Goal: Task Accomplishment & Management: Manage account settings

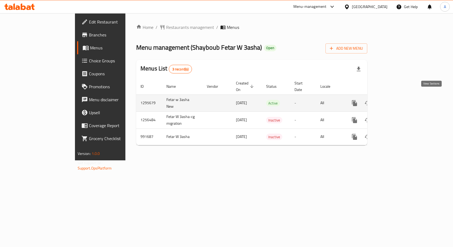
click at [400, 97] on link "enhanced table" at bounding box center [393, 103] width 13 height 13
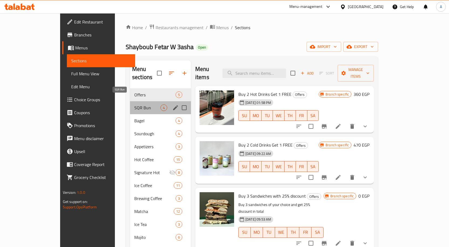
click at [134, 104] on span "SQR Bun" at bounding box center [147, 107] width 26 height 6
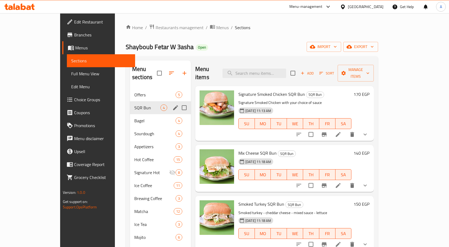
click at [134, 91] on span "Offers" at bounding box center [154, 94] width 41 height 6
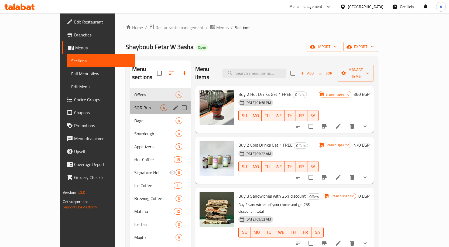
click at [134, 104] on span "SQR Bun" at bounding box center [147, 107] width 26 height 6
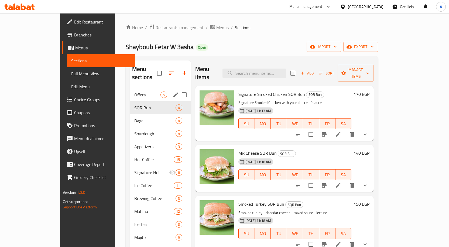
click at [130, 90] on div "Offers 5" at bounding box center [160, 94] width 61 height 13
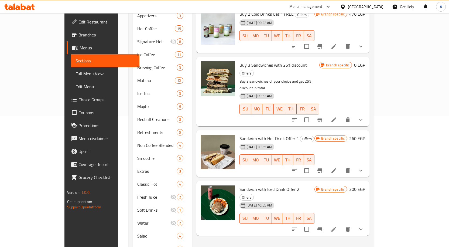
scroll to position [121, 0]
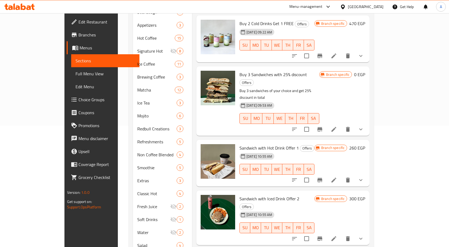
click at [269, 144] on span "Sandwich with Hot Drink Offer 1" at bounding box center [269, 148] width 59 height 8
copy h6 "Sandwich with Hot Drink Offer 1"
click at [270, 144] on span "Sandwich with Hot Drink Offer 1" at bounding box center [269, 148] width 59 height 8
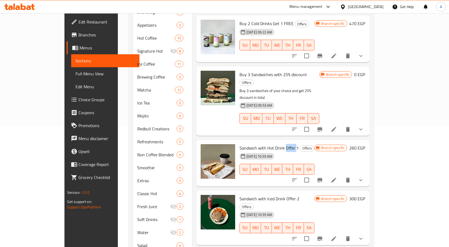
click at [270, 144] on span "Sandwich with Hot Drink Offer 1" at bounding box center [269, 148] width 59 height 8
click at [264, 194] on span "Sandwich with Iced Drink Offer 2" at bounding box center [270, 198] width 60 height 8
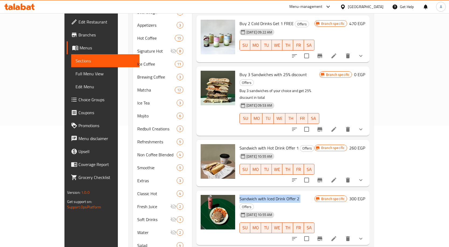
copy h6 "Sandwich with Iced Drink Offer 2"
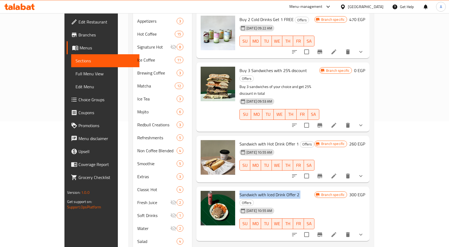
scroll to position [148, 0]
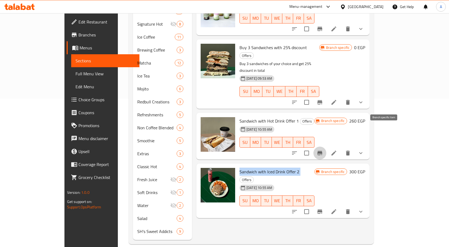
click at [322, 151] on icon "Branch-specific-item" at bounding box center [319, 153] width 5 height 4
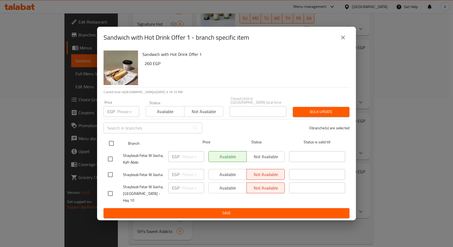
click at [115, 144] on input "checkbox" at bounding box center [111, 143] width 11 height 11
checkbox input "true"
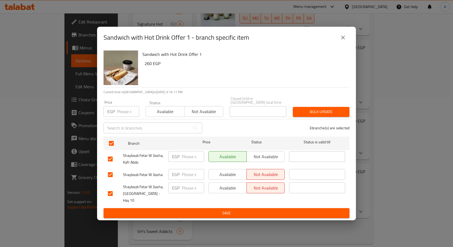
click at [219, 177] on span "Available" at bounding box center [228, 174] width 34 height 8
click at [228, 188] on span "Available" at bounding box center [228, 188] width 34 height 8
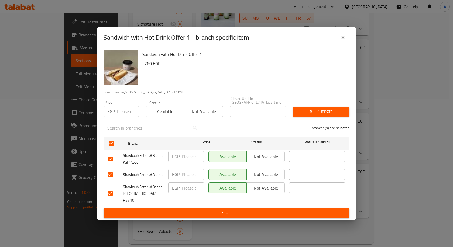
click at [226, 210] on span "Save" at bounding box center [226, 213] width 237 height 7
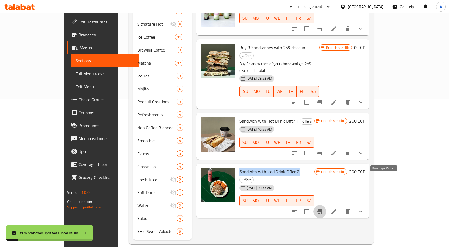
click at [322, 209] on icon "Branch-specific-item" at bounding box center [319, 211] width 5 height 4
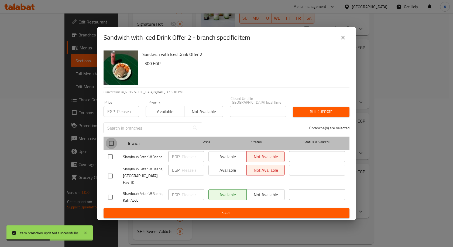
click at [110, 143] on input "checkbox" at bounding box center [111, 143] width 11 height 11
checkbox input "true"
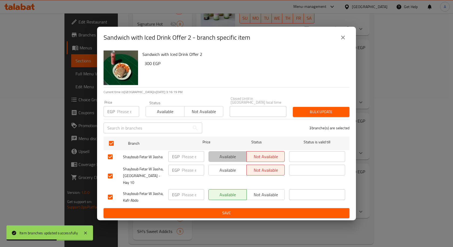
click at [220, 158] on span "Available" at bounding box center [228, 157] width 34 height 8
click at [227, 165] on div "Available Not available" at bounding box center [246, 175] width 81 height 27
click at [225, 170] on span "Available" at bounding box center [228, 170] width 34 height 8
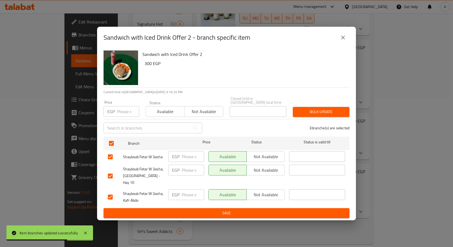
click at [228, 210] on span "Save" at bounding box center [226, 213] width 237 height 7
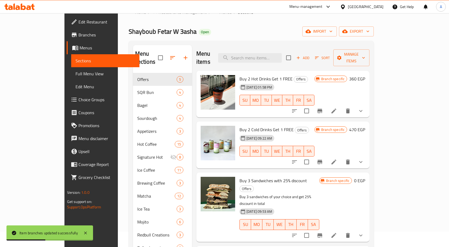
scroll to position [13, 0]
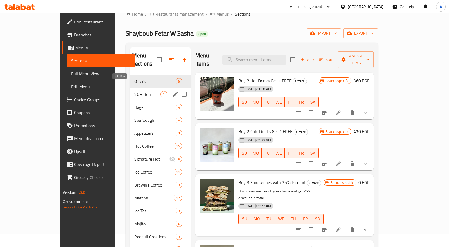
click at [134, 91] on span "SQR Bun" at bounding box center [147, 94] width 26 height 6
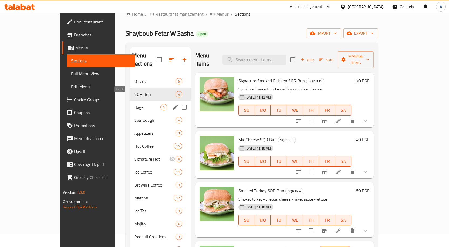
click at [134, 104] on span "Bagel" at bounding box center [147, 107] width 26 height 6
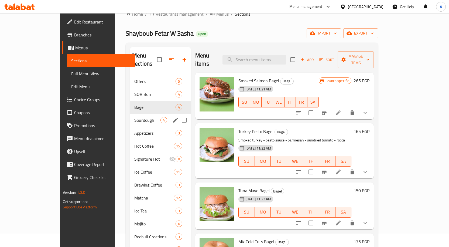
click at [134, 117] on span "Sourdough" at bounding box center [147, 120] width 26 height 6
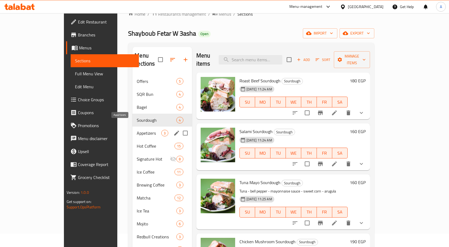
click at [137, 130] on span "Appetizers" at bounding box center [149, 133] width 25 height 6
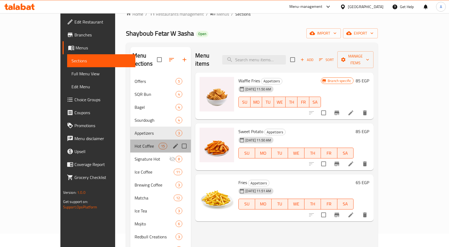
click at [130, 142] on div "Hot Coffee 15" at bounding box center [160, 145] width 61 height 13
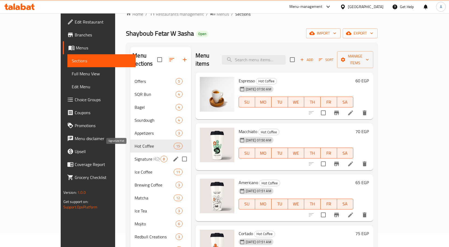
click at [135, 156] on span "Signature Hot" at bounding box center [144, 159] width 19 height 6
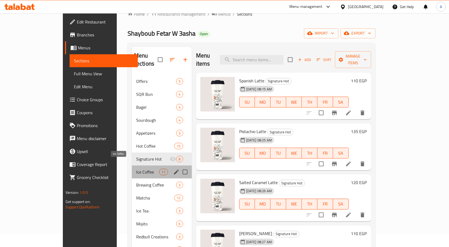
click at [136, 169] on span "Ice Coffee" at bounding box center [147, 172] width 23 height 6
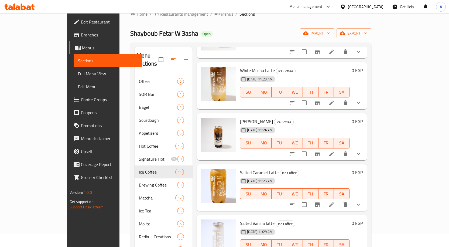
scroll to position [243, 0]
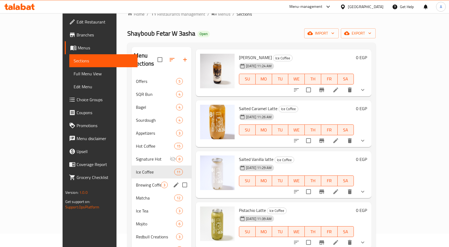
click at [136, 182] on span "Brewing Coffee" at bounding box center [148, 185] width 25 height 6
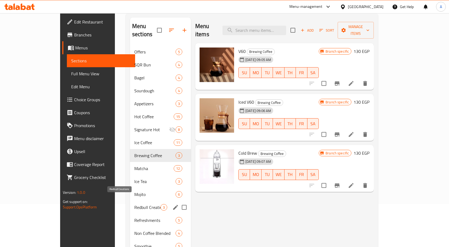
scroll to position [67, 0]
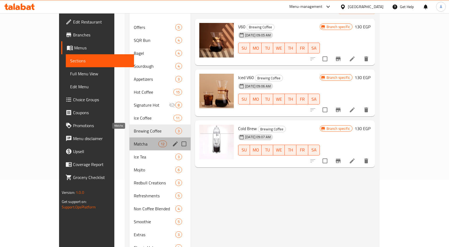
click at [134, 141] on span "Matcha" at bounding box center [146, 144] width 25 height 6
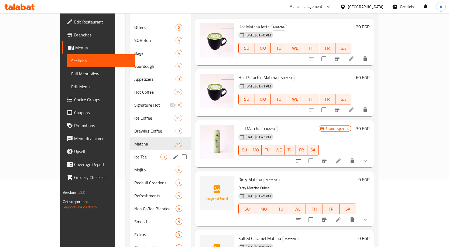
click at [130, 154] on div "Ice Tea 3" at bounding box center [160, 156] width 61 height 13
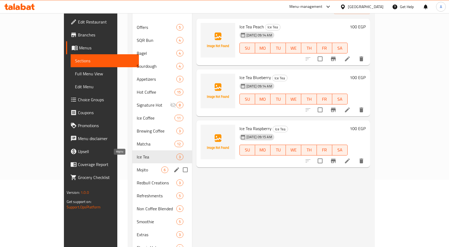
click at [137, 166] on span "Mojito" at bounding box center [149, 169] width 25 height 6
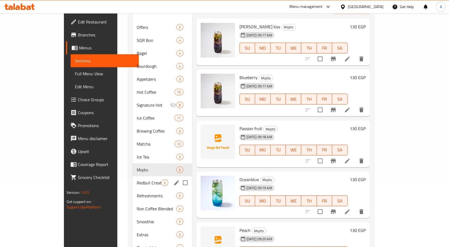
click at [137, 179] on span "Redbull Creations" at bounding box center [149, 182] width 25 height 6
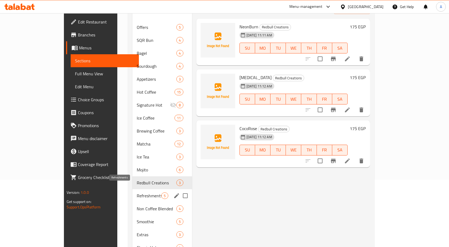
click at [137, 192] on span "Refreshments" at bounding box center [149, 195] width 25 height 6
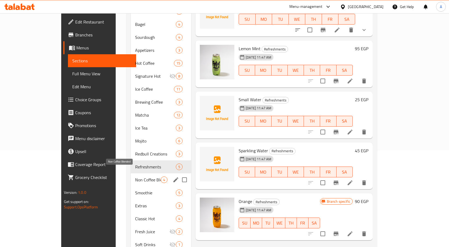
scroll to position [121, 0]
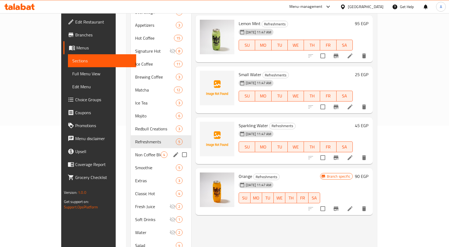
click at [135, 151] on span "Non Coffee Blended" at bounding box center [148, 154] width 26 height 6
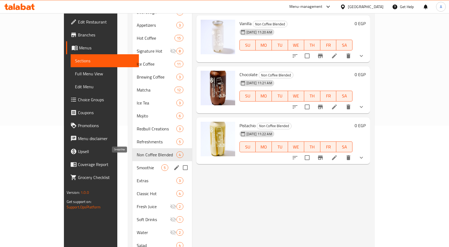
drag, startPoint x: 116, startPoint y: 160, endPoint x: 117, endPoint y: 164, distance: 3.7
click at [137, 164] on span "Smoothie" at bounding box center [149, 167] width 25 height 6
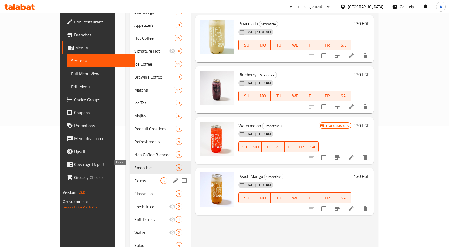
click at [134, 177] on span "Extras" at bounding box center [147, 180] width 26 height 6
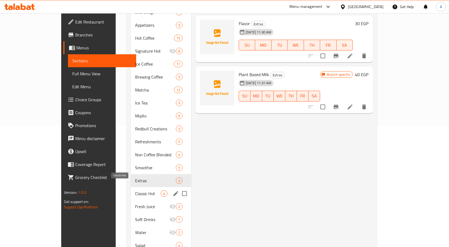
click at [135, 190] on span "Classic Hot" at bounding box center [148, 193] width 26 height 6
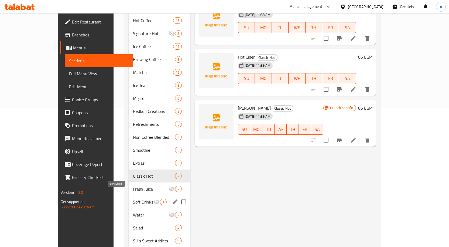
scroll to position [148, 0]
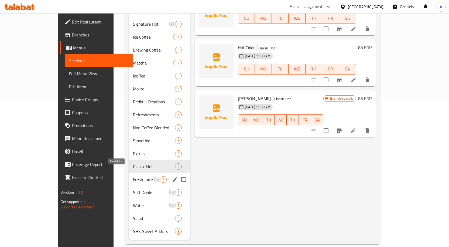
click at [129, 173] on div "Fresh Juice 2" at bounding box center [160, 179] width 62 height 13
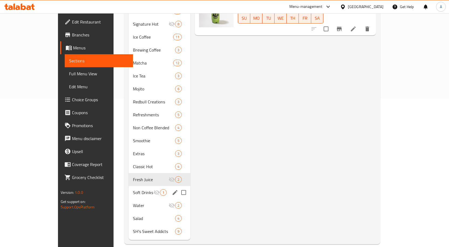
click at [133, 189] on span "Soft Drinks" at bounding box center [143, 192] width 20 height 6
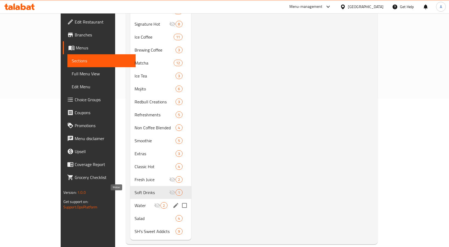
click at [135, 202] on span "Water" at bounding box center [144, 205] width 19 height 6
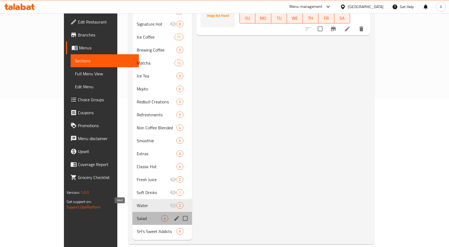
click at [137, 215] on span "Salad" at bounding box center [149, 218] width 25 height 6
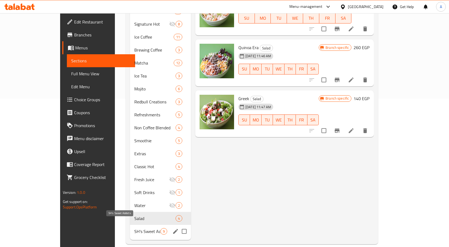
click at [134, 228] on span "SH's Sweet Addicts" at bounding box center [147, 231] width 26 height 6
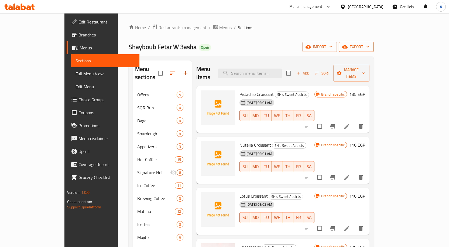
click at [370, 47] on span "export" at bounding box center [356, 46] width 26 height 7
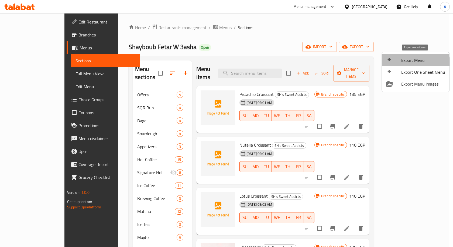
click at [411, 64] on li "Export Menu" at bounding box center [416, 60] width 68 height 12
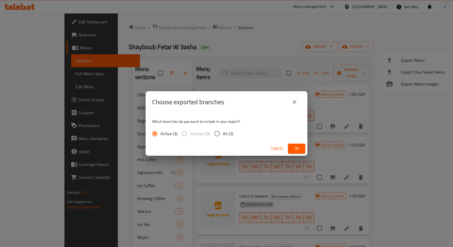
click at [218, 132] on input "All (3)" at bounding box center [216, 133] width 11 height 11
radio input "true"
click at [293, 148] on span "Ok" at bounding box center [296, 148] width 9 height 7
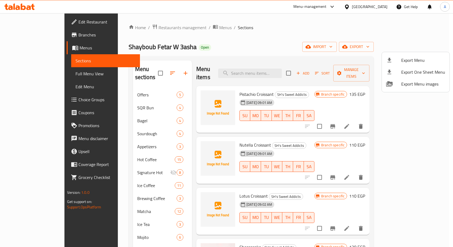
click at [316, 28] on div at bounding box center [226, 123] width 453 height 247
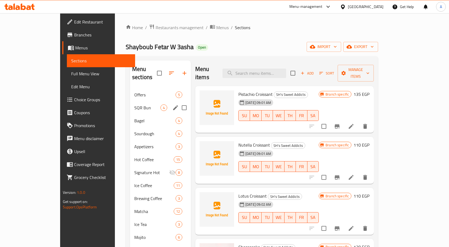
click at [130, 91] on div "Offers 5" at bounding box center [160, 94] width 61 height 13
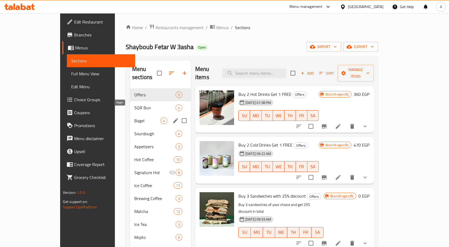
click at [134, 104] on span "SQR Bun" at bounding box center [154, 107] width 41 height 6
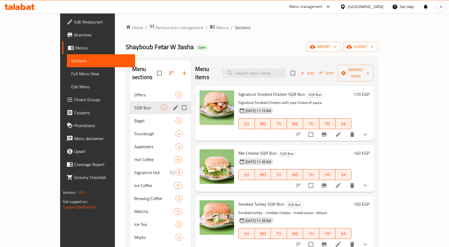
click at [130, 90] on div "Offers 5" at bounding box center [160, 94] width 61 height 13
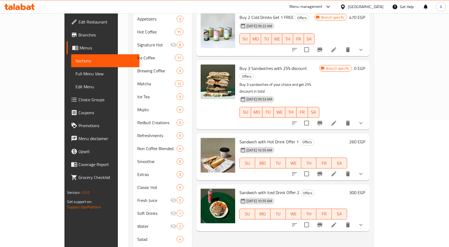
scroll to position [135, 0]
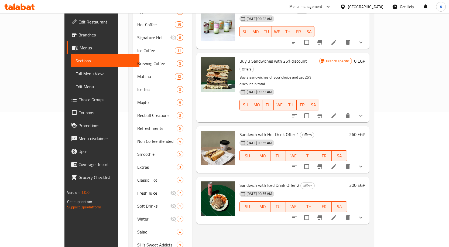
click at [256, 130] on span "Sandwich with Hot Drink Offer 1" at bounding box center [269, 134] width 59 height 8
click at [247, 181] on span "Sandwich with Iced Drink Offer 2" at bounding box center [270, 185] width 60 height 8
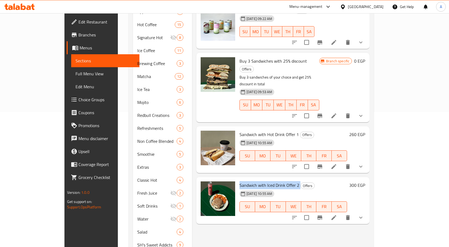
click at [247, 181] on span "Sandwich with Iced Drink Offer 2" at bounding box center [270, 185] width 60 height 8
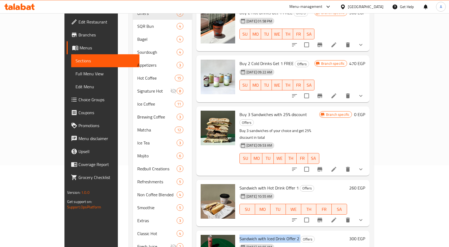
scroll to position [81, 0]
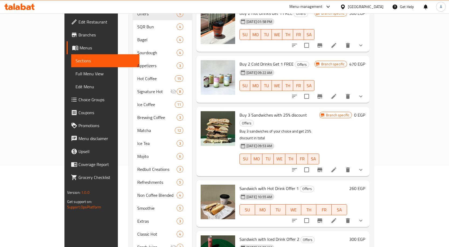
click at [261, 184] on span "Sandwich with Hot Drink Offer 1" at bounding box center [269, 188] width 59 height 8
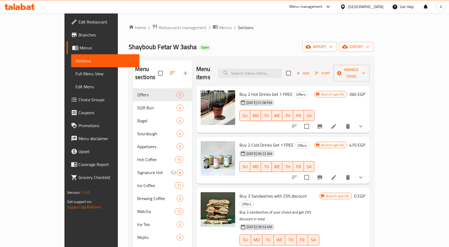
click at [240, 90] on span "Buy 2 Hot Drinks Get 1 FREE" at bounding box center [266, 94] width 53 height 8
copy h6 "Buy 2 Hot Drinks Get 1 FREE"
click at [264, 90] on span "Buy 2 Hot Drinks Get 1 FREE" at bounding box center [266, 94] width 53 height 8
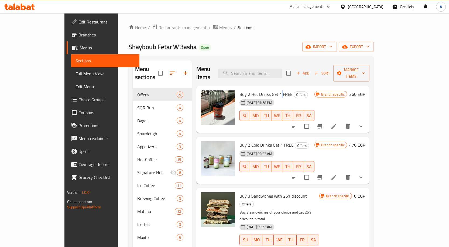
click at [264, 90] on span "Buy 2 Hot Drinks Get 1 FREE" at bounding box center [266, 94] width 53 height 8
click at [249, 148] on div "30-07-2025 09:22 AM" at bounding box center [247, 153] width 20 height 11
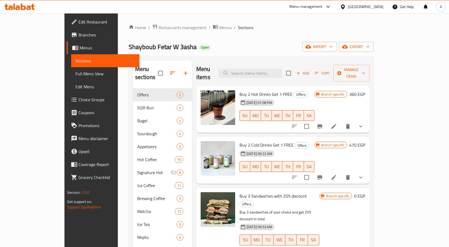
click at [251, 141] on span "Buy 2 Cold Drinks Get 1 FREE" at bounding box center [267, 145] width 54 height 8
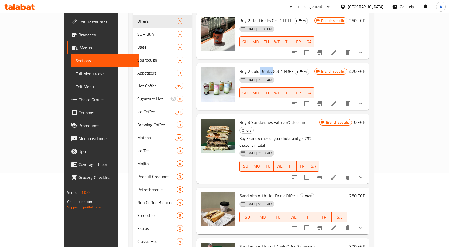
scroll to position [81, 0]
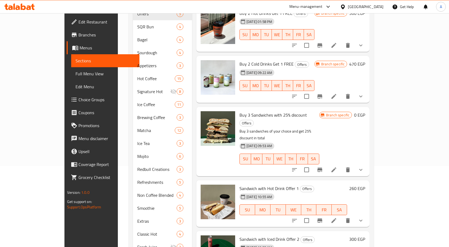
click at [321, 111] on div "Buy 3 Sandwiches with 25% discount Offers Buy 3 sandwiches of your choice and g…" at bounding box center [279, 141] width 84 height 65
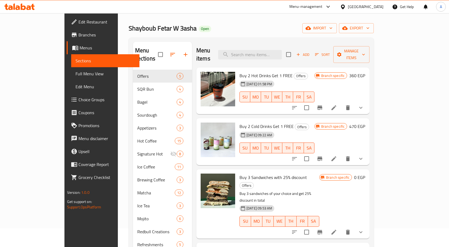
scroll to position [27, 0]
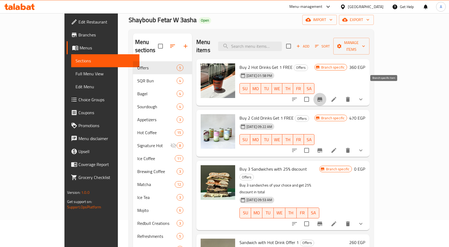
click at [323, 96] on icon "Branch-specific-item" at bounding box center [320, 99] width 6 height 6
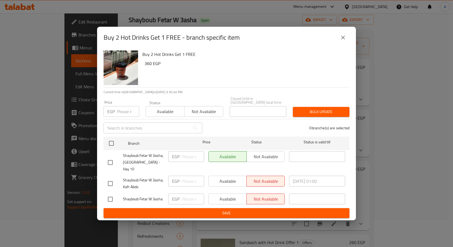
click at [341, 44] on button "close" at bounding box center [343, 37] width 13 height 13
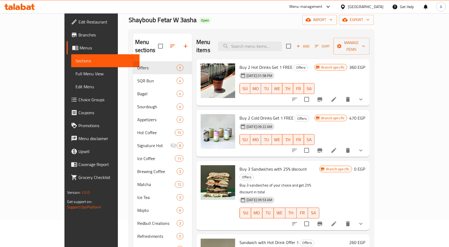
click at [322, 148] on icon "Branch-specific-item" at bounding box center [319, 150] width 5 height 4
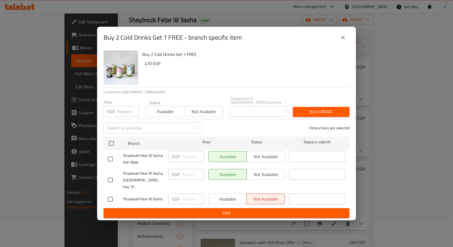
click at [342, 41] on icon "close" at bounding box center [343, 37] width 6 height 6
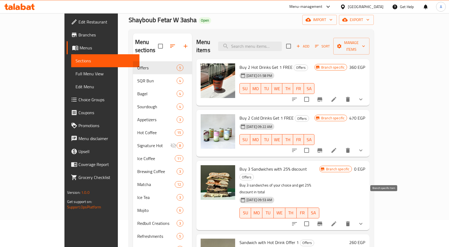
click at [322, 221] on icon "Branch-specific-item" at bounding box center [319, 223] width 5 height 4
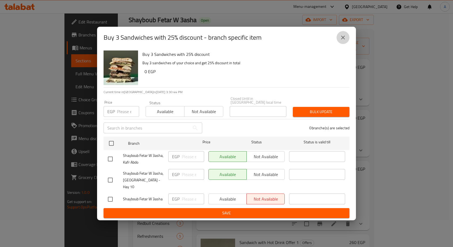
click at [341, 41] on icon "close" at bounding box center [343, 37] width 6 height 6
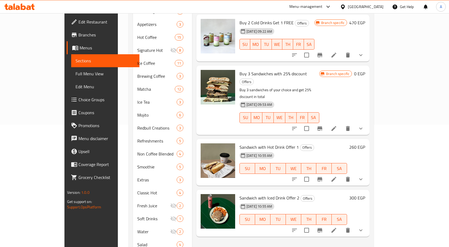
scroll to position [148, 0]
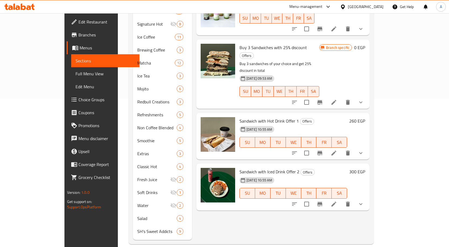
click at [322, 151] on icon "Branch-specific-item" at bounding box center [319, 153] width 5 height 4
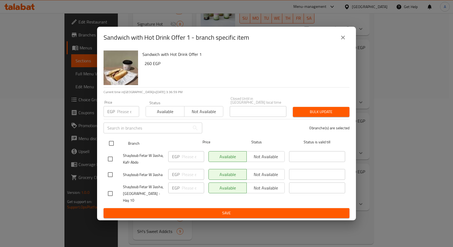
click at [113, 145] on input "checkbox" at bounding box center [111, 143] width 11 height 11
checkbox input "true"
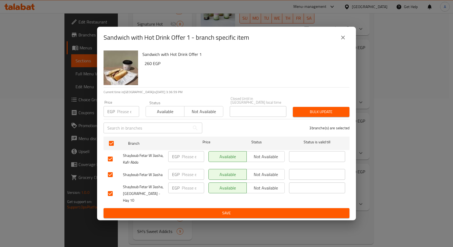
click at [125, 124] on input "text" at bounding box center [147, 127] width 86 height 11
click at [128, 114] on input "number" at bounding box center [128, 111] width 22 height 11
type input "260"
click at [326, 115] on span "Bulk update" at bounding box center [321, 111] width 48 height 7
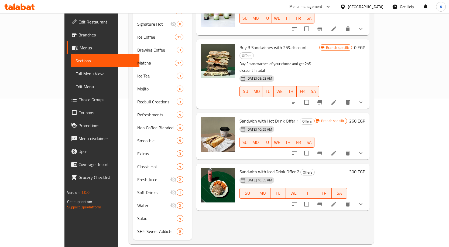
click at [336, 150] on icon at bounding box center [333, 152] width 5 height 5
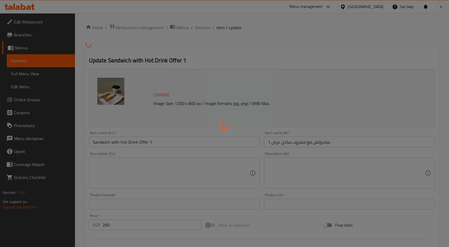
type input "اختيارك من الساندويتش:"
type input "1"
type input "اجعلها كومبو:"
type input "0"
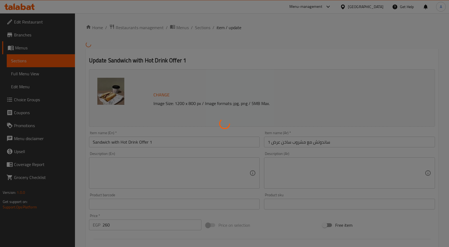
type input "3"
type input "اختيارك من المشروب:"
type input "1"
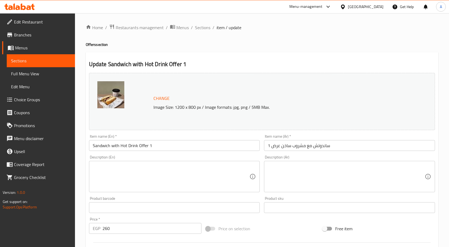
click at [239, 2] on div "Menu-management Egypt Get Help A" at bounding box center [224, 6] width 449 height 13
click at [202, 29] on span "Sections" at bounding box center [202, 27] width 15 height 6
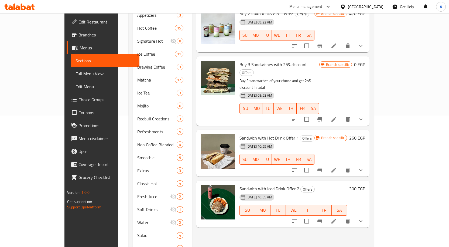
scroll to position [148, 0]
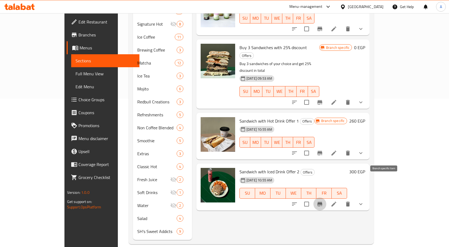
click at [322, 202] on icon "Branch-specific-item" at bounding box center [319, 204] width 5 height 4
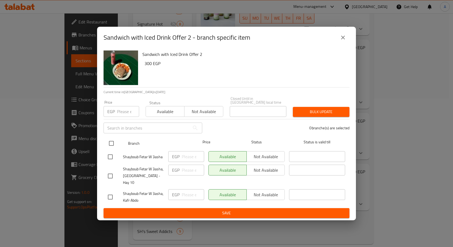
click at [112, 142] on input "checkbox" at bounding box center [111, 143] width 11 height 11
checkbox input "true"
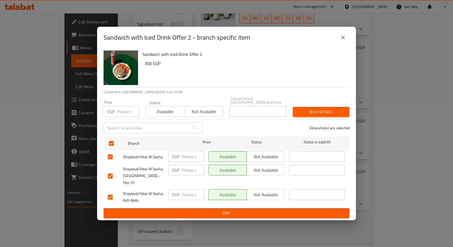
click at [123, 121] on div "​" at bounding box center [152, 127] width 105 height 17
click at [124, 118] on div "Price EGP Price" at bounding box center [121, 108] width 42 height 23
click at [125, 113] on input "number" at bounding box center [128, 111] width 22 height 11
type input "300"
click at [300, 115] on span "Bulk update" at bounding box center [321, 111] width 48 height 7
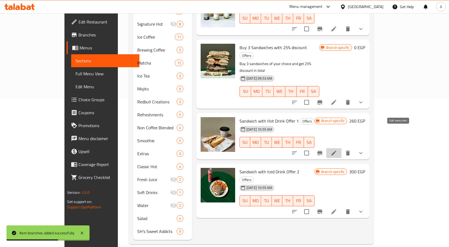
click at [336, 150] on icon at bounding box center [333, 152] width 5 height 5
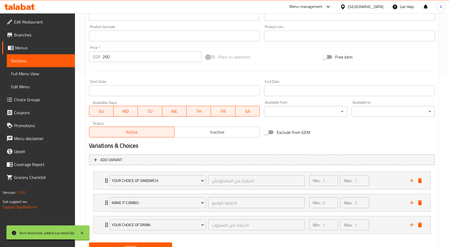
scroll to position [162, 0]
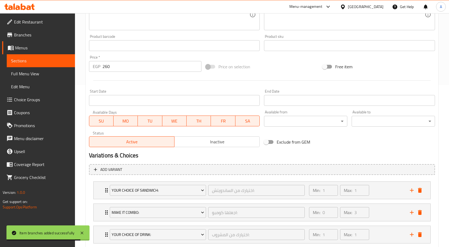
click at [129, 95] on div "Start Date Start Date" at bounding box center [174, 97] width 171 height 16
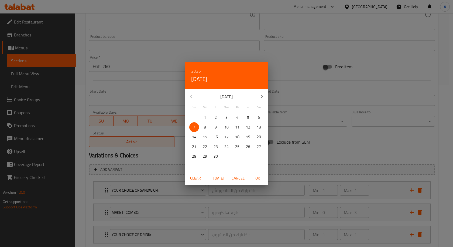
click at [256, 179] on span "OK" at bounding box center [257, 178] width 13 height 7
type input "07-09-2025"
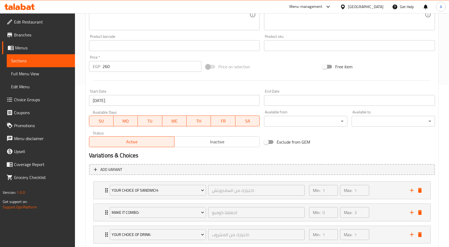
click at [286, 100] on input "Start Date" at bounding box center [349, 100] width 171 height 11
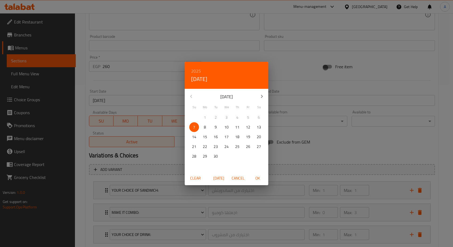
click at [262, 96] on icon "button" at bounding box center [262, 96] width 6 height 6
click at [227, 156] on p "31" at bounding box center [226, 156] width 4 height 7
click at [258, 177] on span "OK" at bounding box center [257, 178] width 13 height 7
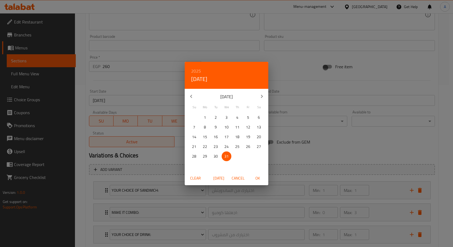
type input "31-12-2025"
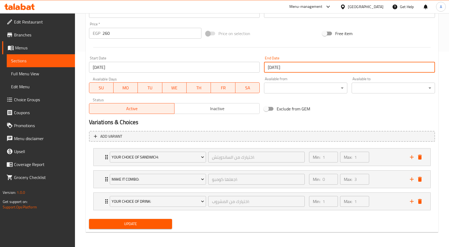
scroll to position [195, 0]
click at [155, 229] on div "Update" at bounding box center [131, 223] width 88 height 14
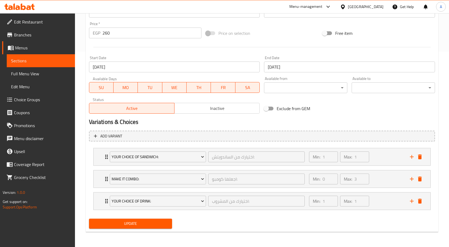
click at [156, 222] on span "Update" at bounding box center [130, 223] width 75 height 7
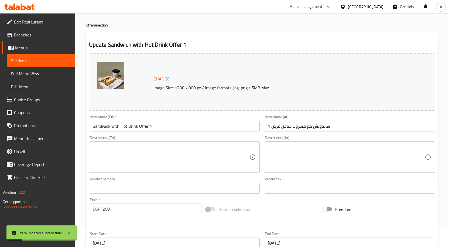
scroll to position [0, 0]
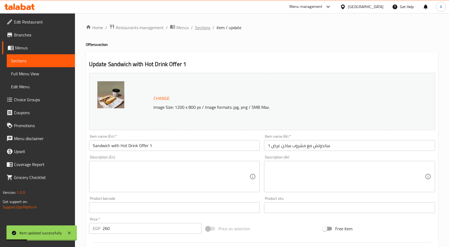
click at [200, 29] on span "Sections" at bounding box center [202, 27] width 15 height 6
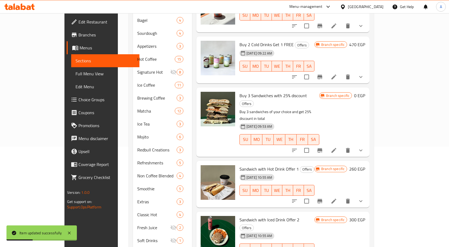
scroll to position [148, 0]
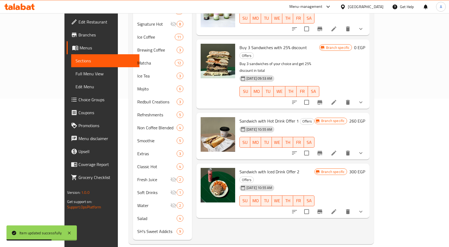
click at [341, 207] on li at bounding box center [333, 212] width 15 height 10
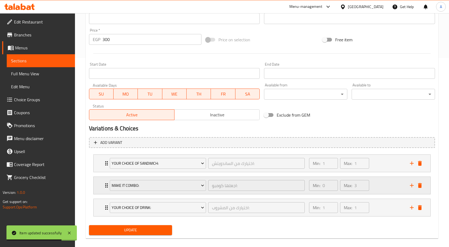
scroll to position [195, 0]
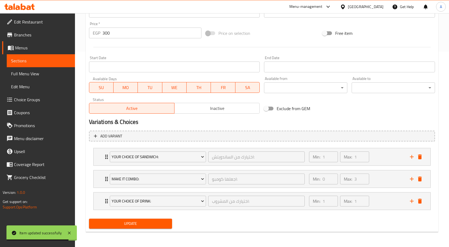
click at [122, 66] on input "Start Date" at bounding box center [174, 66] width 171 height 11
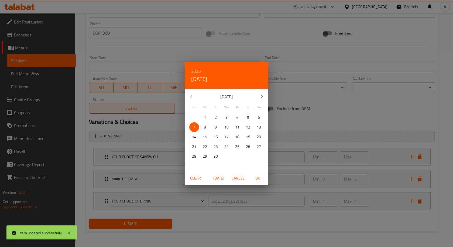
click at [256, 178] on span "OK" at bounding box center [257, 178] width 13 height 7
type input "07-09-2025"
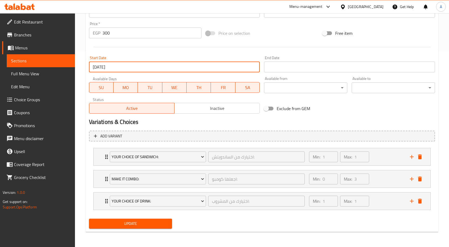
click at [290, 65] on input "Start Date" at bounding box center [349, 66] width 171 height 11
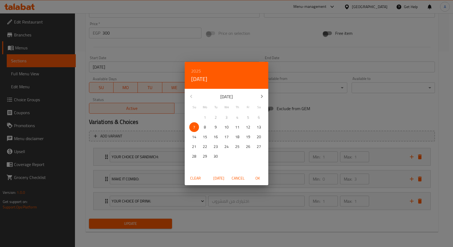
click at [259, 99] on icon "button" at bounding box center [262, 96] width 6 height 6
click at [193, 96] on icon "button" at bounding box center [191, 96] width 6 height 6
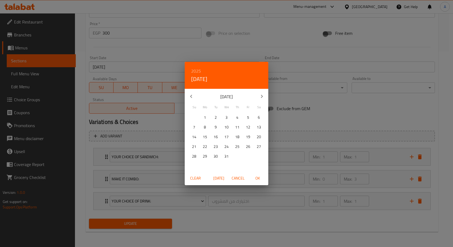
click at [227, 156] on p "31" at bounding box center [226, 156] width 4 height 7
click at [259, 177] on span "OK" at bounding box center [257, 178] width 13 height 7
type input "31-12-2025"
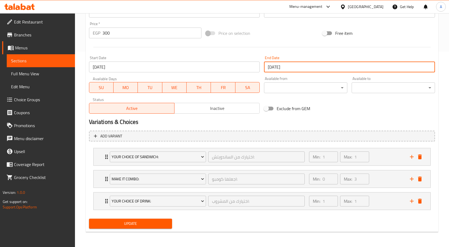
click at [163, 224] on span "Update" at bounding box center [130, 223] width 75 height 7
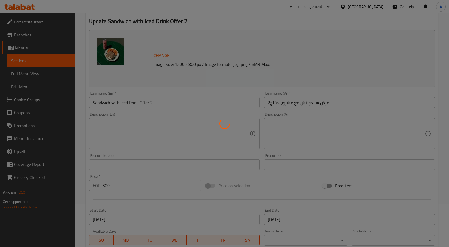
scroll to position [0, 0]
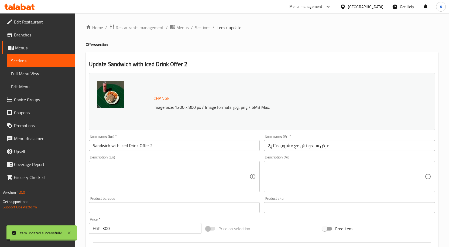
click at [205, 32] on div "Home / Restaurants management / Menus / Sections / item / update Offers section…" at bounding box center [262, 227] width 353 height 407
click at [205, 29] on span "Sections" at bounding box center [202, 27] width 15 height 6
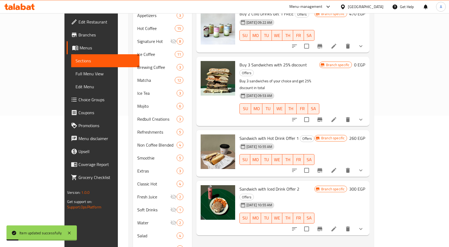
scroll to position [148, 0]
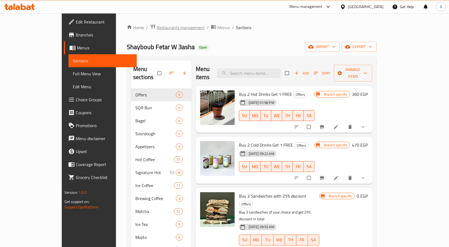
click at [157, 29] on span "Restaurants management" at bounding box center [181, 27] width 48 height 6
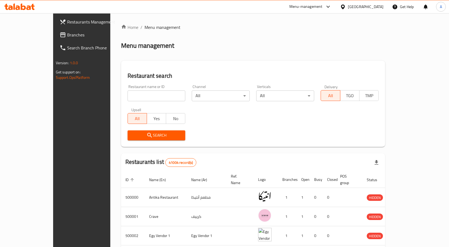
click at [141, 94] on input "search" at bounding box center [157, 95] width 58 height 11
paste input "660294"
type input "660294"
click button "Search" at bounding box center [157, 135] width 58 height 10
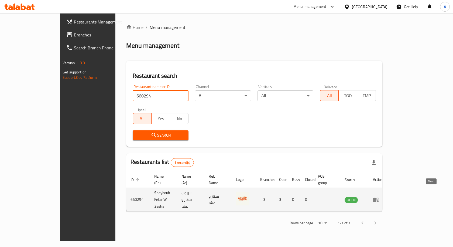
click at [379, 197] on icon "enhanced table" at bounding box center [376, 199] width 6 height 5
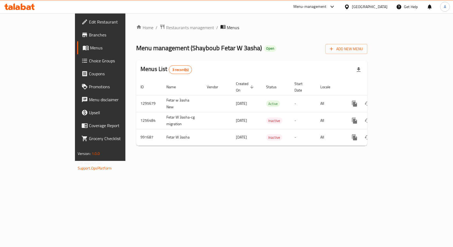
click at [89, 37] on span "Branches" at bounding box center [117, 35] width 57 height 6
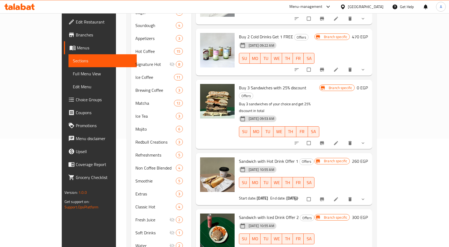
scroll to position [148, 0]
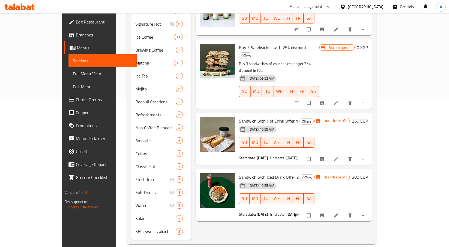
click at [339, 213] on icon at bounding box center [335, 215] width 5 height 5
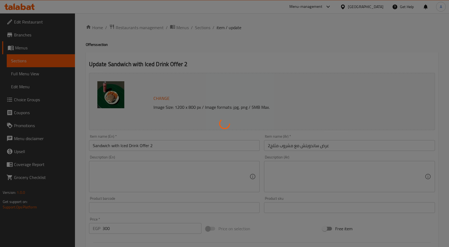
type input "اختيارك من الساندويتش:"
type input "1"
type input "اجعلها كومبو:"
type input "0"
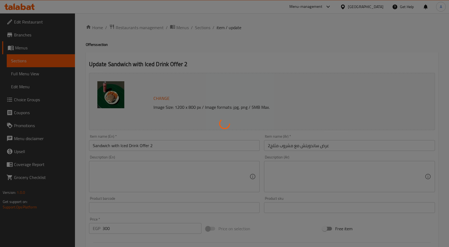
type input "3"
type input "اختيارك من المشروب:"
type input "1"
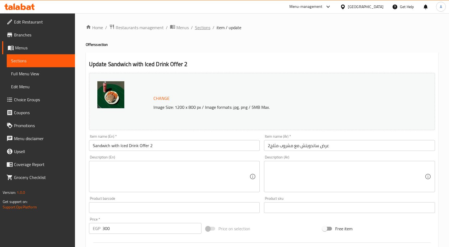
click at [203, 29] on span "Sections" at bounding box center [202, 27] width 15 height 6
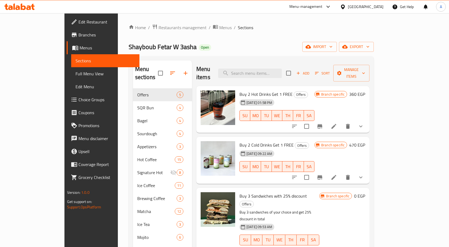
click at [261, 90] on span "Buy 2 Hot Drinks Get 1 FREE" at bounding box center [266, 94] width 53 height 8
click at [251, 141] on span "Buy 2 Cold Drinks Get 1 FREE" at bounding box center [267, 145] width 54 height 8
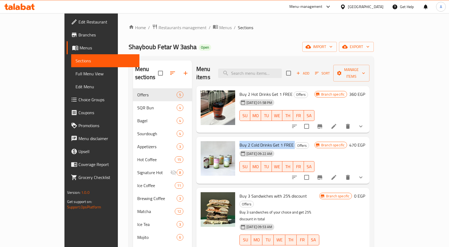
click at [251, 141] on span "Buy 2 Cold Drinks Get 1 FREE" at bounding box center [267, 145] width 54 height 8
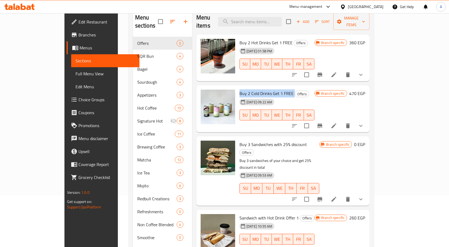
scroll to position [54, 0]
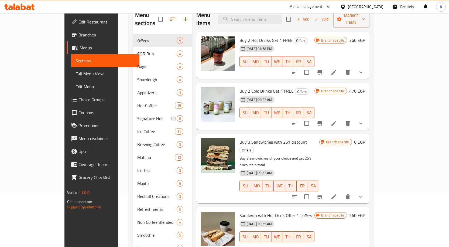
click at [258, 138] on span "Buy 3 Sandwiches with 25% discount" at bounding box center [273, 142] width 67 height 8
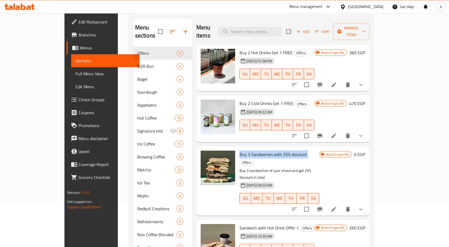
scroll to position [13, 0]
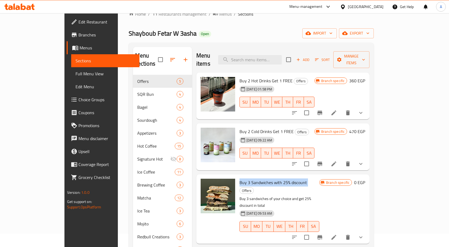
click at [323, 110] on icon "Branch-specific-item" at bounding box center [320, 113] width 6 height 6
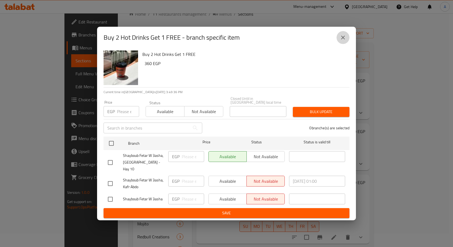
click at [344, 41] on icon "close" at bounding box center [343, 37] width 6 height 6
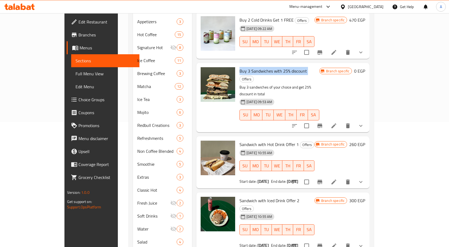
scroll to position [148, 0]
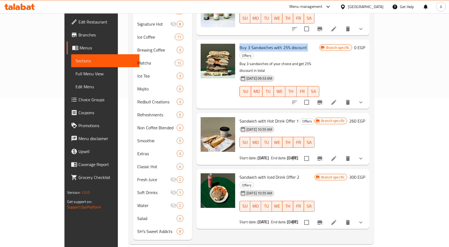
click at [337, 155] on icon at bounding box center [334, 158] width 6 height 6
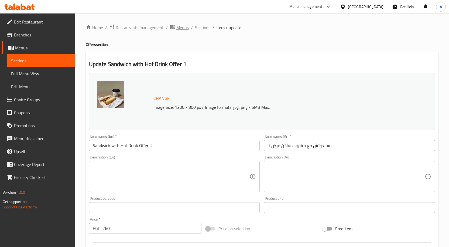
click at [183, 30] on span "Menus" at bounding box center [182, 27] width 12 height 6
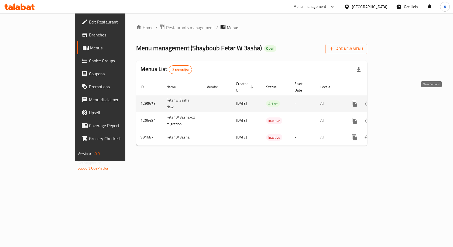
click at [397, 100] on icon "enhanced table" at bounding box center [393, 103] width 6 height 6
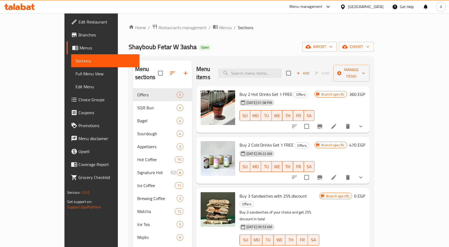
click at [258, 90] on span "Buy 2 Hot Drinks Get 1 FREE" at bounding box center [266, 94] width 53 height 8
copy h6 "Buy 2 Hot Drinks Get 1 FREE"
click at [249, 141] on span "Buy 2 Cold Drinks Get 1 FREE" at bounding box center [267, 145] width 54 height 8
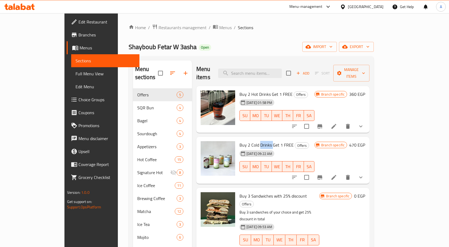
click at [249, 141] on span "Buy 2 Cold Drinks Get 1 FREE" at bounding box center [267, 145] width 54 height 8
copy h6 "Buy 2 Cold Drinks Get 1 FREE"
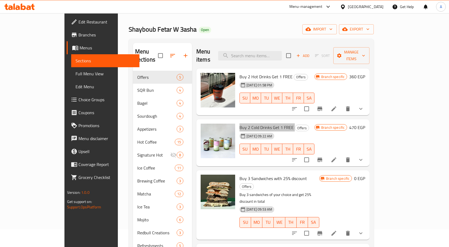
scroll to position [27, 0]
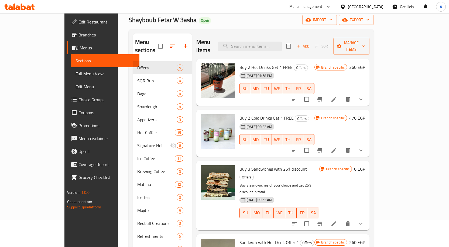
click at [273, 165] on span "Buy 3 Sandwiches with 25% discount" at bounding box center [273, 169] width 67 height 8
copy h6 "Buy 3 Sandwiches with 25% discount"
click at [312, 94] on input "checkbox" at bounding box center [306, 99] width 11 height 11
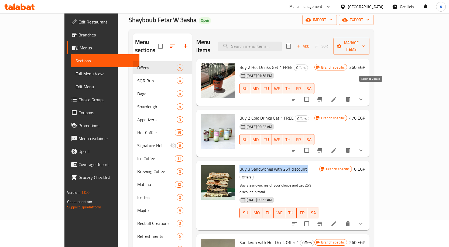
checkbox input "true"
click at [312, 145] on input "checkbox" at bounding box center [306, 150] width 11 height 11
checkbox input "true"
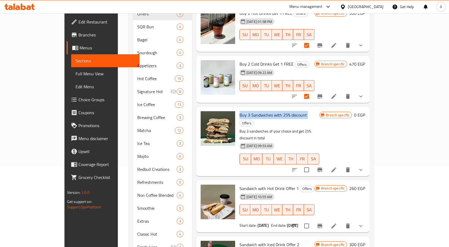
click at [312, 164] on input "checkbox" at bounding box center [306, 169] width 11 height 11
checkbox input "true"
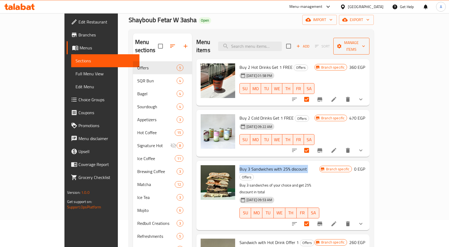
click at [365, 41] on span "Manage items" at bounding box center [352, 45] width 28 height 13
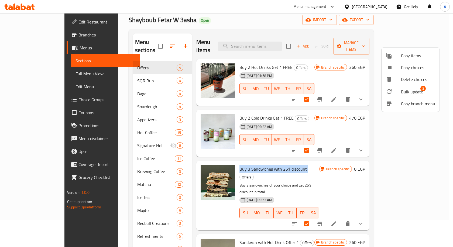
click at [401, 90] on span "Bulk update" at bounding box center [412, 91] width 22 height 6
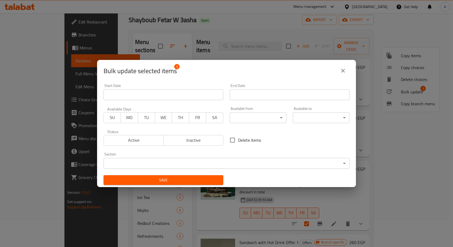
drag, startPoint x: 212, startPoint y: 143, endPoint x: 208, endPoint y: 145, distance: 4.7
click at [212, 143] on span "Inactive" at bounding box center [194, 140] width 56 height 8
click at [185, 179] on span "Save" at bounding box center [163, 180] width 111 height 7
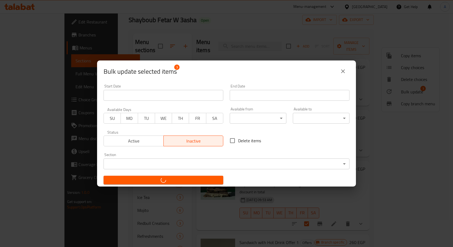
checkbox input "false"
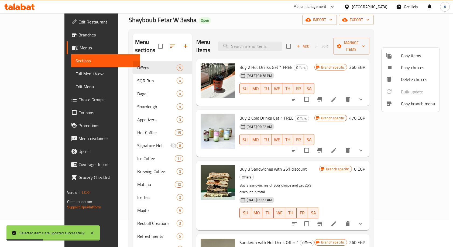
drag, startPoint x: 310, startPoint y: 112, endPoint x: 312, endPoint y: 114, distance: 2.9
click at [310, 112] on div at bounding box center [226, 123] width 453 height 247
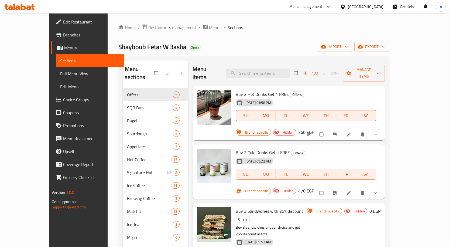
click at [252, 39] on div "Home / Restaurants management / Menus / Sections Shayboub Fetar W 3asha Open im…" at bounding box center [253, 208] width 271 height 368
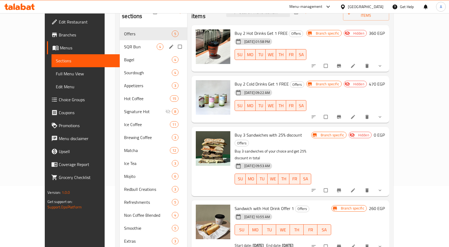
scroll to position [13, 0]
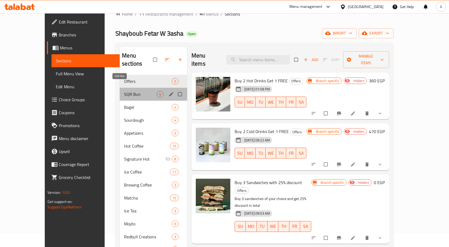
click at [124, 91] on span "SQR Bun" at bounding box center [140, 94] width 32 height 6
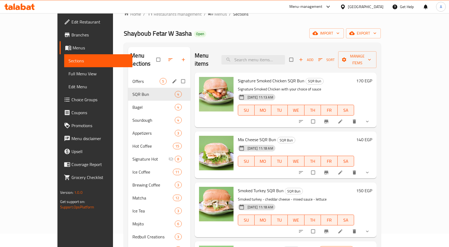
click at [132, 77] on div "Offers 5" at bounding box center [159, 81] width 62 height 13
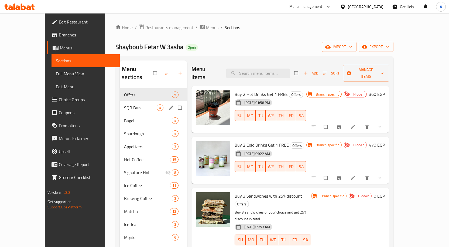
click at [124, 104] on span "SQR Bun" at bounding box center [140, 107] width 32 height 6
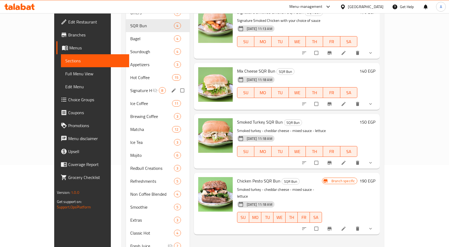
scroll to position [40, 0]
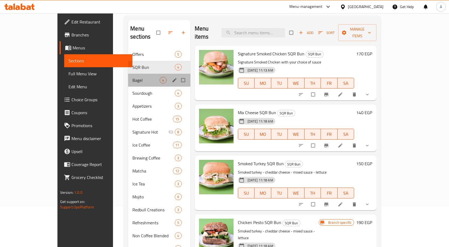
click at [128, 78] on div "Bagel 4" at bounding box center [159, 80] width 62 height 13
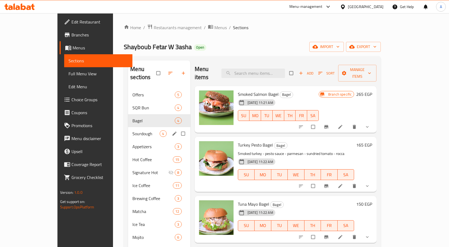
click at [132, 130] on span "Sourdough" at bounding box center [145, 133] width 27 height 6
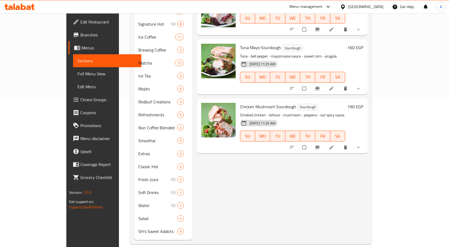
scroll to position [67, 0]
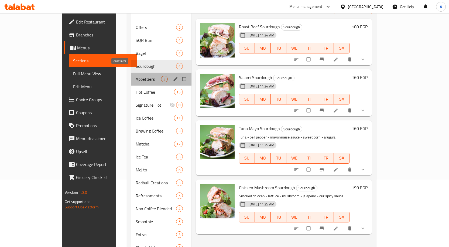
click at [136, 76] on span "Appetizers" at bounding box center [148, 79] width 25 height 6
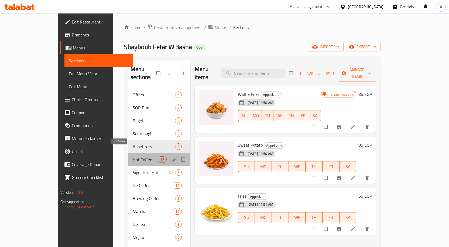
click at [133, 156] on span "Hot Coffee" at bounding box center [145, 159] width 25 height 6
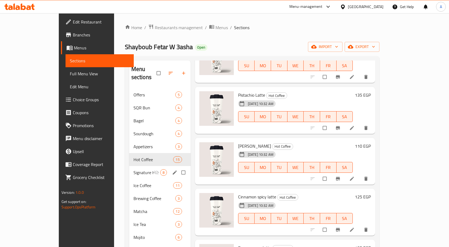
click at [129, 166] on div "Signature Hot 8" at bounding box center [159, 172] width 61 height 13
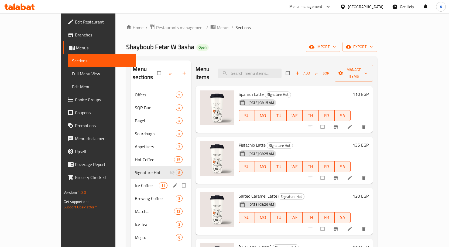
click at [131, 181] on div "Ice Coffee 11" at bounding box center [161, 185] width 61 height 13
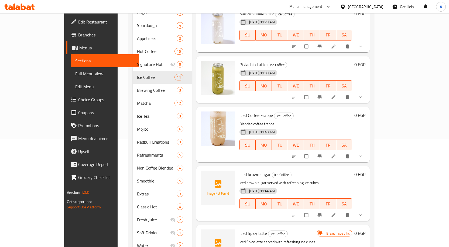
scroll to position [148, 0]
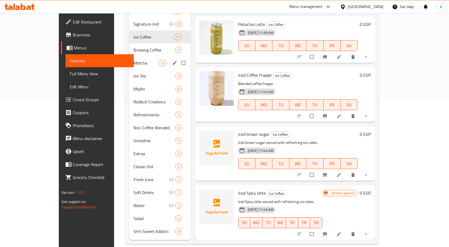
click at [134, 47] on span "Brewing Coffee" at bounding box center [155, 50] width 42 height 6
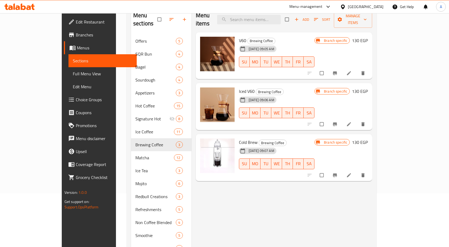
scroll to position [94, 0]
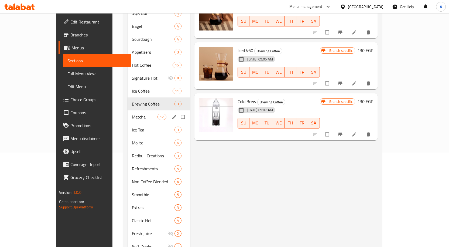
click at [132, 114] on span "Matcha" at bounding box center [145, 117] width 26 height 6
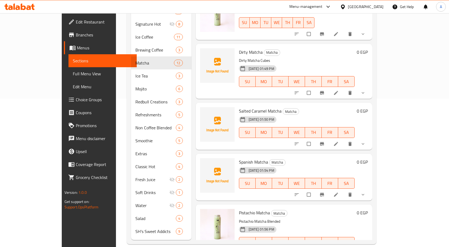
scroll to position [81, 0]
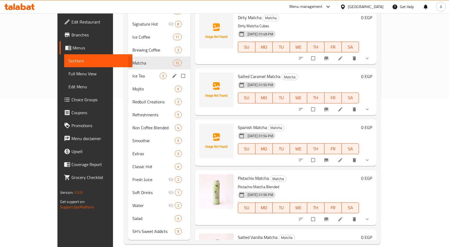
click at [132, 73] on span "Ice Tea" at bounding box center [145, 76] width 27 height 6
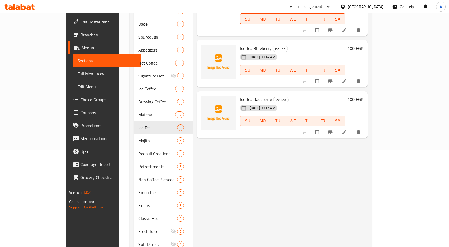
scroll to position [40, 0]
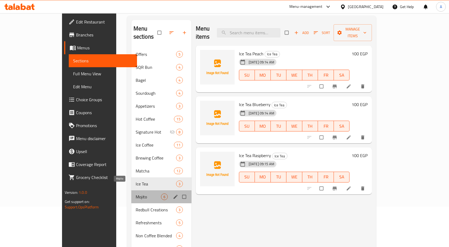
click at [136, 193] on span "Mojito" at bounding box center [148, 196] width 25 height 6
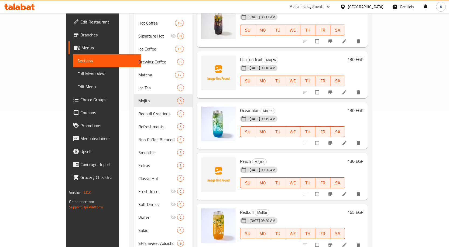
scroll to position [148, 0]
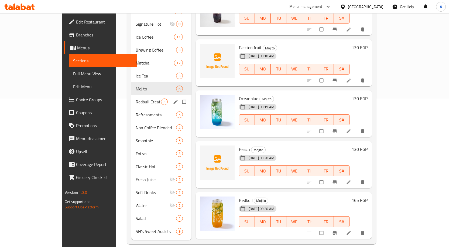
click at [136, 98] on span "Redbull Creations" at bounding box center [148, 101] width 25 height 6
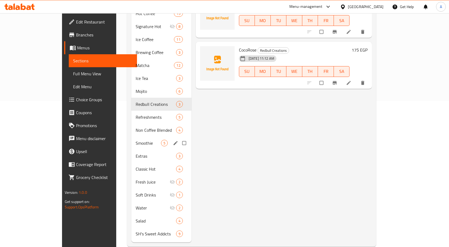
scroll to position [148, 0]
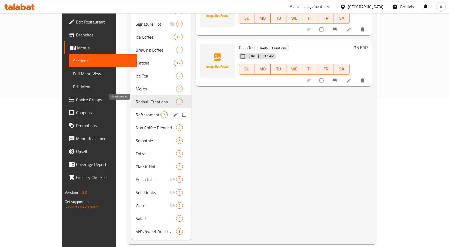
click at [136, 111] on span "Refreshments" at bounding box center [148, 114] width 25 height 6
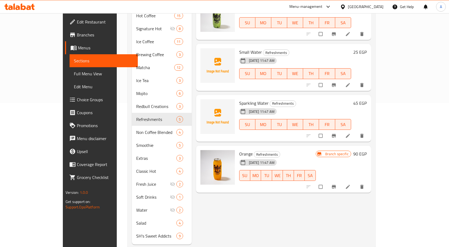
scroll to position [148, 0]
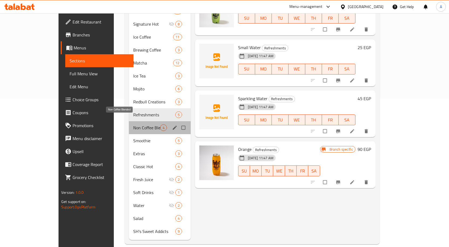
click at [133, 124] on span "Non Coffee Blended" at bounding box center [146, 127] width 27 height 6
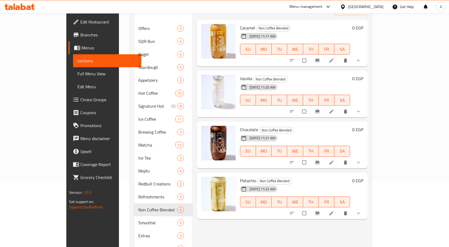
scroll to position [108, 0]
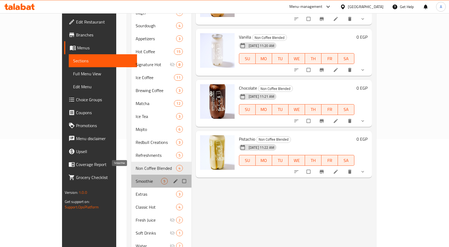
click at [131, 175] on div "Smoothie 5" at bounding box center [161, 181] width 60 height 13
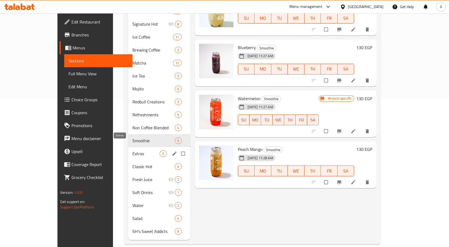
click at [132, 150] on span "Extras" at bounding box center [145, 153] width 27 height 6
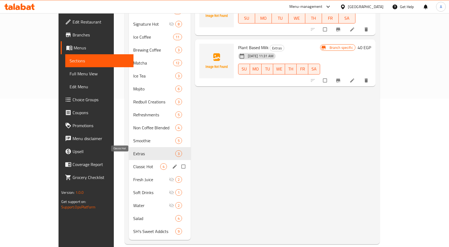
click at [133, 163] on span "Classic Hot" at bounding box center [146, 166] width 27 height 6
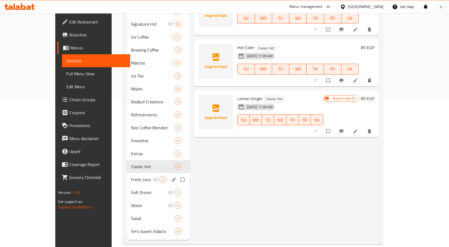
click at [131, 176] on span "Fresh Juice" at bounding box center [142, 179] width 22 height 6
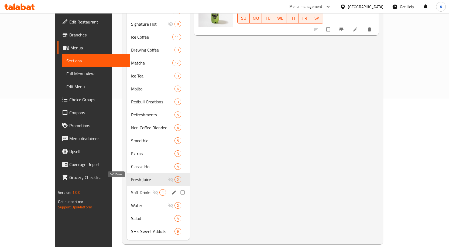
click at [131, 189] on span "Soft Drinks" at bounding box center [142, 192] width 22 height 6
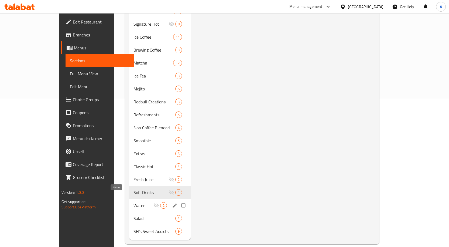
click at [134, 202] on span "Water" at bounding box center [144, 205] width 20 height 6
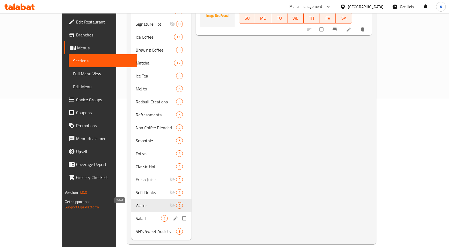
click at [131, 214] on div "Salad 4" at bounding box center [161, 218] width 60 height 13
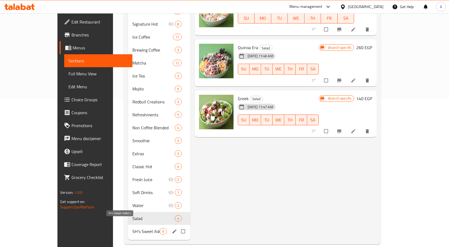
click at [128, 228] on div "SH's Sweet Addicts 9" at bounding box center [159, 231] width 62 height 13
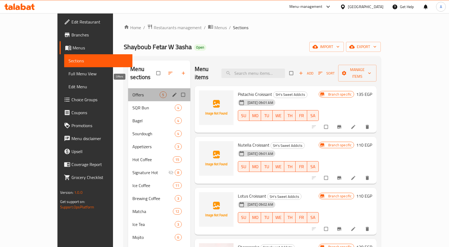
click at [132, 91] on span "Offers" at bounding box center [145, 94] width 27 height 6
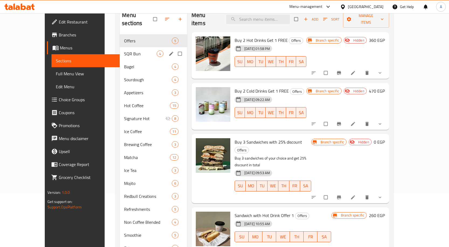
scroll to position [20, 0]
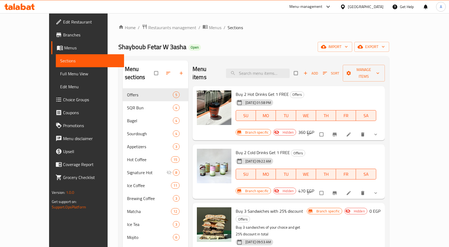
click at [60, 74] on span "Full Menu View" at bounding box center [90, 73] width 60 height 6
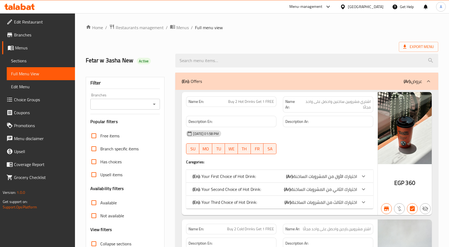
click at [149, 102] on input "Branches" at bounding box center [121, 104] width 58 height 8
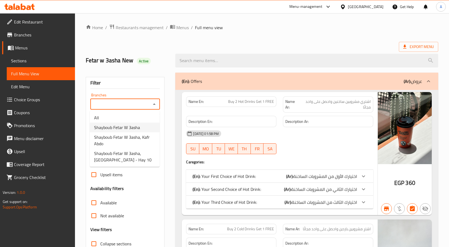
click at [123, 125] on span "Shayboub Fetar W 3asha" at bounding box center [117, 127] width 46 height 6
type input "Shayboub Fetar W 3asha"
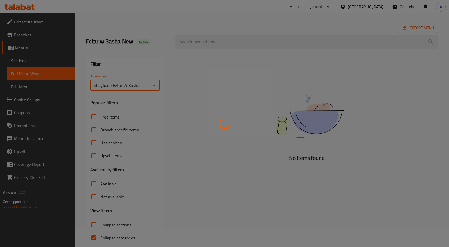
scroll to position [40, 0]
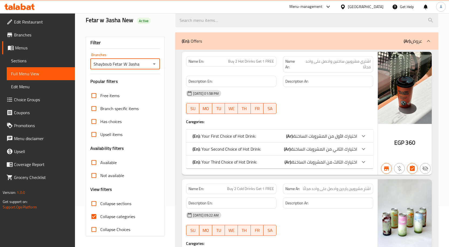
click at [93, 204] on input "Collapse sections" at bounding box center [93, 203] width 13 height 13
checkbox input "true"
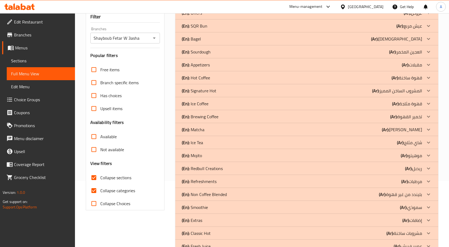
scroll to position [108, 0]
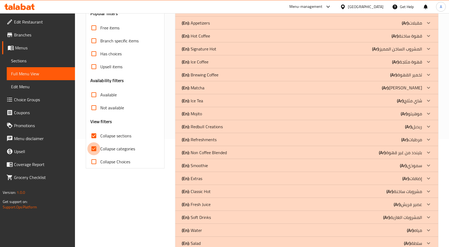
click at [93, 148] on input "Collapse categories" at bounding box center [93, 148] width 13 height 13
checkbox input "false"
click at [93, 135] on input "Collapse sections" at bounding box center [93, 135] width 13 height 13
checkbox input "false"
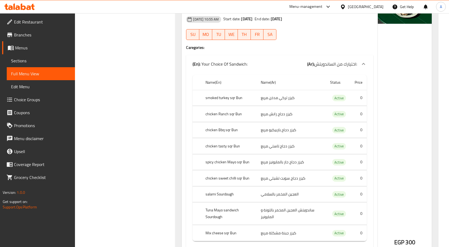
scroll to position [0, 0]
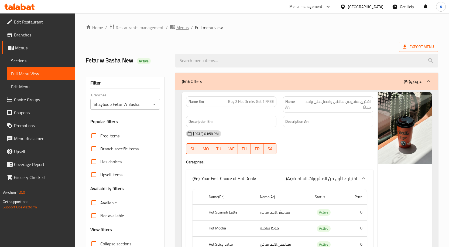
click at [178, 30] on span "Menus" at bounding box center [182, 27] width 12 height 6
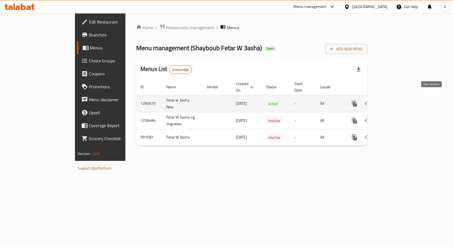
click at [397, 100] on icon "enhanced table" at bounding box center [393, 103] width 6 height 6
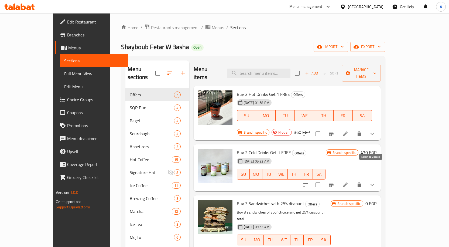
click at [324, 179] on input "checkbox" at bounding box center [317, 184] width 11 height 11
checkbox input "true"
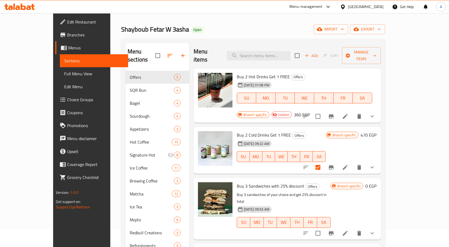
scroll to position [27, 0]
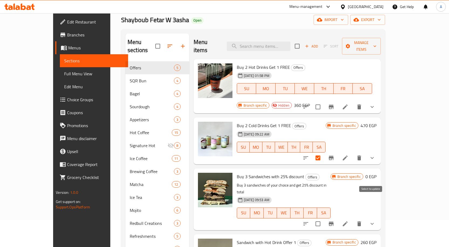
click at [324, 218] on input "checkbox" at bounding box center [317, 223] width 11 height 11
checkbox input "true"
click at [377, 41] on span "Manage items" at bounding box center [361, 45] width 30 height 13
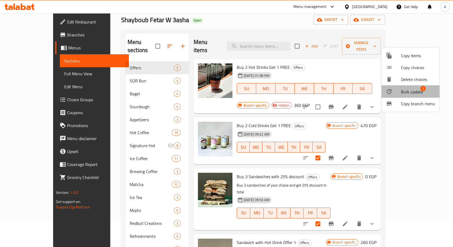
click at [402, 90] on span "Bulk update" at bounding box center [412, 91] width 22 height 6
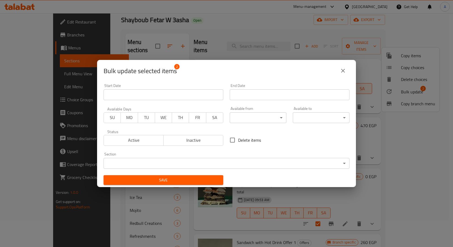
click at [196, 143] on span "Inactive" at bounding box center [194, 140] width 56 height 8
click at [191, 180] on span "Save" at bounding box center [163, 180] width 111 height 7
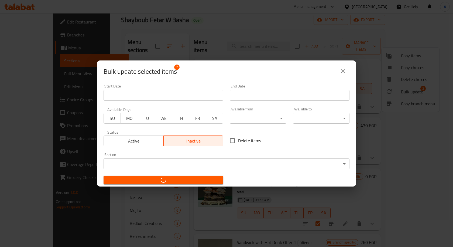
checkbox input "false"
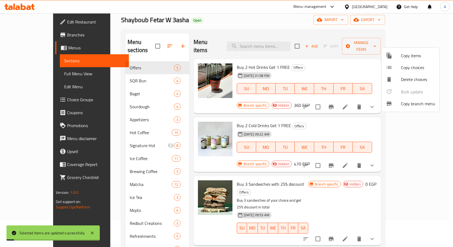
click at [314, 116] on div at bounding box center [226, 123] width 453 height 247
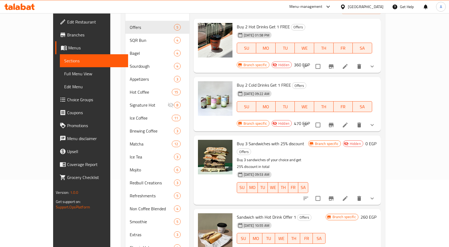
scroll to position [0, 0]
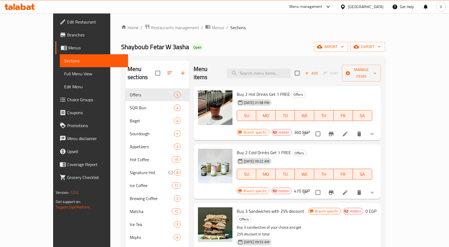
click at [260, 90] on span "Buy 2 Hot Drinks Get 1 FREE" at bounding box center [263, 94] width 53 height 8
copy h6 "Buy 2 Hot Drinks Get 1 FREE"
click at [240, 148] on span "Buy 2 Cold Drinks Get 1 FREE" at bounding box center [264, 152] width 54 height 8
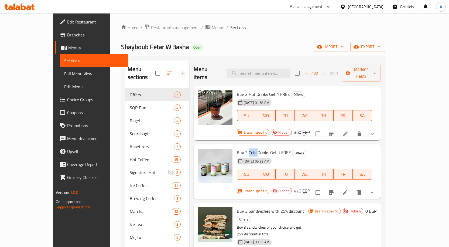
click at [240, 148] on span "Buy 2 Cold Drinks Get 1 FREE" at bounding box center [264, 152] width 54 height 8
copy h6 "Buy 2 Cold Drinks Get 1 FREE"
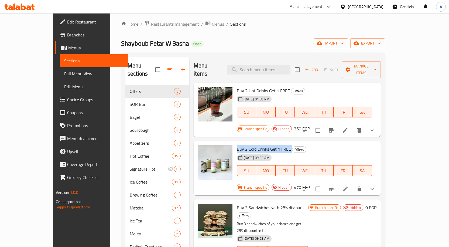
scroll to position [27, 0]
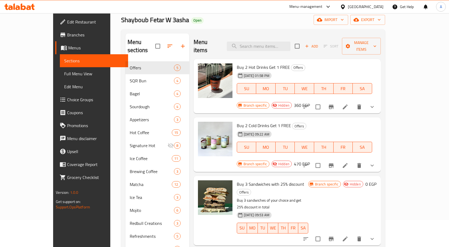
click at [262, 178] on div "Buy 3 Sandwiches with 25% discount Offers Buy 3 sandwiches of your choice and g…" at bounding box center [273, 210] width 76 height 65
click at [266, 180] on span "Buy 3 Sandwiches with 25% discount" at bounding box center [270, 184] width 67 height 8
copy h6 "Buy 3 Sandwiches with 25% discount"
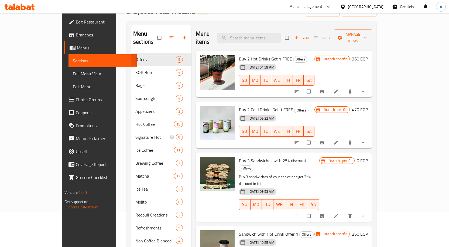
scroll to position [27, 0]
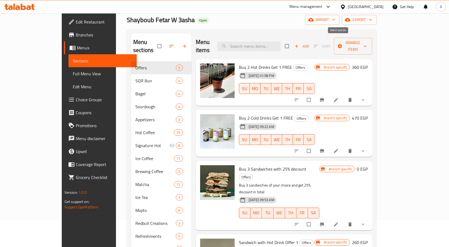
click at [293, 41] on input "checkbox" at bounding box center [287, 46] width 11 height 10
checkbox input "true"
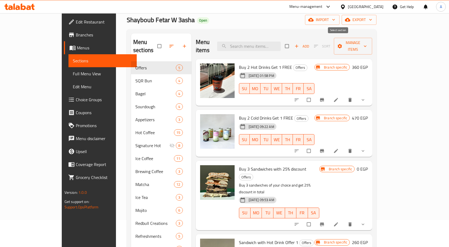
checkbox input "true"
click at [293, 41] on input "checkbox" at bounding box center [287, 46] width 11 height 10
checkbox input "false"
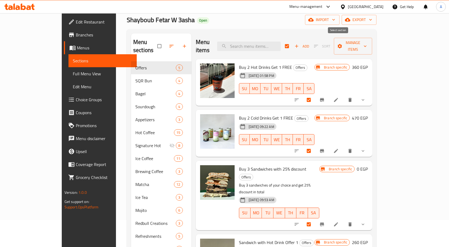
checkbox input "false"
click at [315, 95] on input "checkbox" at bounding box center [309, 100] width 11 height 10
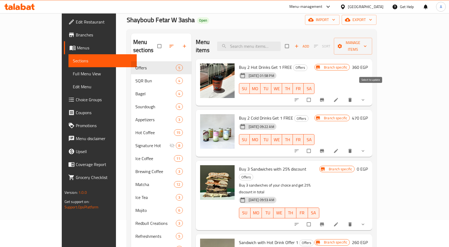
checkbox input "true"
click at [315, 146] on input "checkbox" at bounding box center [309, 151] width 11 height 10
checkbox input "true"
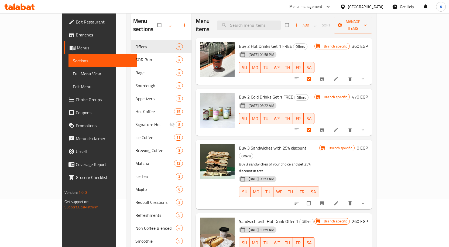
scroll to position [54, 0]
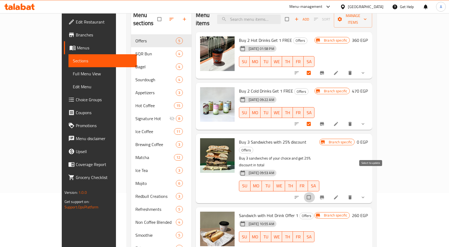
click at [315, 192] on input "checkbox" at bounding box center [309, 197] width 11 height 10
checkbox input "true"
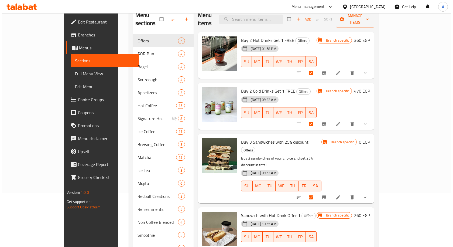
scroll to position [0, 0]
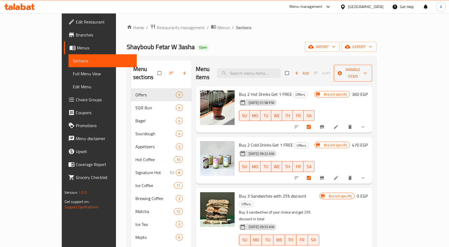
click at [368, 69] on span "Manage items" at bounding box center [353, 72] width 30 height 13
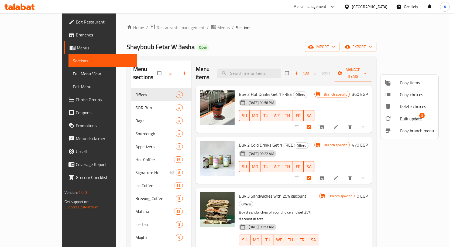
click at [401, 117] on span "Bulk update" at bounding box center [411, 118] width 22 height 6
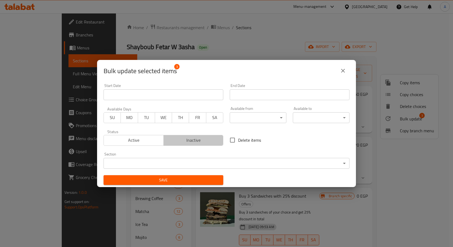
click at [205, 137] on span "Inactive" at bounding box center [194, 140] width 56 height 8
click at [184, 179] on span "Save" at bounding box center [163, 180] width 111 height 7
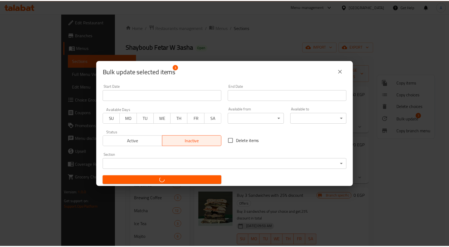
scroll to position [1, 0]
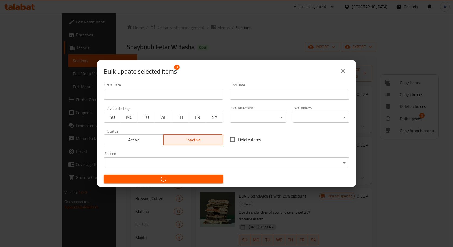
checkbox input "false"
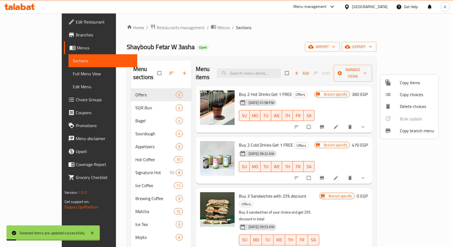
click at [287, 46] on div at bounding box center [226, 123] width 453 height 247
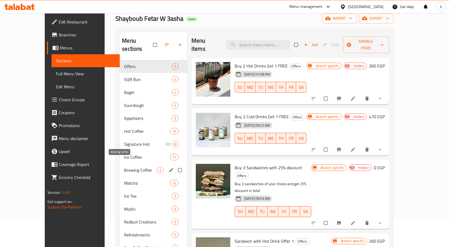
scroll to position [0, 0]
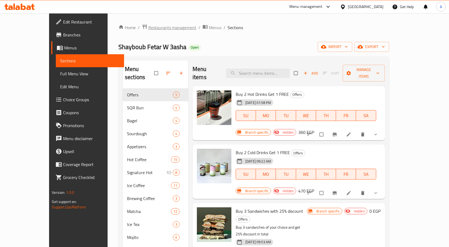
click at [148, 27] on span "Restaurants management" at bounding box center [172, 27] width 48 height 6
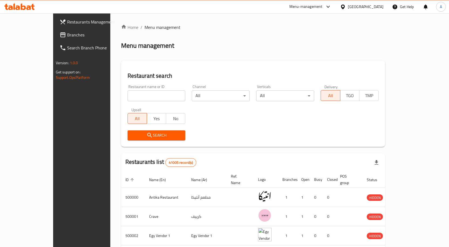
click at [132, 102] on div "Restaurant name or ID Restaurant name or ID" at bounding box center [156, 92] width 64 height 23
click at [133, 97] on input "search" at bounding box center [157, 95] width 58 height 11
paste input "617446"
type input "617446"
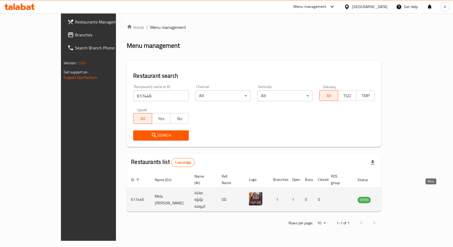
click at [392, 197] on icon "enhanced table" at bounding box center [389, 199] width 6 height 5
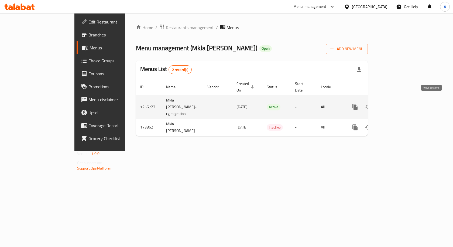
click at [396, 104] on icon "enhanced table" at bounding box center [394, 106] width 5 height 5
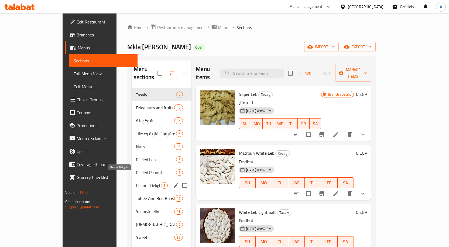
click at [136, 182] on span "Peanut Delights" at bounding box center [148, 185] width 25 height 6
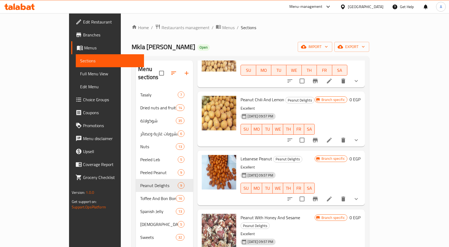
scroll to position [297, 0]
click at [333, 195] on icon at bounding box center [329, 198] width 6 height 6
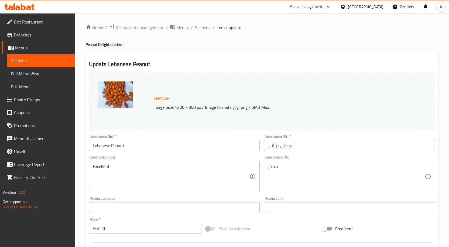
click at [129, 142] on input "Lebanese Peanut" at bounding box center [174, 145] width 171 height 11
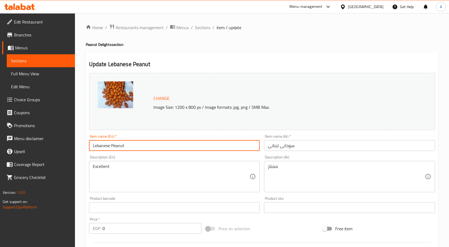
click at [129, 142] on input "Lebanese Peanut" at bounding box center [174, 145] width 171 height 11
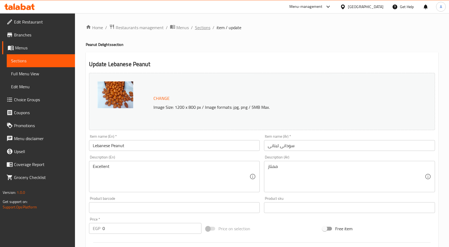
click at [200, 26] on span "Sections" at bounding box center [202, 27] width 15 height 6
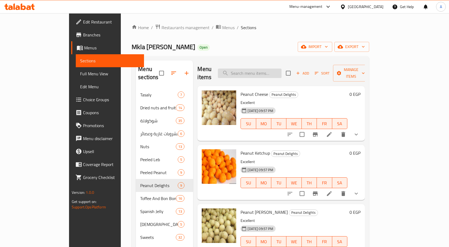
click at [279, 73] on input "search" at bounding box center [250, 73] width 64 height 9
paste input "Lebanese Peanut"
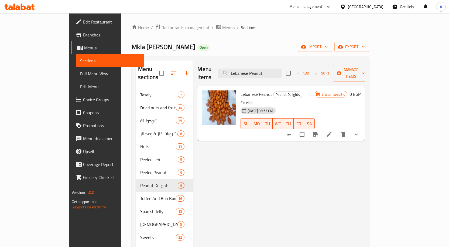
type input "Lebanese Peanut"
click at [318, 132] on icon "Branch-specific-item" at bounding box center [315, 134] width 5 height 4
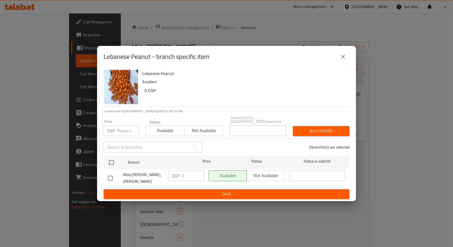
click at [341, 60] on icon "close" at bounding box center [343, 56] width 6 height 6
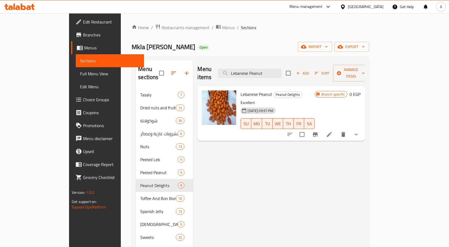
click at [363, 129] on button "show more" at bounding box center [356, 134] width 13 height 13
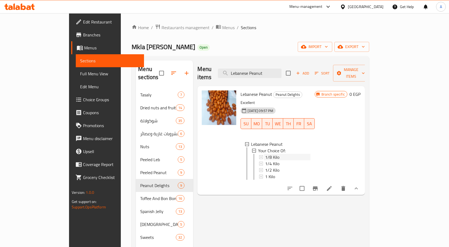
click at [265, 154] on span "1/8 Kilo" at bounding box center [272, 157] width 14 height 6
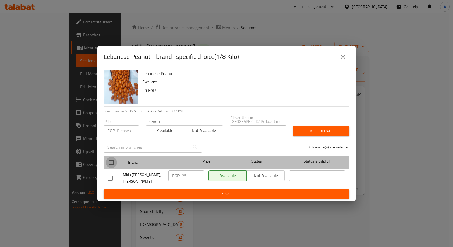
click at [116, 158] on input "checkbox" at bounding box center [111, 162] width 11 height 11
checkbox input "true"
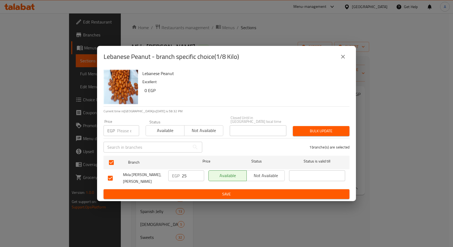
click at [119, 134] on input "number" at bounding box center [128, 130] width 22 height 11
paste input "25"
type input "25"
click at [333, 128] on span "Bulk update" at bounding box center [321, 131] width 48 height 7
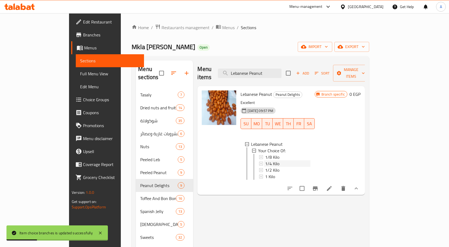
click at [265, 160] on span "1/4 Kilo" at bounding box center [272, 163] width 14 height 6
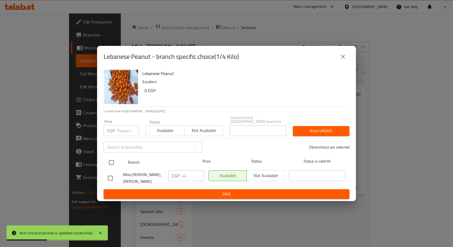
click at [114, 161] on input "checkbox" at bounding box center [111, 162] width 11 height 11
checkbox input "true"
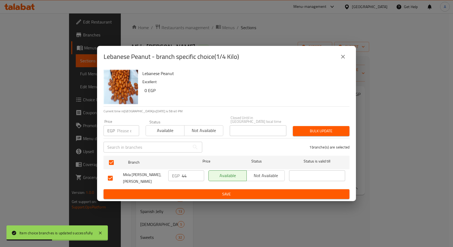
click at [122, 128] on input "number" at bounding box center [128, 130] width 22 height 11
paste input "50"
type input "50"
click at [337, 128] on span "Bulk update" at bounding box center [321, 131] width 48 height 7
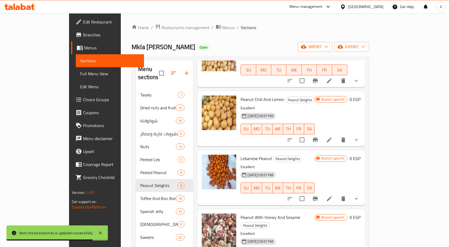
scroll to position [54, 0]
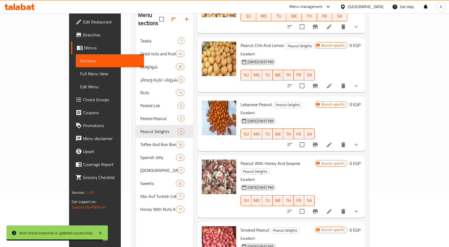
drag, startPoint x: 423, startPoint y: 129, endPoint x: 411, endPoint y: 136, distance: 14.1
click at [360, 141] on icon "show more" at bounding box center [356, 144] width 6 height 6
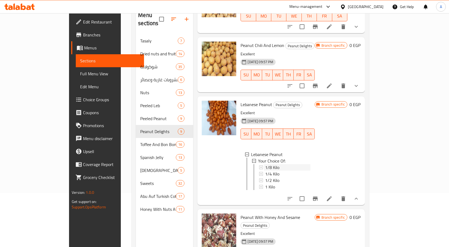
click at [265, 164] on div "1/8 Kilo" at bounding box center [287, 167] width 45 height 6
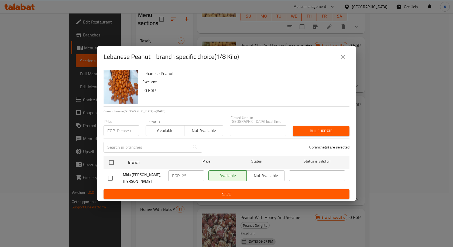
click at [344, 60] on icon "close" at bounding box center [343, 56] width 6 height 6
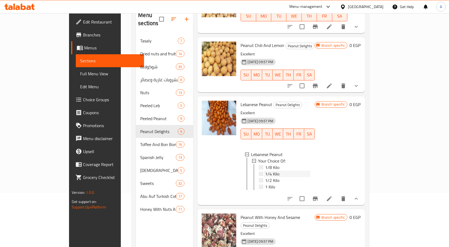
click at [265, 170] on span "1/4 Kilo" at bounding box center [272, 173] width 14 height 6
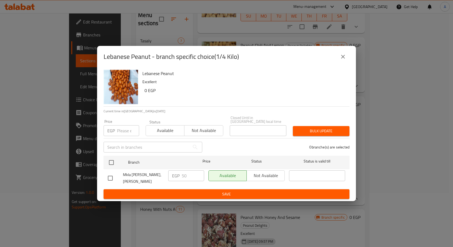
click at [342, 60] on icon "close" at bounding box center [343, 56] width 6 height 6
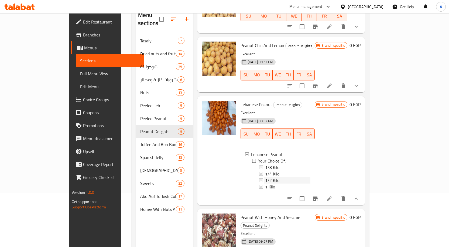
click at [265, 177] on span "1/2 Kilo" at bounding box center [272, 180] width 14 height 6
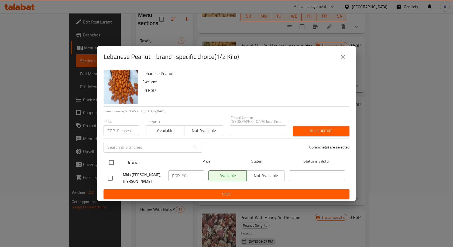
click at [108, 159] on input "checkbox" at bounding box center [111, 162] width 11 height 11
checkbox input "true"
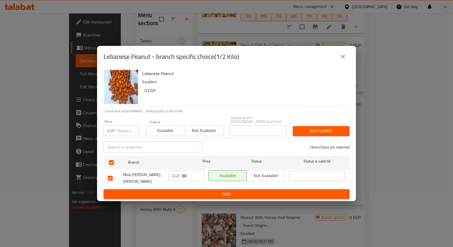
click at [122, 134] on div "Price EGP Price" at bounding box center [121, 127] width 42 height 23
click at [124, 131] on input "number" at bounding box center [128, 130] width 22 height 11
paste input "100"
type input "100"
click at [323, 129] on span "Bulk update" at bounding box center [321, 131] width 48 height 7
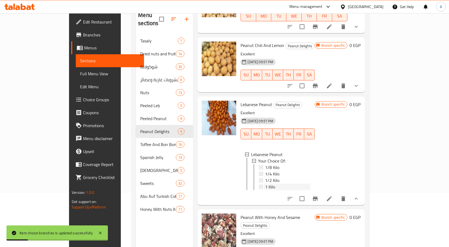
click at [265, 183] on span "1 Kilo" at bounding box center [270, 186] width 10 height 6
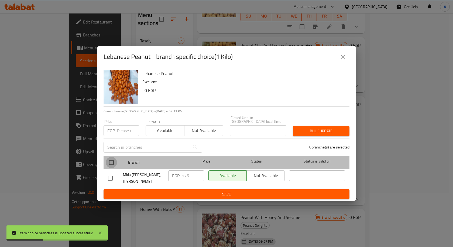
click at [111, 159] on input "checkbox" at bounding box center [111, 162] width 11 height 11
checkbox input "true"
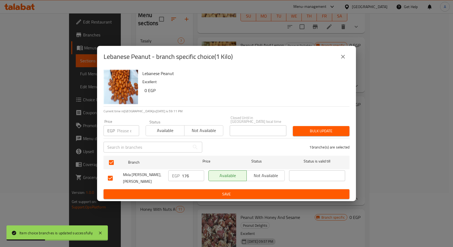
click at [120, 135] on div "Price EGP Price" at bounding box center [121, 127] width 42 height 23
click at [121, 133] on input "number" at bounding box center [128, 130] width 22 height 11
paste input "200"
type input "200"
click at [324, 128] on span "Bulk update" at bounding box center [321, 131] width 48 height 7
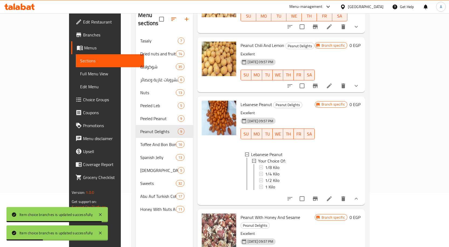
click at [246, 100] on span "Lebanese Peanut" at bounding box center [257, 104] width 32 height 8
copy h6 "Lebanese Peanut"
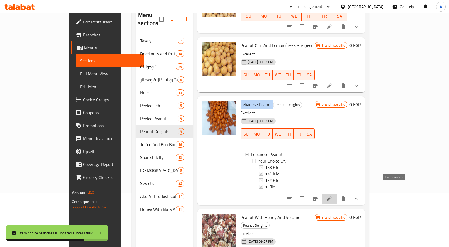
click at [333, 195] on icon at bounding box center [329, 198] width 6 height 6
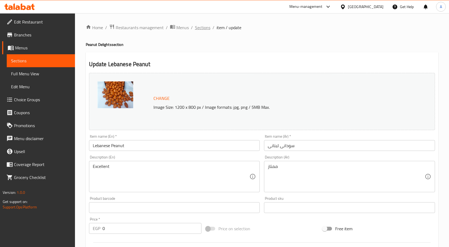
click at [196, 29] on span "Sections" at bounding box center [202, 27] width 15 height 6
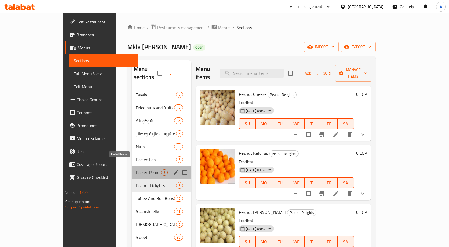
click at [136, 169] on span "Peeled Peanut" at bounding box center [148, 172] width 25 height 6
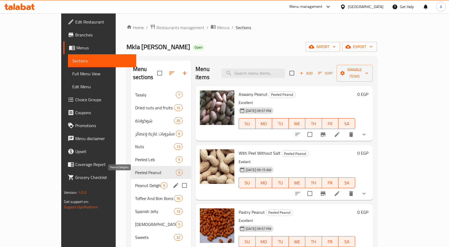
click at [135, 182] on span "Peanut Delights" at bounding box center [148, 185] width 26 height 6
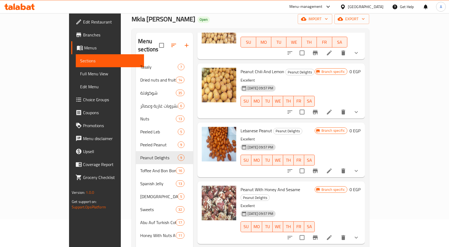
scroll to position [54, 0]
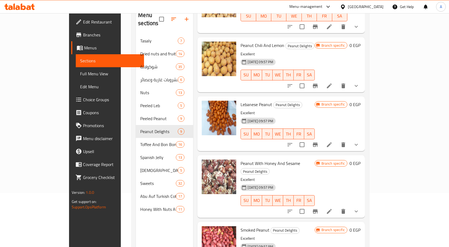
click at [272, 159] on span "Peanut With Honey And Sesame" at bounding box center [271, 163] width 60 height 8
copy h6 "Peanut With Honey And Sesame"
click at [333, 208] on icon at bounding box center [329, 211] width 6 height 6
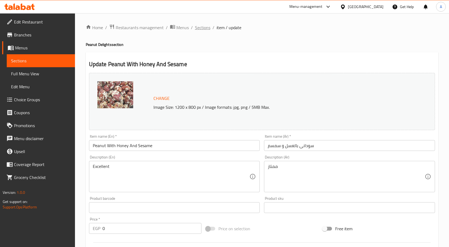
click at [198, 30] on span "Sections" at bounding box center [202, 27] width 15 height 6
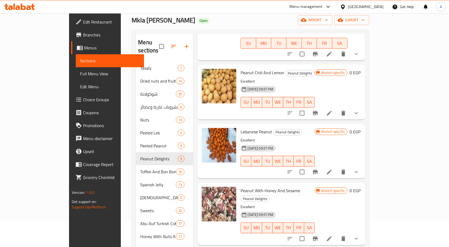
scroll to position [27, 0]
click at [319, 235] on icon "Branch-specific-item" at bounding box center [315, 238] width 6 height 6
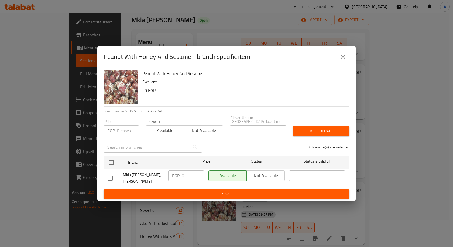
click at [339, 59] on button "close" at bounding box center [343, 56] width 13 height 13
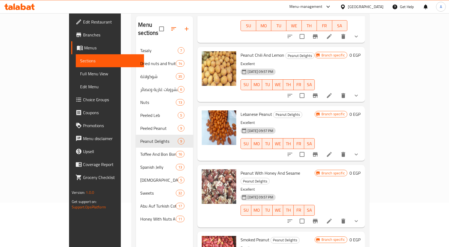
scroll to position [54, 0]
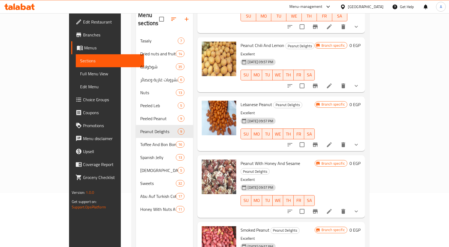
click at [358, 210] on icon "show more" at bounding box center [356, 211] width 3 height 2
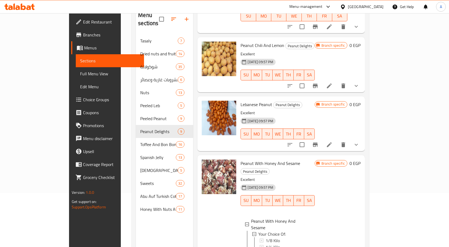
scroll to position [1, 0]
click at [265, 236] on span "1/8 Kilo" at bounding box center [272, 239] width 14 height 6
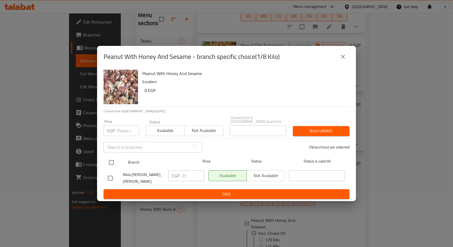
click at [109, 160] on input "checkbox" at bounding box center [111, 162] width 11 height 11
checkbox input "true"
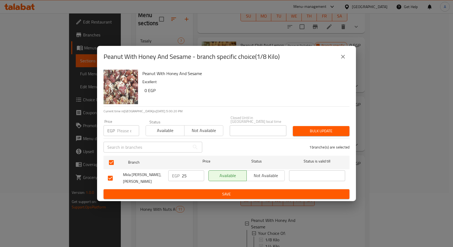
click at [122, 128] on input "number" at bounding box center [128, 130] width 22 height 11
paste input "32"
type input "32"
click at [326, 128] on span "Bulk update" at bounding box center [321, 131] width 48 height 7
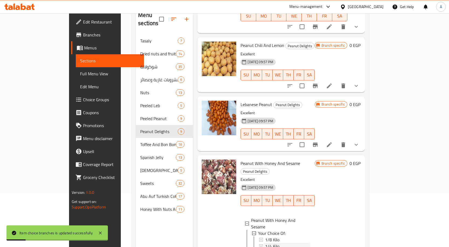
click at [265, 243] on span "1/4 Kilo" at bounding box center [272, 246] width 14 height 6
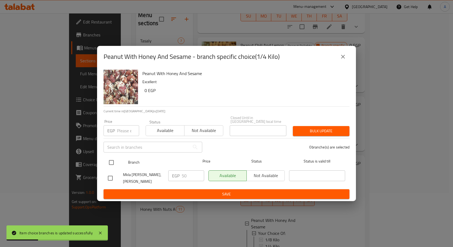
click at [114, 159] on input "checkbox" at bounding box center [111, 162] width 11 height 11
checkbox input "true"
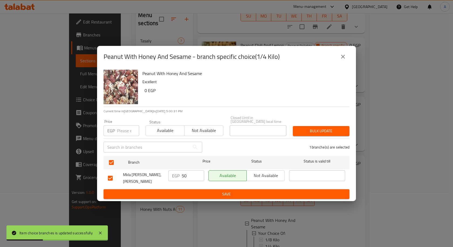
click at [120, 138] on div "​" at bounding box center [152, 146] width 105 height 17
click at [125, 128] on input "number" at bounding box center [128, 130] width 22 height 11
paste input "64"
type input "64"
click at [307, 128] on span "Bulk update" at bounding box center [321, 131] width 48 height 7
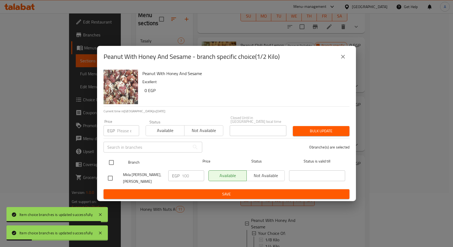
click at [111, 161] on input "checkbox" at bounding box center [111, 162] width 11 height 11
checkbox input "true"
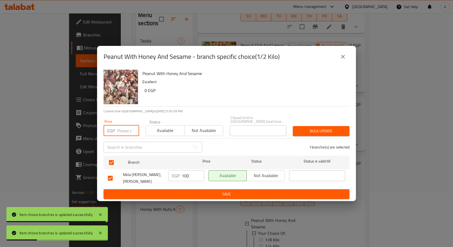
click at [118, 126] on input "number" at bounding box center [128, 130] width 22 height 11
paste input "128"
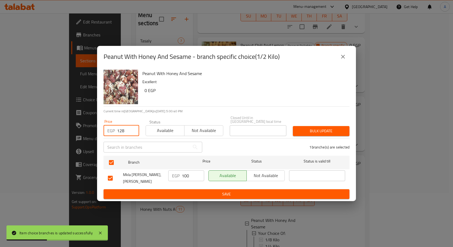
type input "128"
click at [296, 126] on button "Bulk update" at bounding box center [321, 131] width 57 height 10
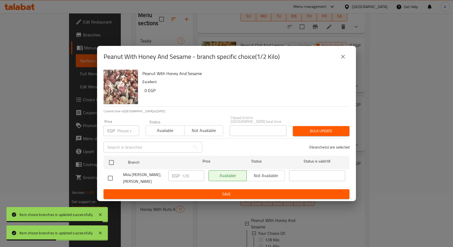
click at [345, 59] on icon "close" at bounding box center [343, 56] width 6 height 6
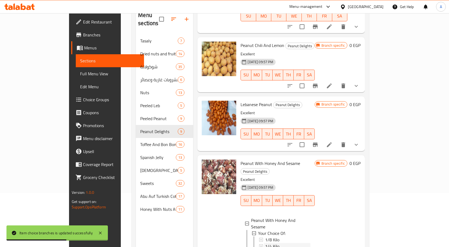
click at [265, 243] on span "1/4 Kilo" at bounding box center [272, 246] width 14 height 6
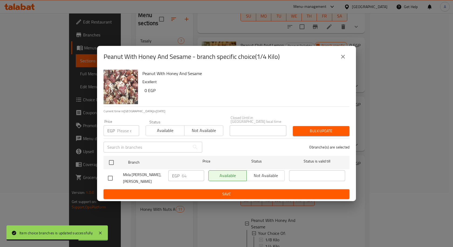
click at [345, 59] on icon "close" at bounding box center [343, 56] width 6 height 6
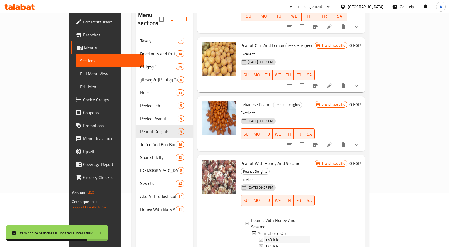
click at [265, 236] on div "1/8 Kilo" at bounding box center [287, 239] width 45 height 6
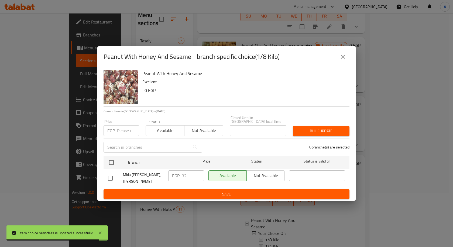
click at [345, 59] on icon "close" at bounding box center [343, 57] width 4 height 4
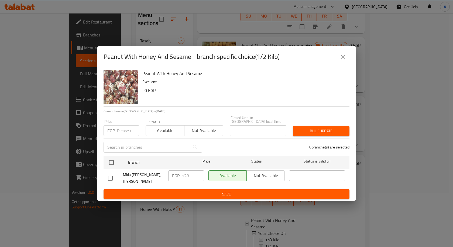
click at [342, 62] on button "close" at bounding box center [343, 56] width 13 height 13
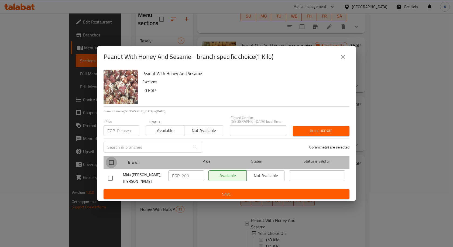
click at [108, 160] on input "checkbox" at bounding box center [111, 162] width 11 height 11
checkbox input "true"
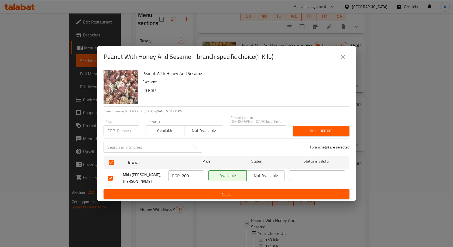
click at [125, 136] on div "Price EGP Price" at bounding box center [121, 127] width 42 height 23
click at [125, 130] on input "number" at bounding box center [128, 130] width 22 height 11
paste input "256"
type input "256"
click at [317, 128] on span "Bulk update" at bounding box center [321, 131] width 48 height 7
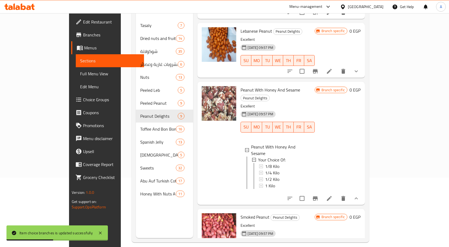
scroll to position [76, 0]
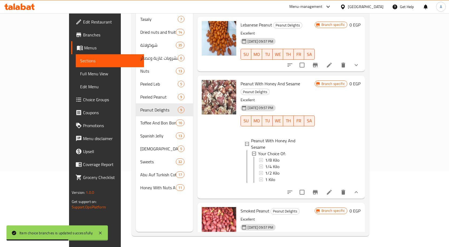
click at [247, 207] on span "Smoked Peanut" at bounding box center [255, 211] width 29 height 8
copy h6 "Smoked Peanut"
click at [332, 247] on icon at bounding box center [329, 250] width 5 height 5
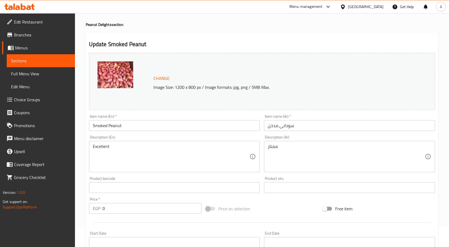
scroll to position [54, 0]
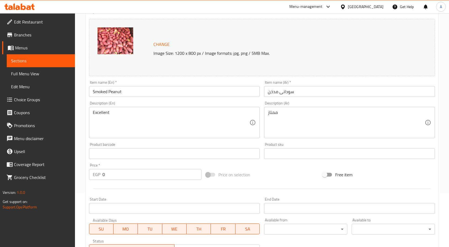
click at [117, 95] on input "Smoked Peanut" at bounding box center [174, 91] width 171 height 11
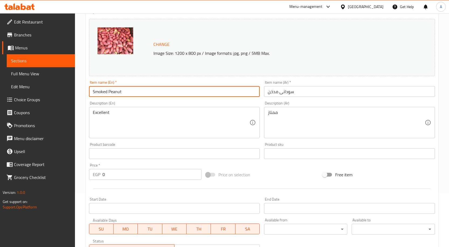
click at [117, 95] on input "Smoked Peanut" at bounding box center [174, 91] width 171 height 11
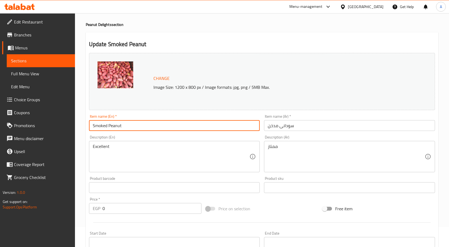
scroll to position [0, 0]
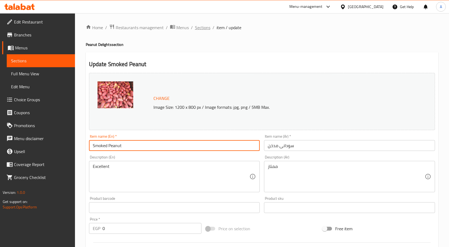
click at [199, 28] on span "Sections" at bounding box center [202, 27] width 15 height 6
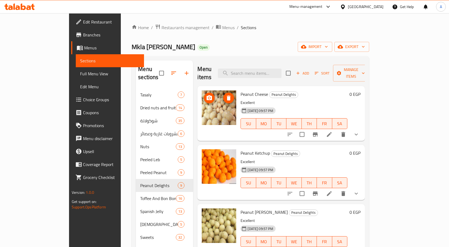
scroll to position [76, 0]
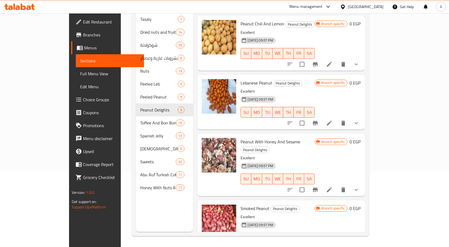
click at [360, 245] on icon "show more" at bounding box center [356, 248] width 6 height 6
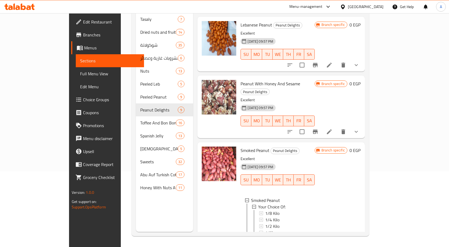
scroll to position [1, 0]
click at [265, 209] on span "1/8 Kilo" at bounding box center [272, 212] width 14 height 6
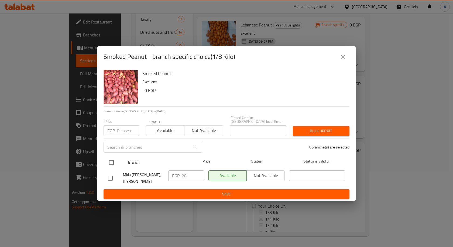
click at [113, 158] on input "checkbox" at bounding box center [111, 162] width 11 height 11
checkbox input "true"
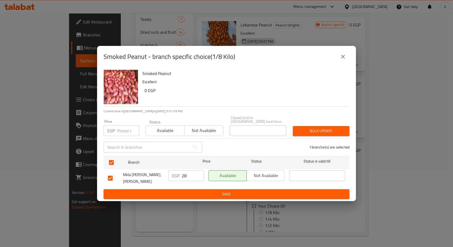
click at [124, 126] on input "number" at bounding box center [128, 130] width 22 height 11
paste input "32"
type input "32"
click at [316, 130] on span "Bulk update" at bounding box center [321, 131] width 48 height 7
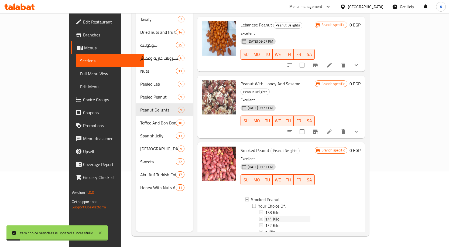
click at [265, 216] on span "1/4 Kilo" at bounding box center [272, 219] width 14 height 6
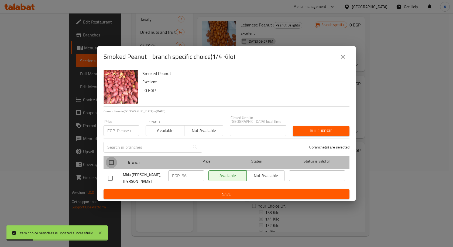
click at [113, 159] on input "checkbox" at bounding box center [111, 162] width 11 height 11
checkbox input "true"
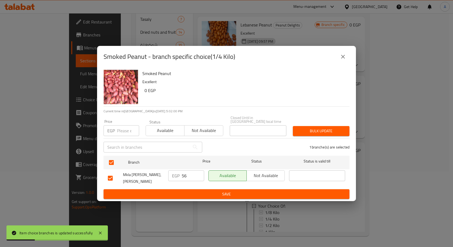
click at [115, 131] on div "EGP Price" at bounding box center [122, 130] width 36 height 11
paste input "64"
type input "64"
click at [312, 128] on span "Bulk update" at bounding box center [321, 131] width 48 height 7
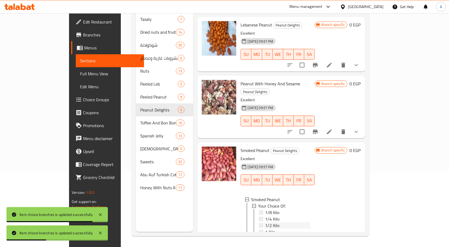
click at [265, 222] on span "1/2 Kilo" at bounding box center [272, 225] width 14 height 6
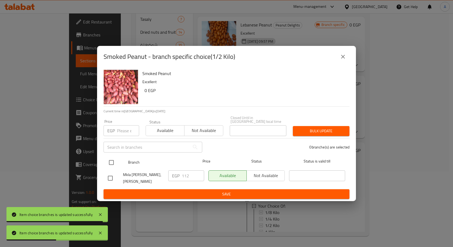
drag, startPoint x: 114, startPoint y: 157, endPoint x: 114, endPoint y: 153, distance: 4.1
click at [114, 158] on input "checkbox" at bounding box center [111, 162] width 11 height 11
checkbox input "true"
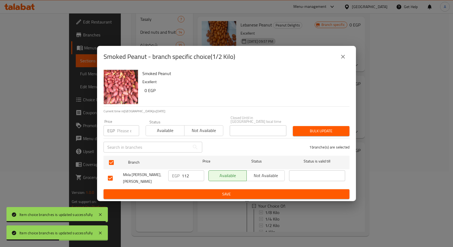
click at [118, 126] on input "number" at bounding box center [128, 130] width 22 height 11
paste input "128"
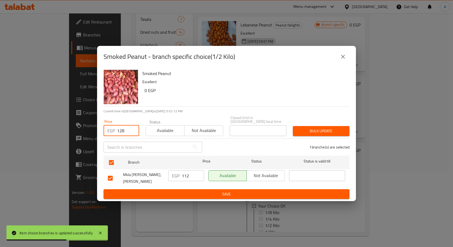
type input "128"
click at [318, 130] on span "Bulk update" at bounding box center [321, 131] width 48 height 7
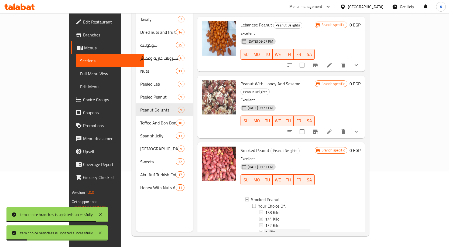
click at [265, 228] on span "1 Kilo" at bounding box center [270, 231] width 10 height 6
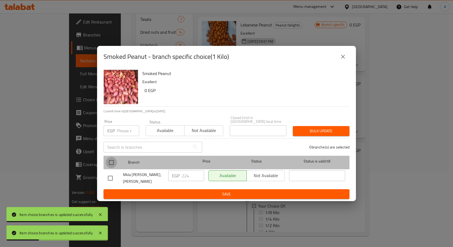
click at [109, 160] on input "checkbox" at bounding box center [111, 162] width 11 height 11
checkbox input "true"
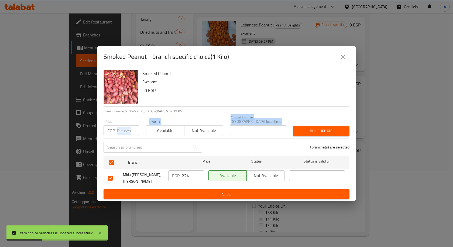
click at [126, 135] on div "Smoked Peanut Excellent 0 EGP Current time in Egypt is 07 Sep 2025 5:02:19 PM P…" at bounding box center [226, 134] width 259 height 134
click at [127, 128] on input "number" at bounding box center [128, 130] width 22 height 11
paste input "256"
type input "256"
click at [311, 128] on span "Bulk update" at bounding box center [321, 131] width 48 height 7
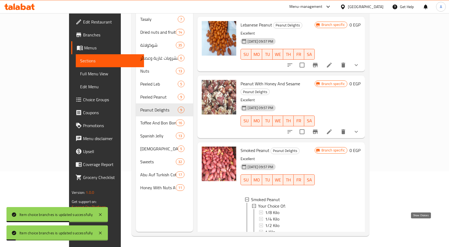
click at [360, 241] on icon "show more" at bounding box center [356, 244] width 6 height 6
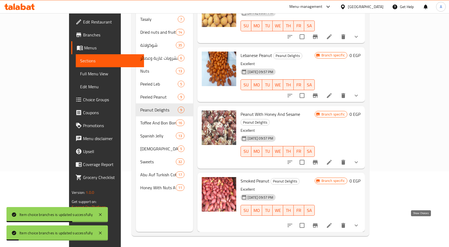
scroll to position [297, 0]
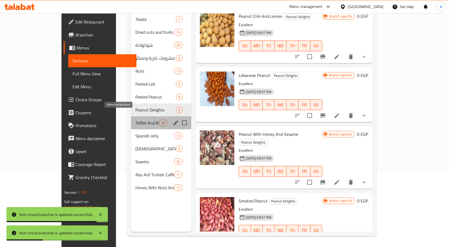
click at [135, 119] on span "Toffee And Bon Bons" at bounding box center [147, 122] width 24 height 6
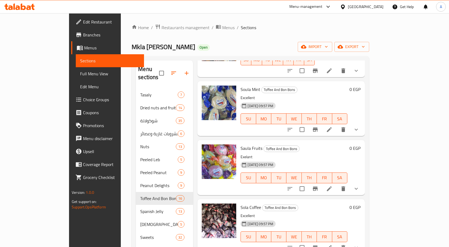
scroll to position [427, 0]
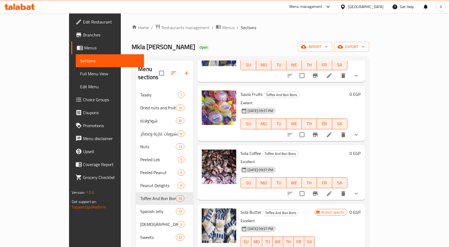
click at [241, 149] on span "Sola Coffee" at bounding box center [251, 153] width 20 height 8
copy h6 "Sola Coffee"
click at [333, 190] on icon at bounding box center [329, 193] width 6 height 6
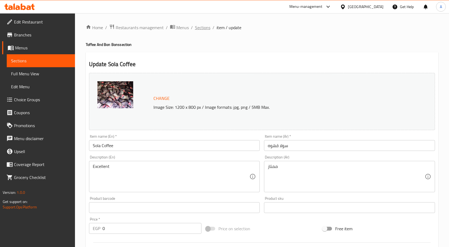
click at [200, 26] on span "Sections" at bounding box center [202, 27] width 15 height 6
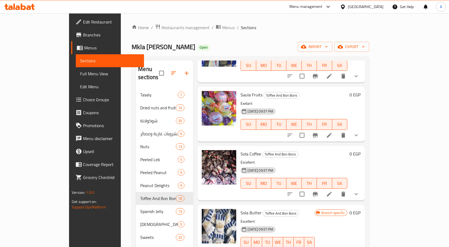
scroll to position [427, 0]
click at [318, 191] on icon "Branch-specific-item" at bounding box center [315, 193] width 5 height 4
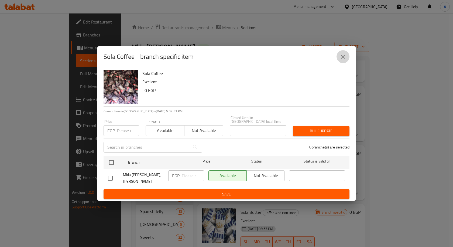
click at [341, 57] on icon "close" at bounding box center [343, 56] width 6 height 6
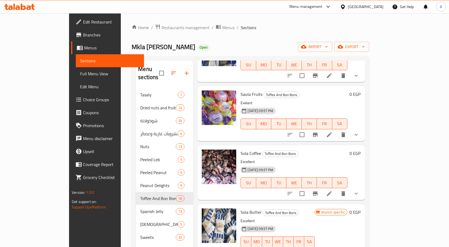
click at [322, 187] on button "Branch-specific-item" at bounding box center [315, 193] width 13 height 13
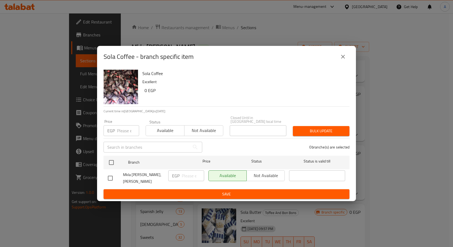
click at [346, 60] on icon "close" at bounding box center [343, 56] width 6 height 6
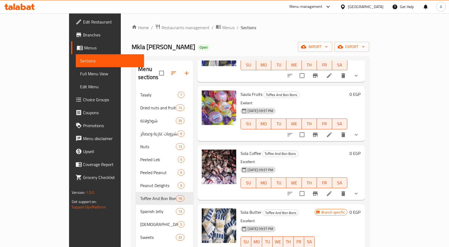
click at [360, 190] on icon "show more" at bounding box center [356, 193] width 6 height 6
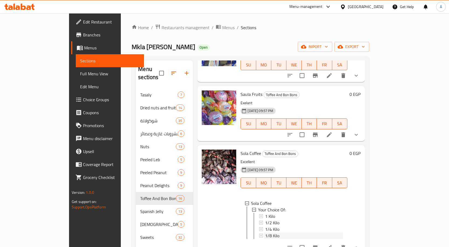
click at [265, 232] on span "1/8 Kilo" at bounding box center [272, 235] width 14 height 6
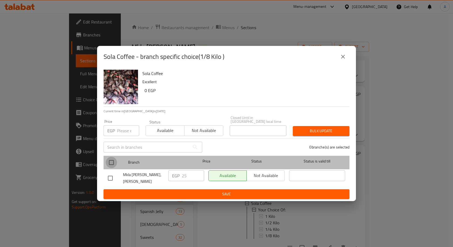
click at [114, 161] on input "checkbox" at bounding box center [111, 162] width 11 height 11
checkbox input "true"
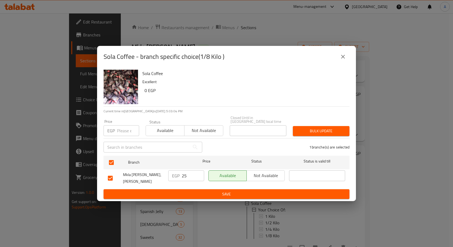
click at [121, 132] on input "number" at bounding box center [128, 130] width 22 height 11
paste input "28"
type input "28"
click at [314, 130] on span "Bulk update" at bounding box center [321, 131] width 48 height 7
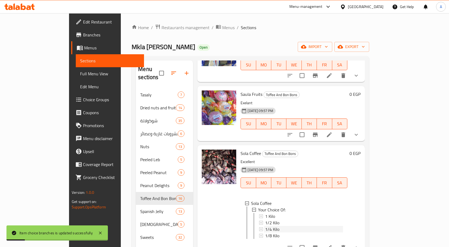
click at [265, 226] on span "1/4 Kilo" at bounding box center [272, 229] width 14 height 6
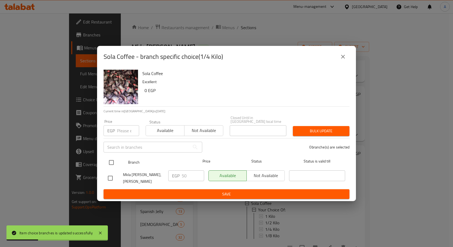
click at [112, 163] on input "checkbox" at bounding box center [111, 162] width 11 height 11
checkbox input "true"
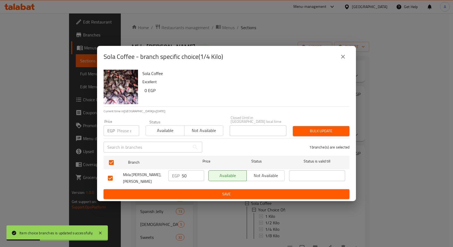
click at [123, 135] on div "Price EGP Price" at bounding box center [121, 127] width 42 height 23
click at [123, 133] on input "number" at bounding box center [128, 130] width 22 height 11
paste input "56"
type input "56"
click at [309, 128] on span "Bulk update" at bounding box center [321, 131] width 48 height 7
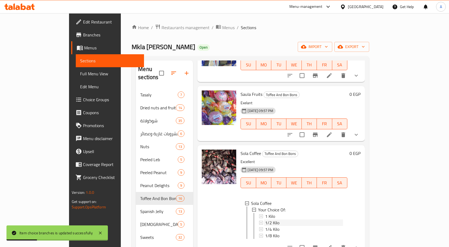
click at [265, 219] on span "1/2 Kilo" at bounding box center [272, 222] width 14 height 6
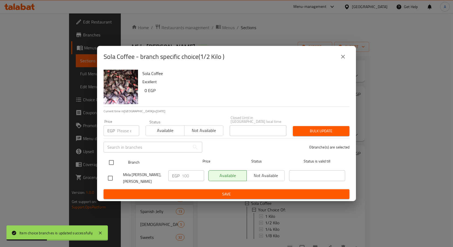
click at [113, 162] on input "checkbox" at bounding box center [111, 162] width 11 height 11
checkbox input "true"
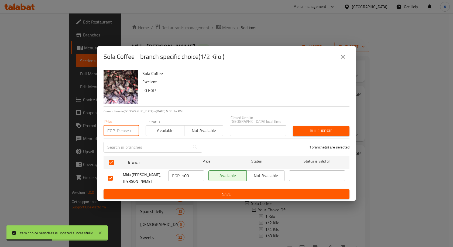
click at [124, 130] on input "number" at bounding box center [128, 130] width 22 height 11
paste input "112"
type input "112"
click at [312, 128] on span "Bulk update" at bounding box center [321, 131] width 48 height 7
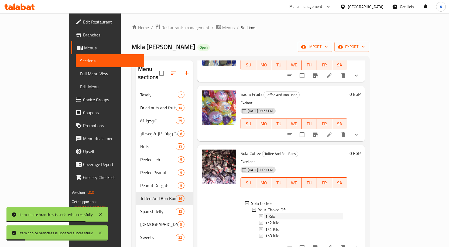
click at [265, 213] on span "1 Kilo" at bounding box center [270, 216] width 10 height 6
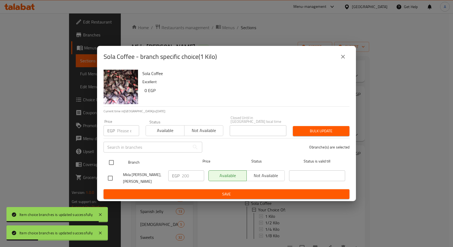
click at [112, 160] on input "checkbox" at bounding box center [111, 162] width 11 height 11
checkbox input "true"
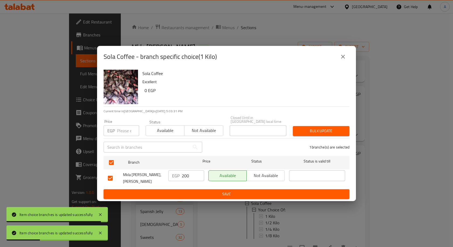
click at [117, 133] on div "EGP Price" at bounding box center [122, 130] width 36 height 11
paste input "224"
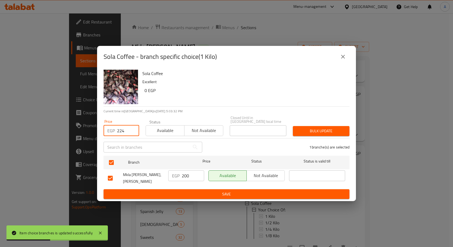
type input "224"
click at [314, 128] on span "Bulk update" at bounding box center [321, 131] width 48 height 7
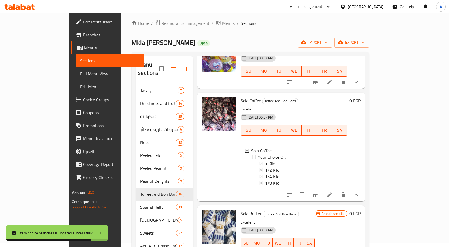
scroll to position [481, 0]
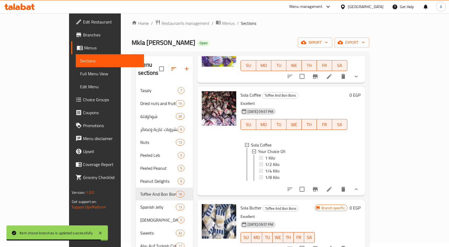
click at [363, 183] on button "show more" at bounding box center [356, 189] width 13 height 13
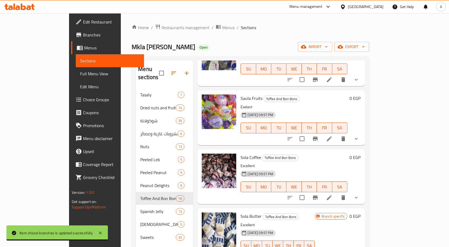
scroll to position [450, 0]
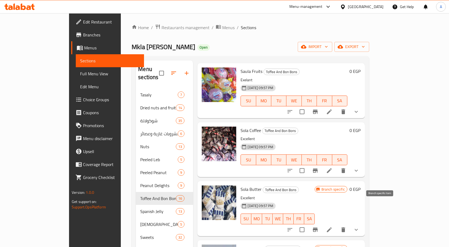
click at [322, 223] on button "Branch-specific-item" at bounding box center [315, 229] width 13 height 13
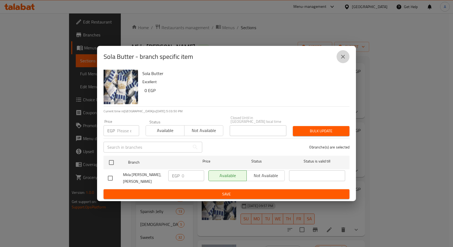
click at [341, 60] on icon "close" at bounding box center [343, 56] width 6 height 6
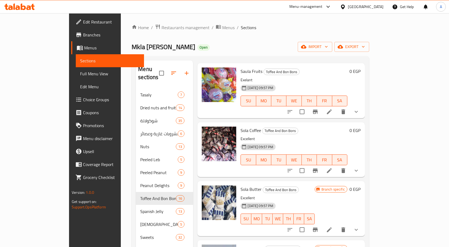
click at [241, 185] on span "Sola Butter" at bounding box center [251, 189] width 21 height 8
copy h6 "Sola Butter"
click at [333, 226] on icon at bounding box center [329, 229] width 6 height 6
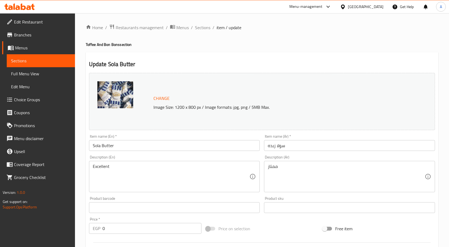
click at [198, 33] on div "Home / Restaurants management / Menus / Sections / item / update Toffee And Bon…" at bounding box center [262, 223] width 353 height 398
click at [198, 32] on div "Home / Restaurants management / Menus / Sections / item / update Toffee And Bon…" at bounding box center [262, 223] width 353 height 398
click at [202, 28] on span "Sections" at bounding box center [202, 27] width 15 height 6
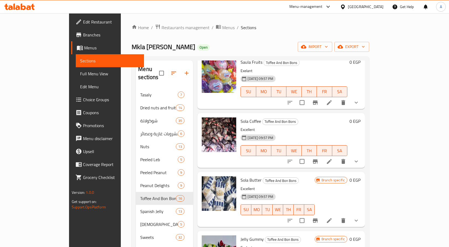
click at [363, 214] on button "show more" at bounding box center [356, 220] width 13 height 13
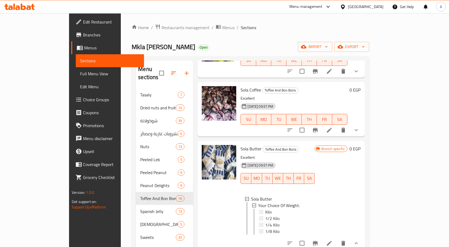
scroll to position [541, 0]
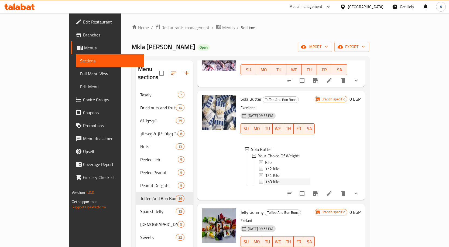
click at [265, 178] on span "1/8 Kilo" at bounding box center [272, 181] width 14 height 6
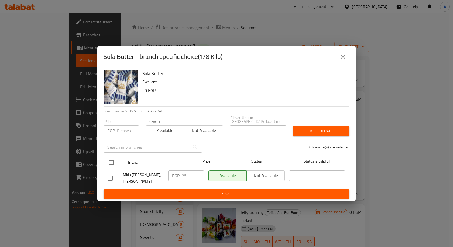
click at [112, 159] on input "checkbox" at bounding box center [111, 162] width 11 height 11
checkbox input "true"
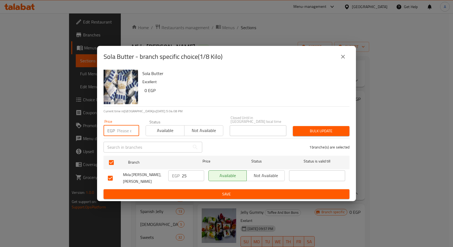
click at [122, 125] on input "number" at bounding box center [128, 130] width 22 height 11
paste input "28"
type input "28"
click at [314, 129] on span "Bulk update" at bounding box center [321, 131] width 48 height 7
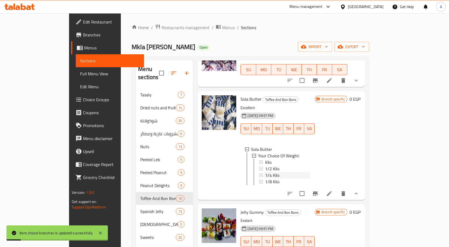
click at [265, 172] on span "1/4 Kilo" at bounding box center [272, 175] width 14 height 6
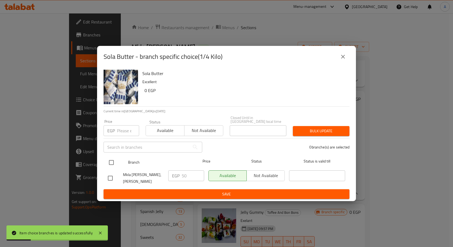
click at [108, 162] on input "checkbox" at bounding box center [111, 162] width 11 height 11
checkbox input "true"
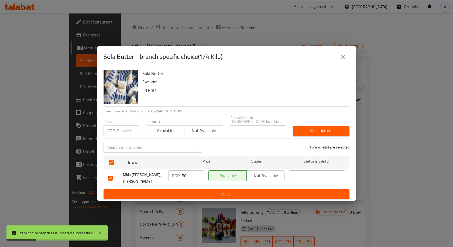
click at [116, 129] on div "EGP Price" at bounding box center [122, 130] width 36 height 11
paste input "56"
type input "56"
click at [314, 128] on span "Bulk update" at bounding box center [321, 131] width 48 height 7
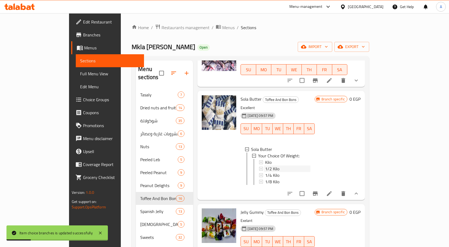
click at [265, 165] on span "1/2 Kilo" at bounding box center [272, 168] width 14 height 6
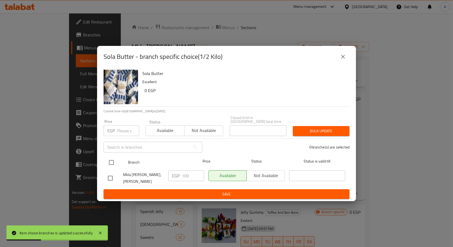
click at [115, 159] on input "checkbox" at bounding box center [111, 162] width 11 height 11
checkbox input "true"
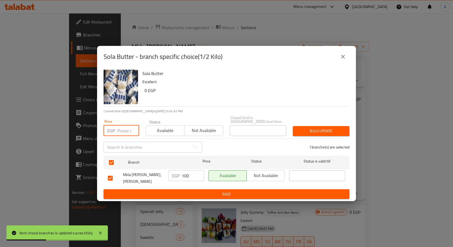
click at [119, 133] on input "number" at bounding box center [128, 130] width 22 height 11
paste input "112"
type input "112"
click at [307, 128] on span "Bulk update" at bounding box center [321, 131] width 48 height 7
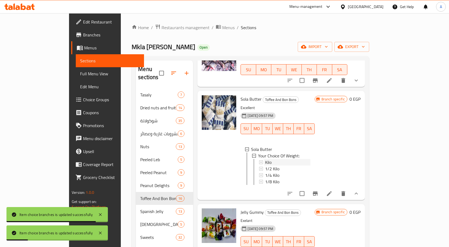
click at [264, 159] on div "Kilo" at bounding box center [287, 162] width 46 height 6
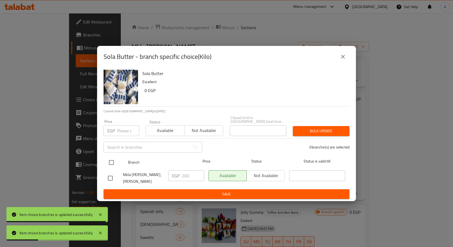
click at [113, 163] on input "checkbox" at bounding box center [111, 162] width 11 height 11
checkbox input "true"
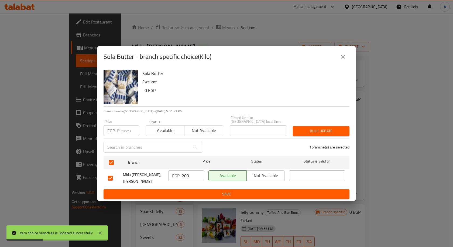
click at [119, 138] on div "​" at bounding box center [152, 146] width 105 height 17
click at [122, 130] on input "number" at bounding box center [128, 130] width 22 height 11
paste input "224"
type input "224"
click at [304, 128] on span "Bulk update" at bounding box center [321, 131] width 48 height 7
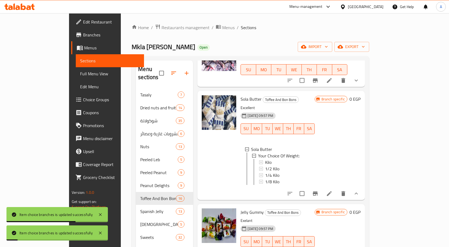
click at [360, 190] on icon "show more" at bounding box center [356, 193] width 6 height 6
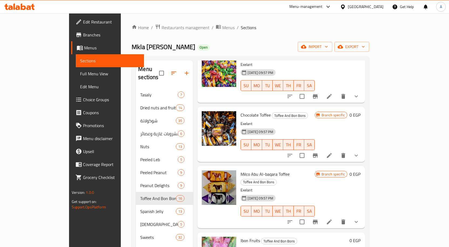
scroll to position [47, 0]
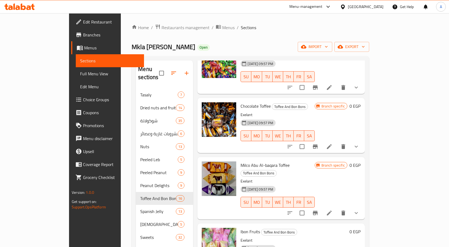
click at [241, 161] on span "Milco Abu Al-baqara Toffee" at bounding box center [265, 165] width 49 height 8
click at [319, 210] on icon "Branch-specific-item" at bounding box center [315, 213] width 6 height 6
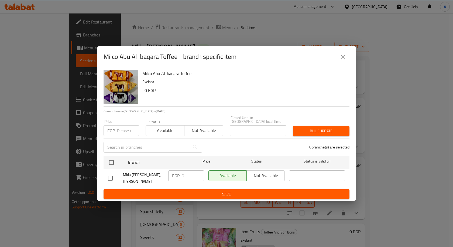
click at [347, 56] on button "close" at bounding box center [343, 56] width 13 height 13
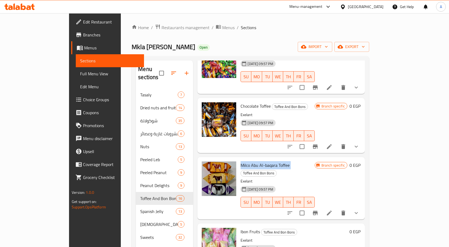
click at [247, 161] on span "Milco Abu Al-baqara Toffee" at bounding box center [265, 165] width 49 height 8
click at [333, 210] on icon at bounding box center [329, 213] width 6 height 6
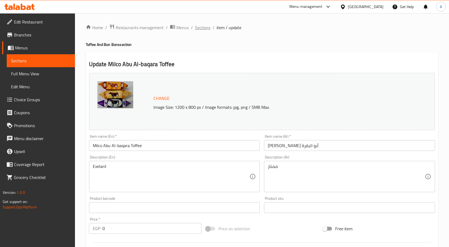
click at [201, 26] on span "Sections" at bounding box center [202, 27] width 15 height 6
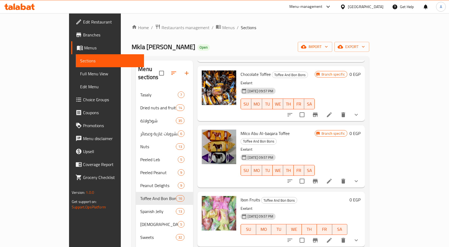
scroll to position [81, 0]
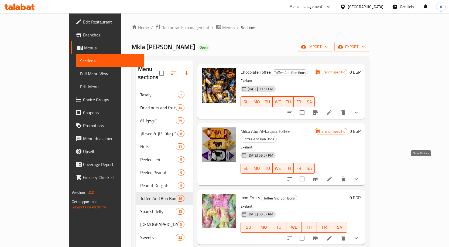
click at [358, 178] on icon "show more" at bounding box center [356, 179] width 3 height 2
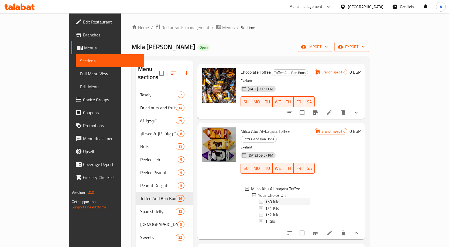
click at [265, 198] on span "1/8 Kilo" at bounding box center [272, 201] width 14 height 6
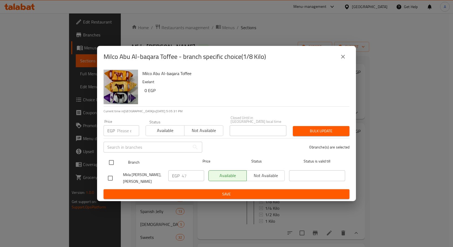
click at [113, 159] on input "checkbox" at bounding box center [111, 162] width 11 height 11
checkbox input "true"
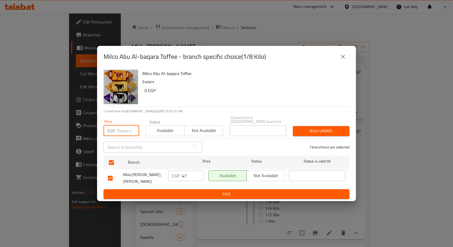
click at [122, 125] on input "number" at bounding box center [128, 130] width 22 height 11
paste input "50"
type input "50"
click at [303, 128] on span "Bulk update" at bounding box center [321, 131] width 48 height 7
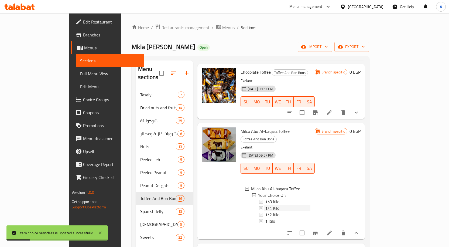
click at [265, 205] on span "1/4 Kilo" at bounding box center [272, 208] width 14 height 6
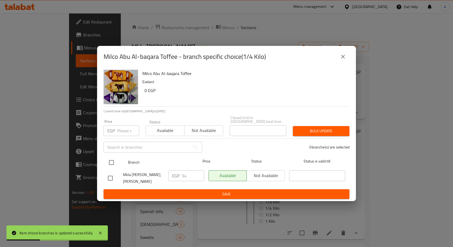
click at [110, 159] on input "checkbox" at bounding box center [111, 162] width 11 height 11
checkbox input "true"
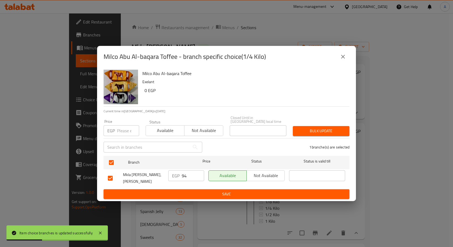
click at [123, 129] on input "number" at bounding box center [128, 130] width 22 height 11
paste input "100"
type input "100"
click at [313, 128] on span "Bulk update" at bounding box center [321, 131] width 48 height 7
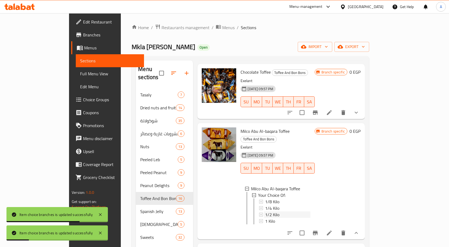
click at [265, 211] on span "1/2 Kilo" at bounding box center [272, 214] width 14 height 6
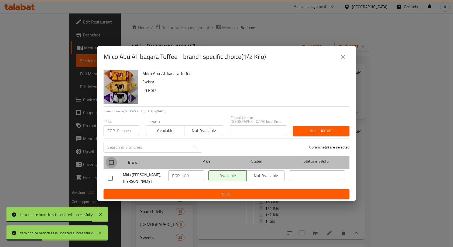
click at [112, 158] on input "checkbox" at bounding box center [111, 162] width 11 height 11
checkbox input "true"
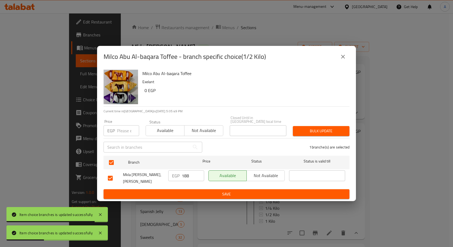
click at [121, 133] on input "number" at bounding box center [128, 130] width 22 height 11
paste input "200"
type input "200"
click at [309, 128] on span "Bulk update" at bounding box center [321, 131] width 48 height 7
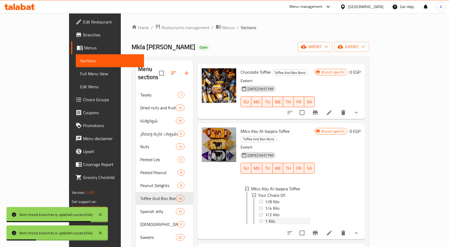
click at [265, 218] on span "1 Kilo" at bounding box center [270, 221] width 10 height 6
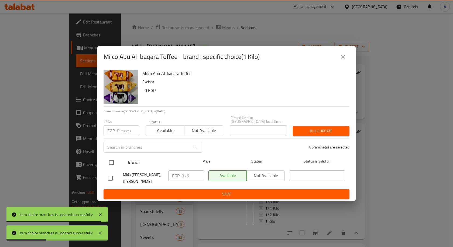
click at [112, 158] on input "checkbox" at bounding box center [111, 162] width 11 height 11
checkbox input "true"
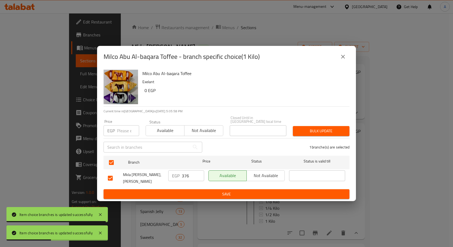
click at [121, 138] on div "​" at bounding box center [152, 146] width 105 height 17
click at [123, 131] on input "number" at bounding box center [128, 130] width 22 height 11
paste input "400"
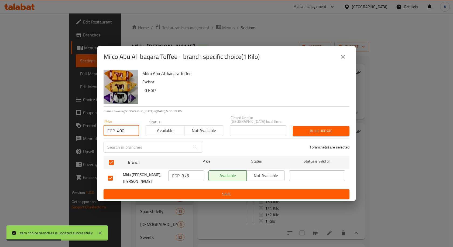
type input "400"
click at [312, 132] on span "Bulk update" at bounding box center [321, 131] width 48 height 7
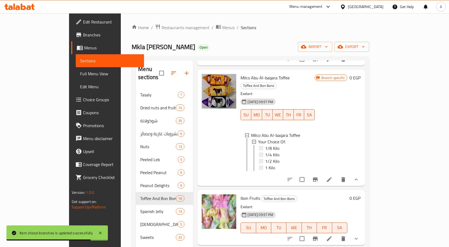
scroll to position [135, 0]
click at [363, 172] on button "show more" at bounding box center [356, 178] width 13 height 13
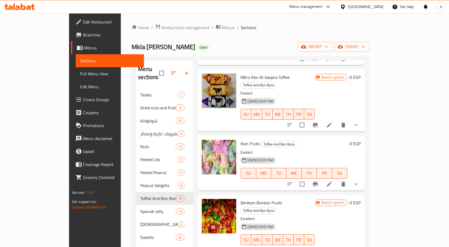
click at [257, 199] on span "Bimbom Bonbon Fruits" at bounding box center [262, 203] width 42 height 8
copy h6 "Bimbom Bonbon Fruits"
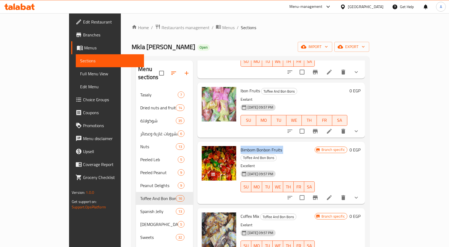
scroll to position [189, 0]
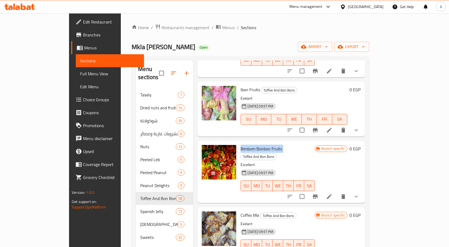
click at [333, 193] on icon at bounding box center [329, 196] width 6 height 6
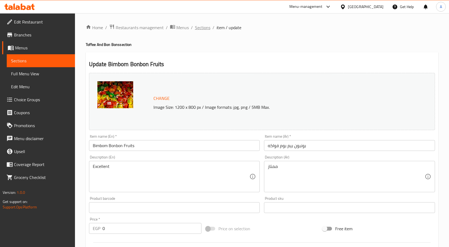
click at [203, 24] on span "Sections" at bounding box center [202, 27] width 15 height 6
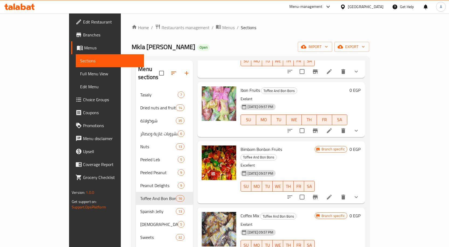
scroll to position [192, 0]
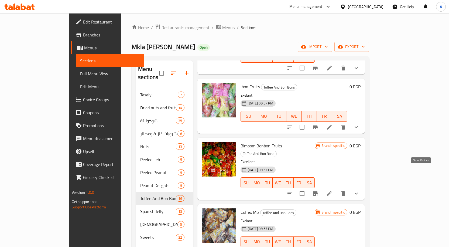
click at [360, 190] on icon "show more" at bounding box center [356, 193] width 6 height 6
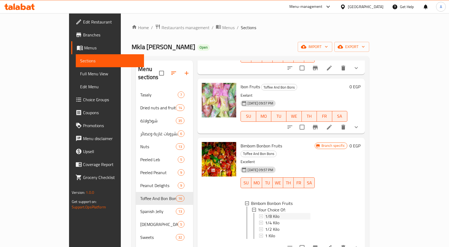
click at [265, 213] on span "1/8 Kilo" at bounding box center [272, 216] width 14 height 6
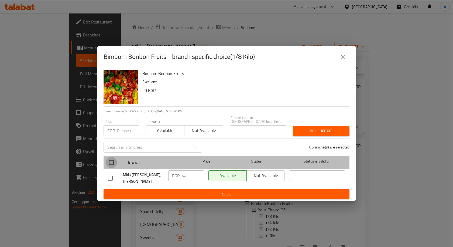
click at [114, 158] on input "checkbox" at bounding box center [111, 162] width 11 height 11
checkbox input "true"
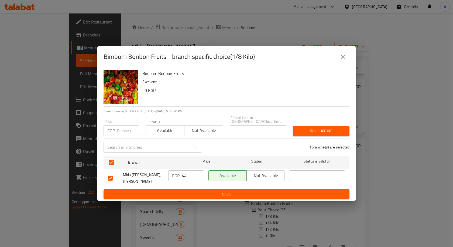
click at [122, 129] on input "number" at bounding box center [128, 130] width 22 height 11
paste input "47"
type input "47"
click at [316, 128] on span "Bulk update" at bounding box center [321, 131] width 48 height 7
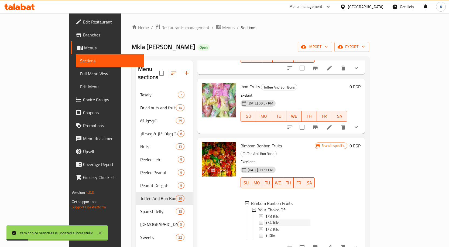
click at [265, 219] on span "1/4 Kilo" at bounding box center [272, 222] width 14 height 6
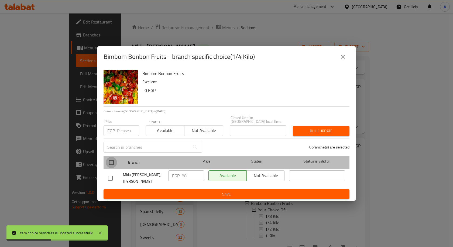
click at [114, 159] on input "checkbox" at bounding box center [111, 162] width 11 height 11
checkbox input "true"
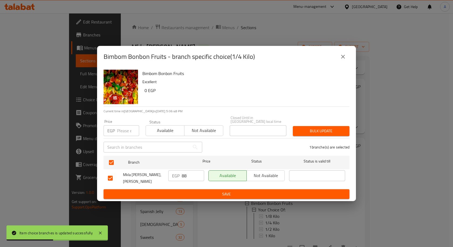
click at [125, 128] on input "number" at bounding box center [128, 130] width 22 height 11
paste input "94"
type input "94"
click at [305, 128] on span "Bulk update" at bounding box center [321, 131] width 48 height 7
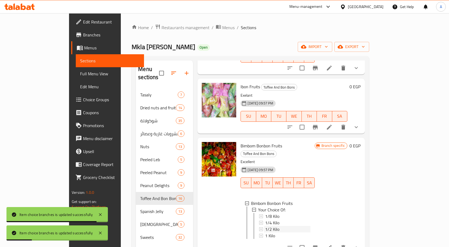
click at [265, 226] on span "1/2 Kilo" at bounding box center [272, 229] width 14 height 6
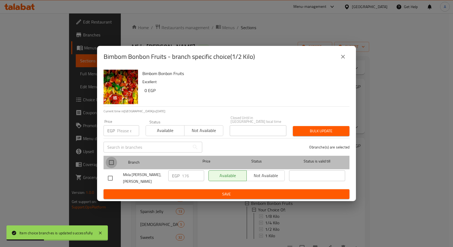
click at [106, 159] on input "checkbox" at bounding box center [111, 162] width 11 height 11
checkbox input "true"
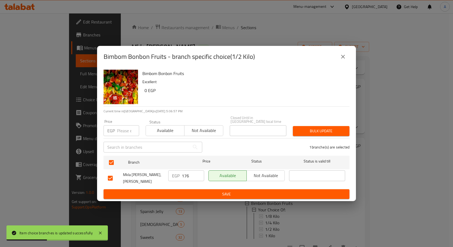
click at [124, 133] on input "number" at bounding box center [128, 130] width 22 height 11
paste input "188"
type input "188"
click at [322, 128] on span "Bulk update" at bounding box center [321, 131] width 48 height 7
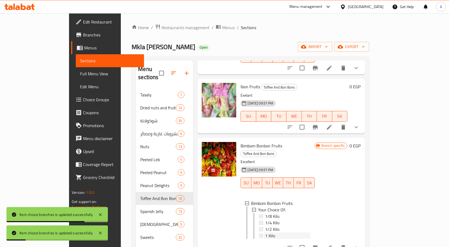
click at [265, 232] on span "1 Kilo" at bounding box center [270, 235] width 10 height 6
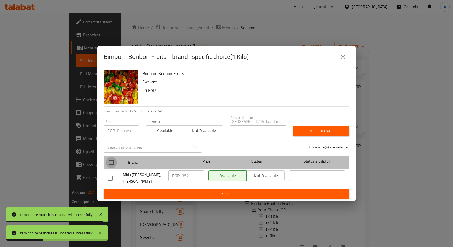
click at [112, 164] on input "checkbox" at bounding box center [111, 162] width 11 height 11
checkbox input "true"
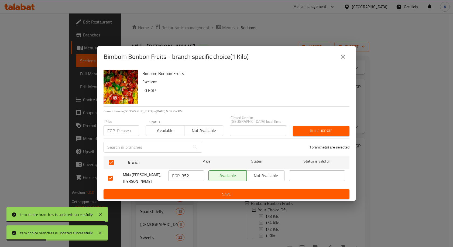
click at [124, 132] on input "number" at bounding box center [128, 130] width 22 height 11
paste input "376"
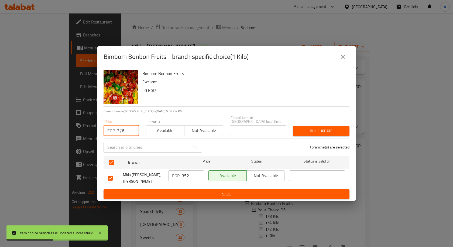
type input "376"
click at [315, 132] on button "Bulk update" at bounding box center [321, 131] width 57 height 10
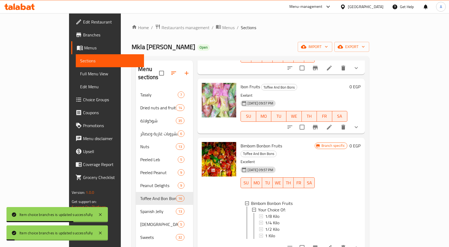
scroll to position [219, 0]
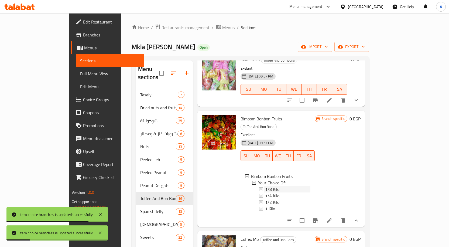
click at [265, 186] on span "1/8 Kilo" at bounding box center [272, 189] width 14 height 6
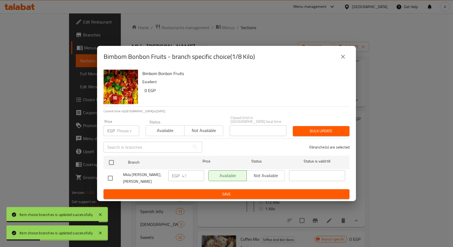
click at [343, 57] on icon "close" at bounding box center [343, 56] width 6 height 6
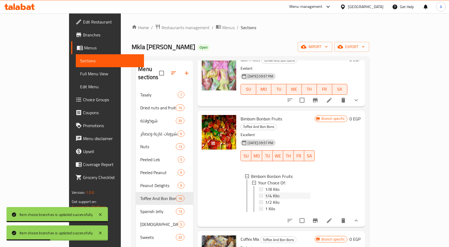
click at [265, 192] on span "1/4 Kilo" at bounding box center [272, 195] width 14 height 6
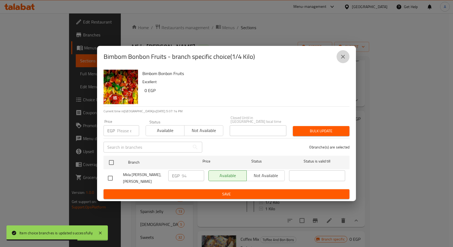
click at [340, 58] on icon "close" at bounding box center [343, 56] width 6 height 6
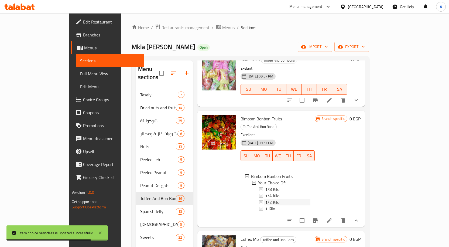
click at [265, 199] on span "1/2 Kilo" at bounding box center [272, 202] width 14 height 6
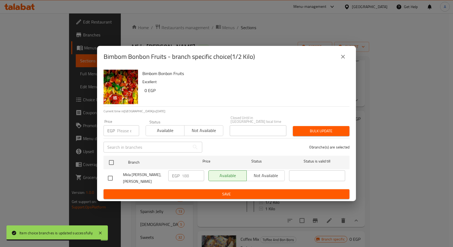
click at [346, 62] on button "close" at bounding box center [343, 56] width 13 height 13
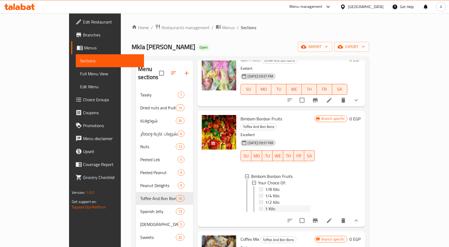
click at [265, 205] on span "1 Kilo" at bounding box center [270, 208] width 10 height 6
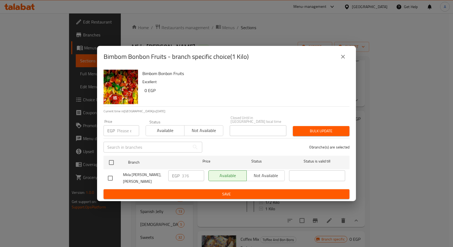
click at [344, 62] on button "close" at bounding box center [343, 56] width 13 height 13
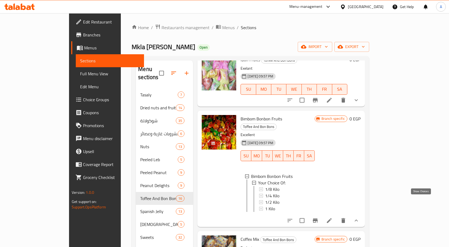
click at [360, 217] on icon "show more" at bounding box center [356, 220] width 6 height 6
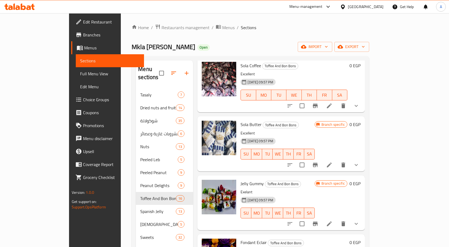
scroll to position [515, 0]
click at [238, 177] on div "Jelly Gummy Toffee And Bon Bons Exelant 31-08-2024 09:57 PM SU MO TU WE TH FR SA" at bounding box center [277, 202] width 78 height 50
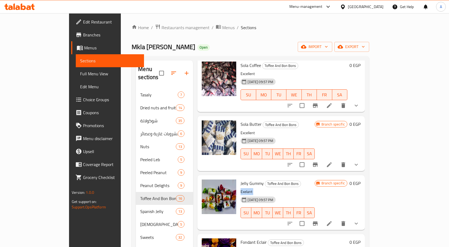
click at [332, 221] on icon at bounding box center [329, 223] width 5 height 5
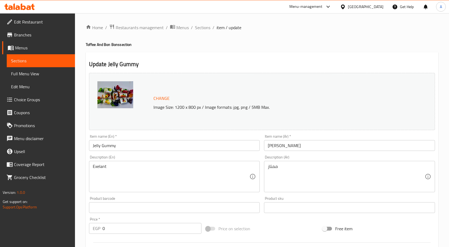
click at [142, 148] on input "Jelly Gummy" at bounding box center [174, 145] width 171 height 11
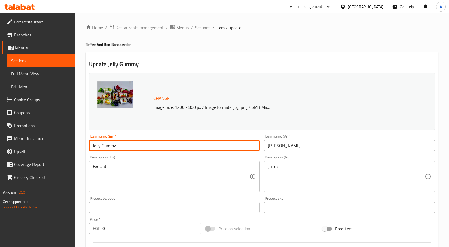
click at [142, 148] on input "Jelly Gummy" at bounding box center [174, 145] width 171 height 11
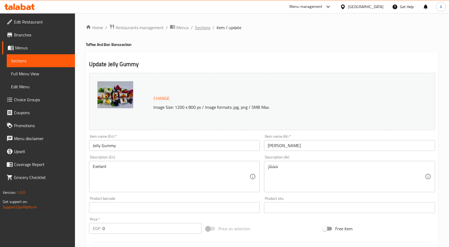
click at [202, 28] on span "Sections" at bounding box center [202, 27] width 15 height 6
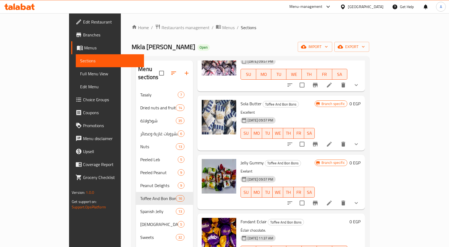
scroll to position [545, 0]
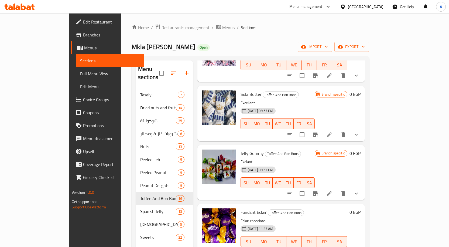
click at [360, 190] on icon "show more" at bounding box center [356, 193] width 6 height 6
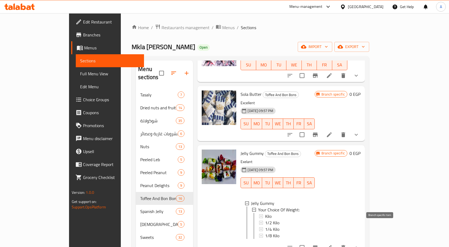
click at [318, 245] on icon "Branch-specific-item" at bounding box center [315, 247] width 5 height 4
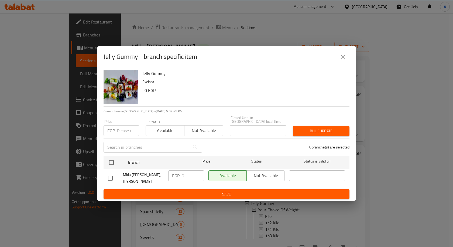
click at [341, 60] on icon "close" at bounding box center [343, 56] width 6 height 6
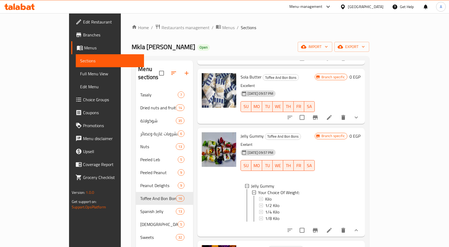
scroll to position [572, 0]
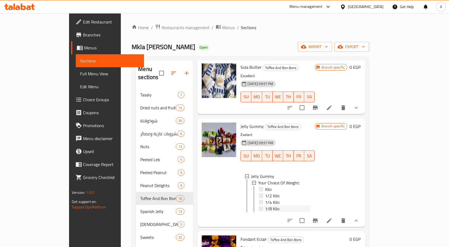
click at [265, 205] on span "1/8 Kilo" at bounding box center [272, 208] width 14 height 6
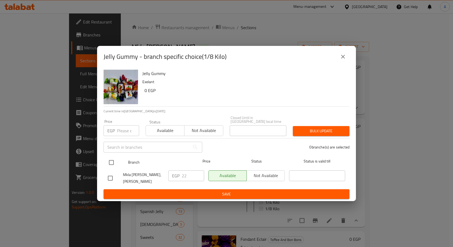
click at [107, 160] on input "checkbox" at bounding box center [111, 162] width 11 height 11
checkbox input "true"
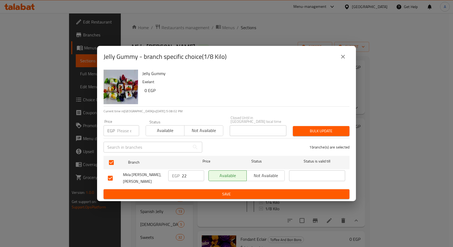
click at [120, 138] on div "​" at bounding box center [152, 146] width 105 height 17
click at [122, 131] on input "number" at bounding box center [128, 130] width 22 height 11
paste input "25"
type input "25"
click at [334, 129] on span "Bulk update" at bounding box center [321, 131] width 48 height 7
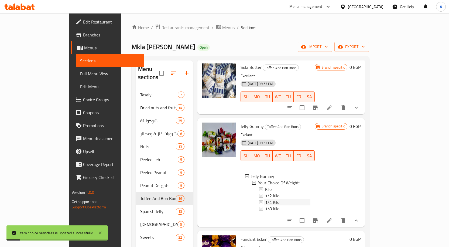
click at [265, 199] on span "1/4 Kilo" at bounding box center [272, 202] width 14 height 6
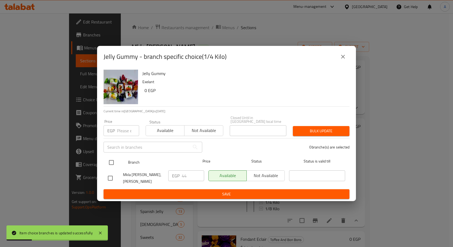
click at [112, 160] on input "checkbox" at bounding box center [111, 162] width 11 height 11
checkbox input "true"
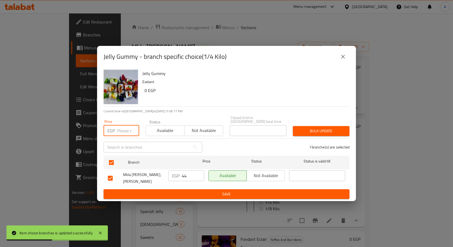
click at [127, 129] on input "number" at bounding box center [128, 130] width 22 height 11
paste input "50"
type input "50"
click at [310, 128] on span "Bulk update" at bounding box center [321, 131] width 48 height 7
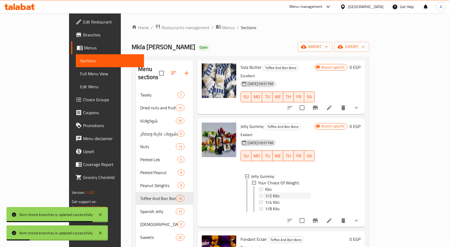
click at [265, 192] on span "1/2 Kilo" at bounding box center [272, 195] width 14 height 6
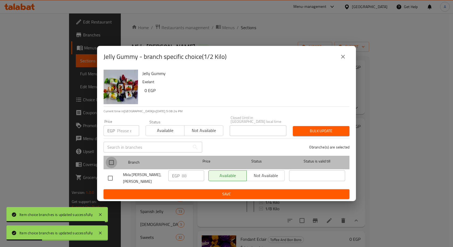
click at [115, 160] on input "checkbox" at bounding box center [111, 162] width 11 height 11
checkbox input "true"
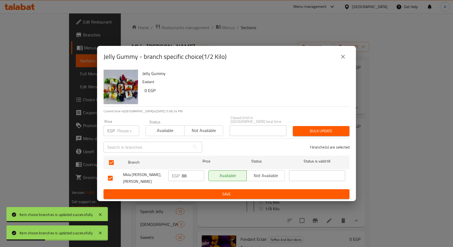
click at [121, 132] on input "number" at bounding box center [128, 130] width 22 height 11
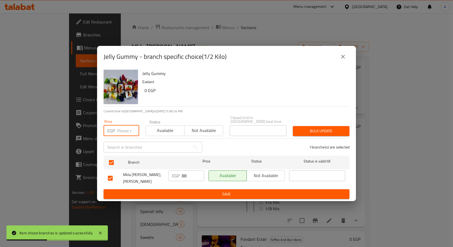
paste input "100"
type input "100"
click at [310, 129] on span "Bulk update" at bounding box center [321, 131] width 48 height 7
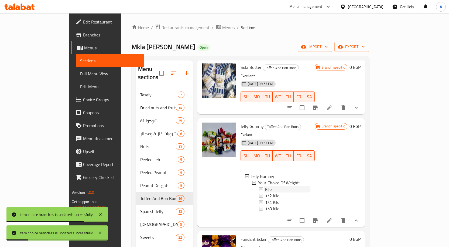
click at [265, 186] on span "Kilo" at bounding box center [268, 189] width 6 height 6
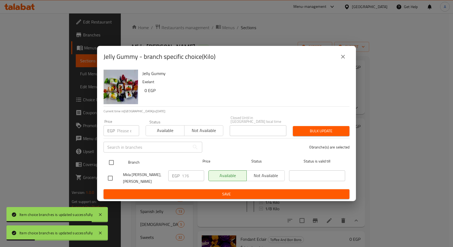
click at [111, 159] on input "checkbox" at bounding box center [111, 162] width 11 height 11
checkbox input "true"
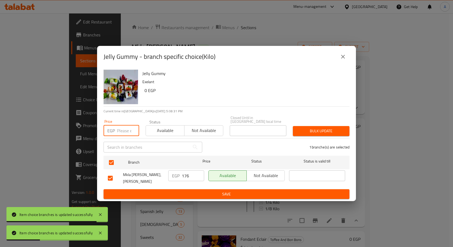
click at [124, 132] on input "number" at bounding box center [128, 130] width 22 height 11
paste input "200"
type input "200"
click at [305, 130] on span "Bulk update" at bounding box center [321, 131] width 48 height 7
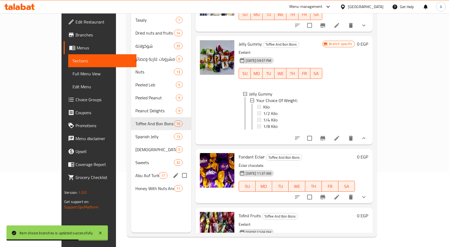
scroll to position [76, 0]
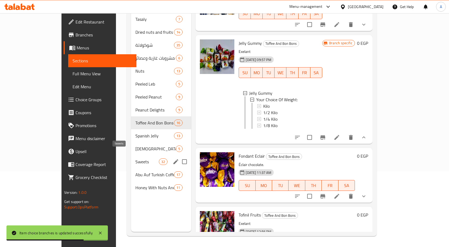
click at [131, 155] on div "Sweets 32" at bounding box center [161, 161] width 60 height 13
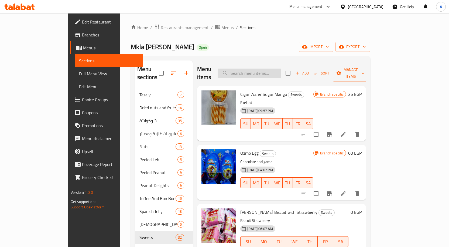
click at [275, 72] on input "search" at bounding box center [250, 73] width 64 height 9
paste input "شوكولاته ترافل فراولة"
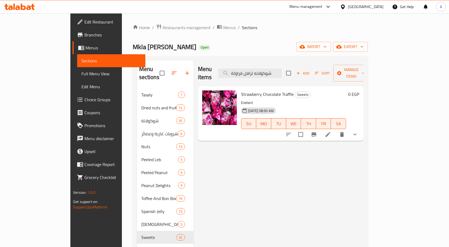
type input "شوكولاته ترافل فراولة"
click at [316, 132] on icon "Branch-specific-item" at bounding box center [314, 134] width 5 height 4
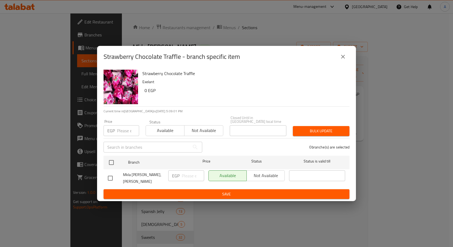
click at [342, 62] on button "close" at bounding box center [343, 56] width 13 height 13
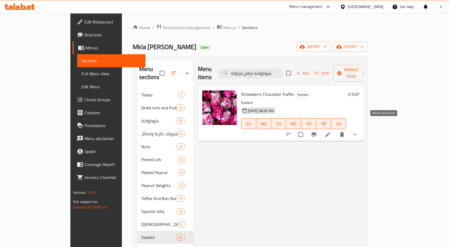
click at [316, 132] on icon "Branch-specific-item" at bounding box center [314, 134] width 5 height 4
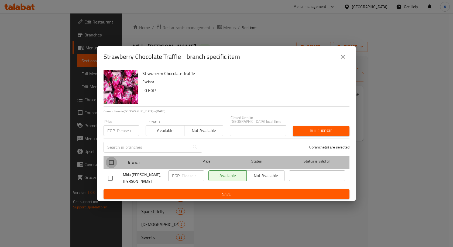
click at [112, 159] on input "checkbox" at bounding box center [111, 162] width 11 height 11
checkbox input "true"
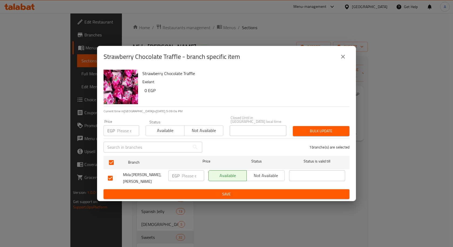
click at [122, 132] on input "number" at bounding box center [128, 130] width 22 height 11
type input "0"
click at [310, 128] on span "Bulk update" at bounding box center [321, 131] width 48 height 7
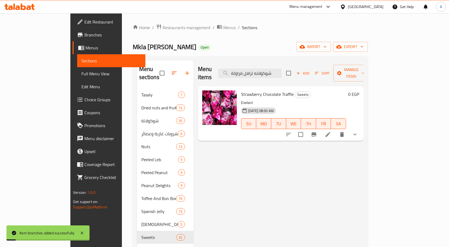
click at [358, 131] on icon "show more" at bounding box center [355, 134] width 6 height 6
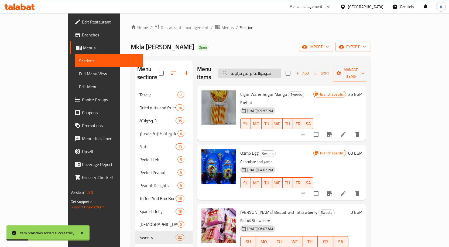
click at [280, 72] on input "شوكولاته ترافل فراولة" at bounding box center [250, 73] width 64 height 9
paste input "شوكولاته ترافل فراولة"
type input "شوكولاته ترافل فراولة"
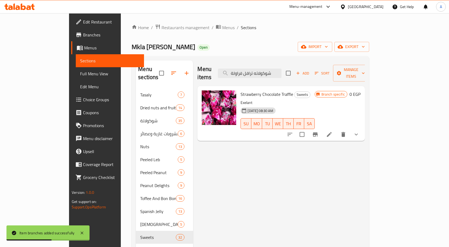
click at [360, 131] on icon "show more" at bounding box center [356, 134] width 6 height 6
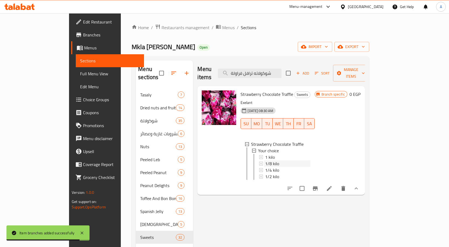
click at [265, 160] on span "1/8 kilo" at bounding box center [272, 163] width 14 height 6
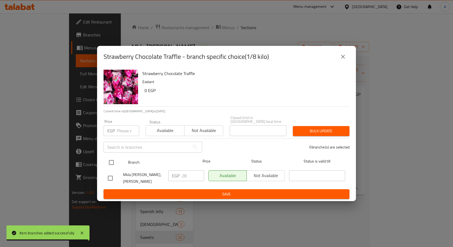
click at [112, 162] on input "checkbox" at bounding box center [111, 162] width 11 height 11
checkbox input "true"
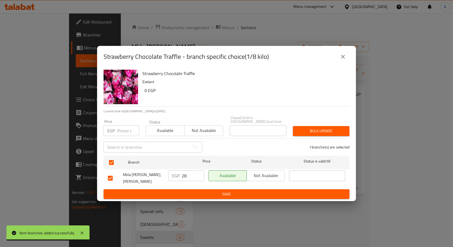
click at [117, 138] on div "​" at bounding box center [152, 146] width 105 height 17
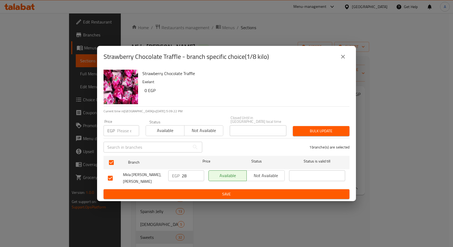
click at [121, 125] on input "number" at bounding box center [128, 130] width 22 height 11
paste input "32"
type input "32"
click at [316, 128] on span "Bulk update" at bounding box center [321, 131] width 48 height 7
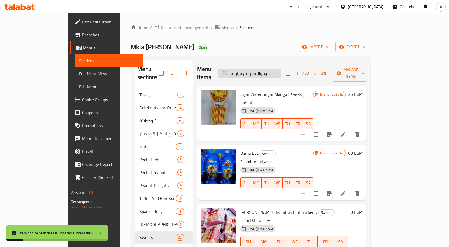
click at [281, 71] on input "شوكولاته ترافل فراولة" at bounding box center [250, 73] width 64 height 9
paste input "شوكولاته ترافل فراولة"
type input "شوكولاته ترافل فراولة"
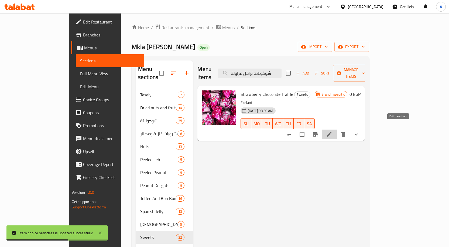
click at [333, 131] on icon at bounding box center [329, 134] width 6 height 6
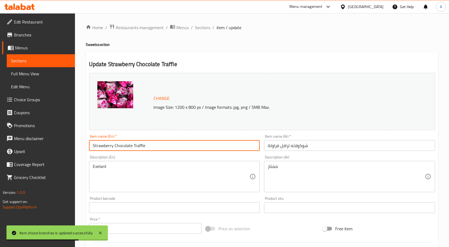
click at [137, 145] on input "Strawberry Chocolate Traffle" at bounding box center [174, 145] width 171 height 11
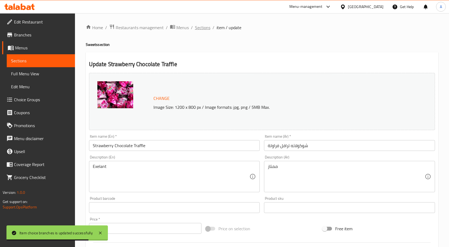
click at [195, 29] on span "Sections" at bounding box center [202, 27] width 15 height 6
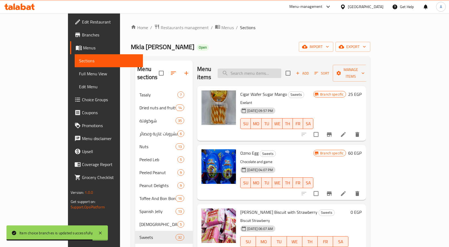
click at [270, 73] on input "search" at bounding box center [250, 73] width 64 height 9
paste input "Strawberry Chocolate Traffle"
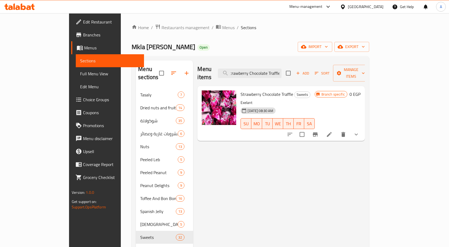
type input "Strawberry Chocolate Traffle"
click at [360, 131] on icon "show more" at bounding box center [356, 134] width 6 height 6
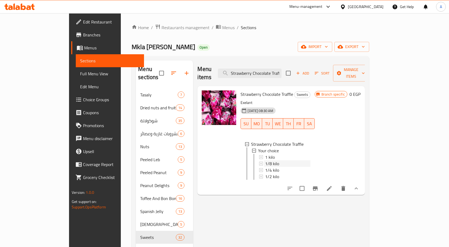
click at [265, 160] on span "1/8 kilo" at bounding box center [272, 163] width 14 height 6
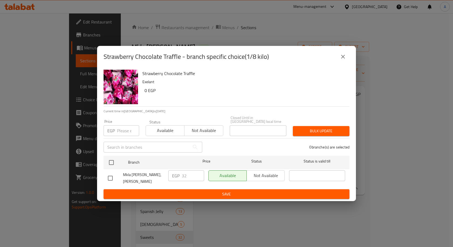
click at [344, 62] on button "close" at bounding box center [343, 56] width 13 height 13
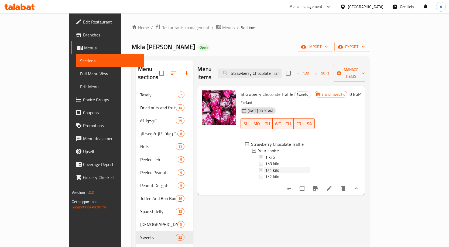
click at [265, 167] on span "1/4 kilo" at bounding box center [272, 170] width 14 height 6
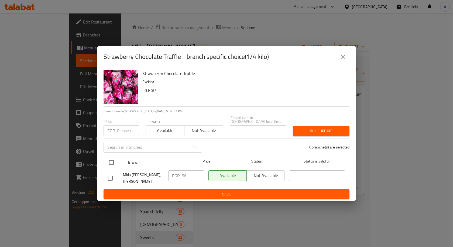
click at [112, 158] on input "checkbox" at bounding box center [111, 162] width 11 height 11
checkbox input "true"
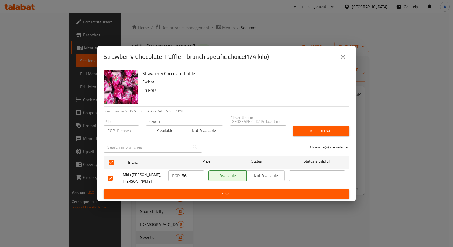
click at [118, 136] on div "Price EGP Price" at bounding box center [121, 127] width 42 height 23
click at [122, 126] on input "number" at bounding box center [128, 130] width 22 height 11
paste input "64"
type input "64"
click at [323, 128] on span "Bulk update" at bounding box center [321, 131] width 48 height 7
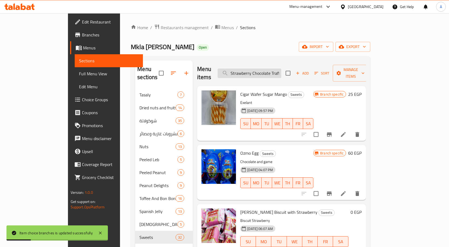
click at [281, 69] on input "Strawberry Chocolate Traffle" at bounding box center [250, 73] width 64 height 9
click at [281, 72] on input "Strawberry Chocolate Traffle" at bounding box center [250, 73] width 64 height 9
click at [281, 71] on input "Strawberry Chocolate Traffle" at bounding box center [250, 73] width 64 height 9
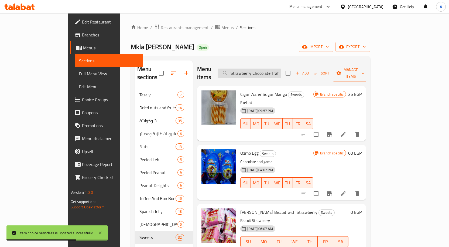
click at [281, 71] on input "Strawberry Chocolate Traffle" at bounding box center [250, 73] width 64 height 9
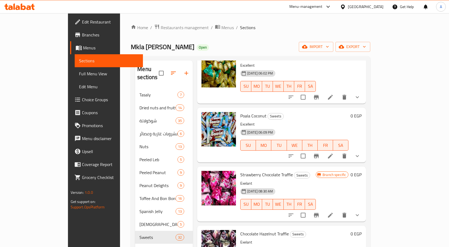
scroll to position [342, 0]
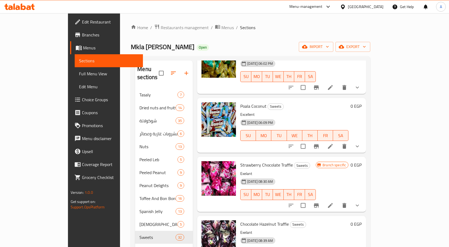
click at [361, 202] on icon "show more" at bounding box center [357, 205] width 6 height 6
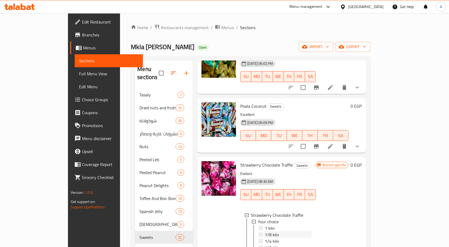
click at [265, 231] on span "1/8 kilo" at bounding box center [272, 234] width 14 height 6
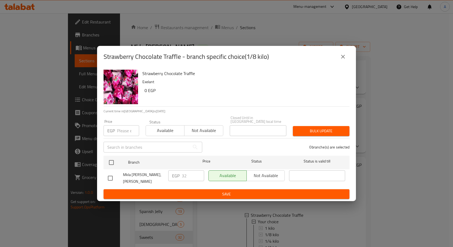
click at [341, 57] on icon "close" at bounding box center [343, 56] width 6 height 6
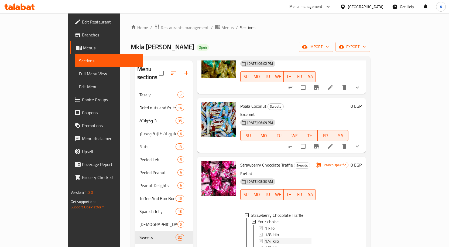
click at [265, 238] on span "1/4 kilo" at bounding box center [272, 241] width 14 height 6
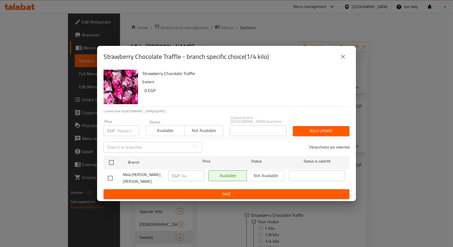
click at [344, 59] on icon "close" at bounding box center [343, 57] width 4 height 4
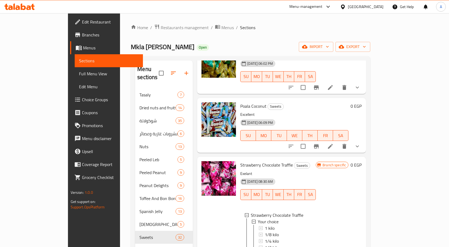
scroll to position [369, 0]
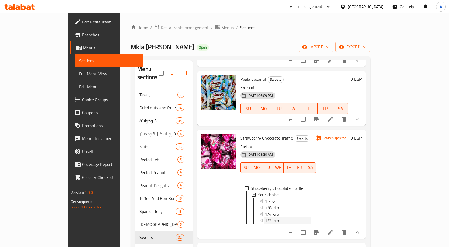
click at [265, 217] on span "1/2 kilo" at bounding box center [272, 220] width 14 height 6
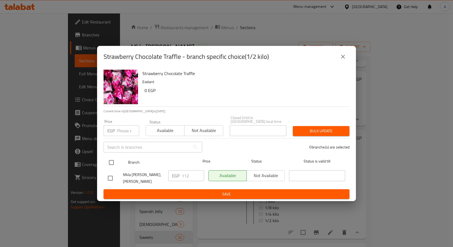
click at [113, 160] on input "checkbox" at bounding box center [111, 162] width 11 height 11
checkbox input "true"
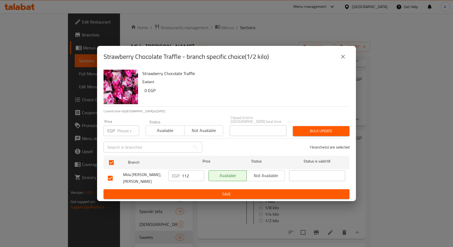
click at [121, 131] on input "number" at bounding box center [128, 130] width 22 height 11
paste input "128"
type input "128"
click at [317, 128] on span "Bulk update" at bounding box center [321, 131] width 48 height 7
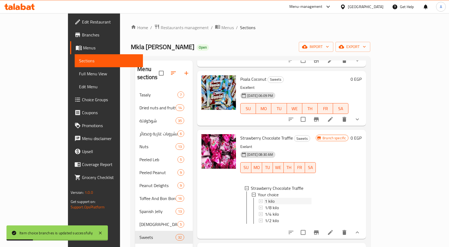
click at [265, 198] on span "1 kilo" at bounding box center [270, 201] width 10 height 6
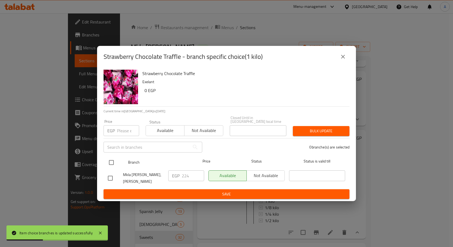
click at [114, 161] on input "checkbox" at bounding box center [111, 162] width 11 height 11
checkbox input "true"
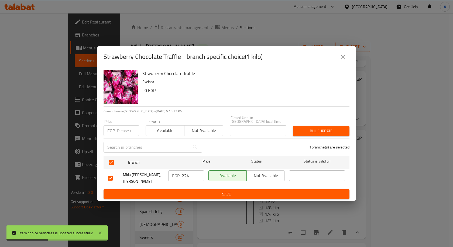
click at [124, 130] on input "number" at bounding box center [128, 130] width 22 height 11
paste input "256"
type input "256"
click at [311, 130] on span "Bulk update" at bounding box center [321, 131] width 48 height 7
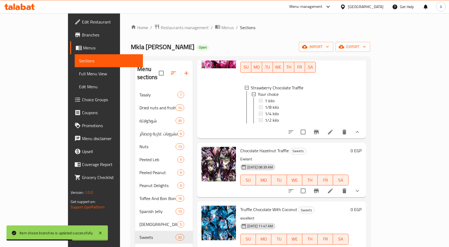
scroll to position [477, 0]
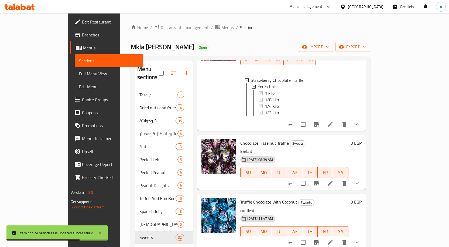
click at [334, 180] on icon at bounding box center [330, 183] width 6 height 6
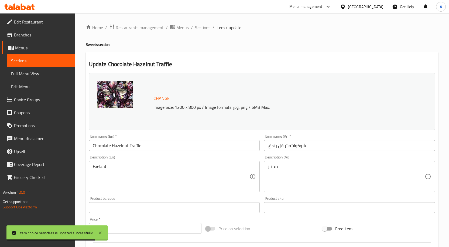
click at [138, 142] on input "Chocolate Hazelnut Traffle" at bounding box center [174, 145] width 171 height 11
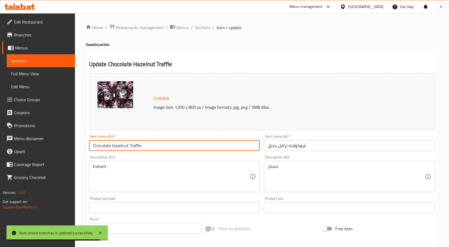
click at [138, 142] on input "Chocolate Hazelnut Traffle" at bounding box center [174, 145] width 171 height 11
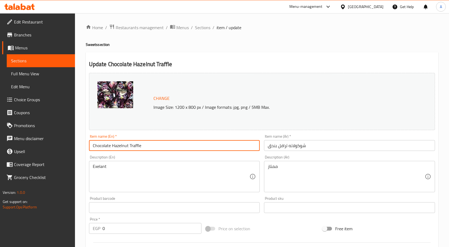
click at [200, 28] on span "Sections" at bounding box center [202, 27] width 15 height 6
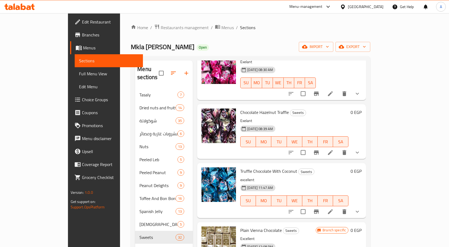
scroll to position [454, 0]
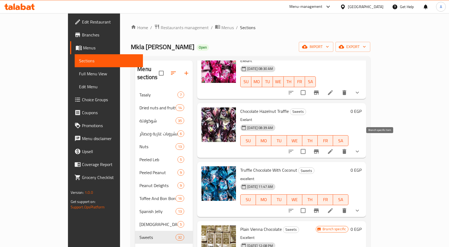
click at [323, 145] on button "Branch-specific-item" at bounding box center [316, 151] width 13 height 13
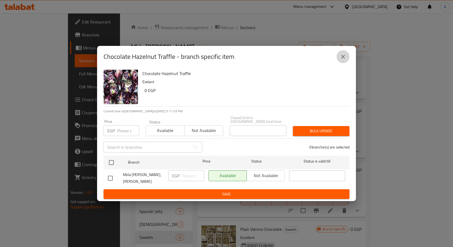
click at [342, 59] on icon "close" at bounding box center [343, 56] width 6 height 6
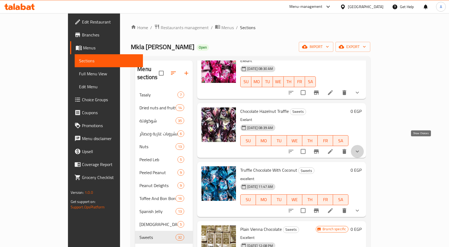
click at [361, 148] on icon "show more" at bounding box center [357, 151] width 6 height 6
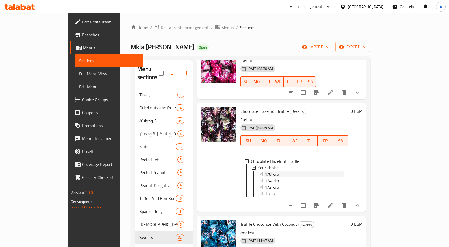
click at [265, 171] on span "1/8 kilo" at bounding box center [272, 174] width 14 height 6
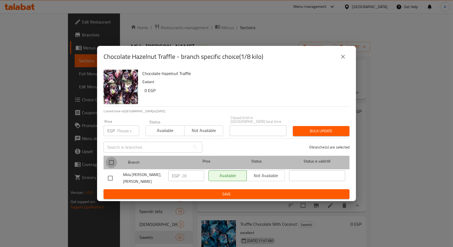
click at [110, 160] on input "checkbox" at bounding box center [111, 162] width 11 height 11
checkbox input "true"
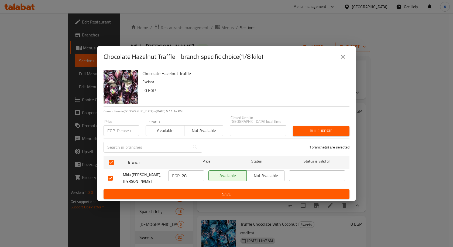
click at [120, 136] on div "Price EGP Price" at bounding box center [121, 127] width 42 height 23
click at [123, 129] on input "number" at bounding box center [128, 130] width 22 height 11
paste input "32"
type input "32"
click at [309, 126] on button "Bulk update" at bounding box center [321, 131] width 57 height 10
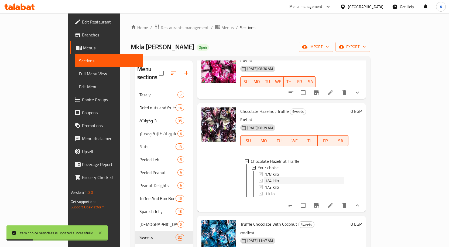
click at [265, 177] on span "1/4 kilo" at bounding box center [272, 180] width 14 height 6
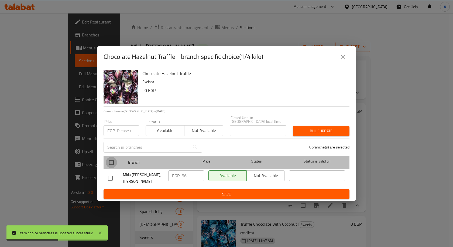
click at [111, 159] on input "checkbox" at bounding box center [111, 162] width 11 height 11
checkbox input "true"
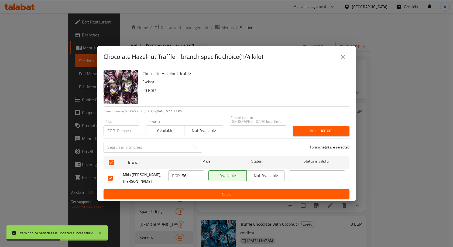
click at [118, 129] on input "number" at bounding box center [128, 130] width 22 height 11
paste input "64"
type input "64"
click at [308, 128] on span "Bulk update" at bounding box center [321, 131] width 48 height 7
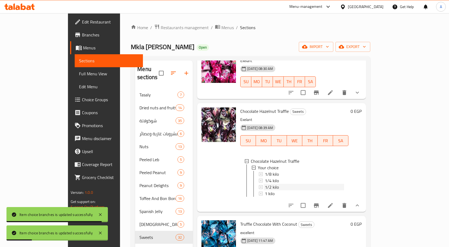
click at [265, 184] on span "1/2 kilo" at bounding box center [272, 187] width 14 height 6
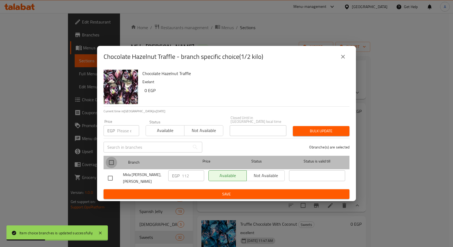
click at [112, 161] on input "checkbox" at bounding box center [111, 162] width 11 height 11
checkbox input "true"
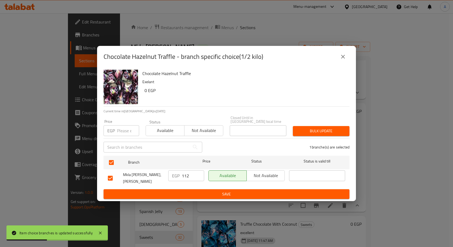
click at [122, 139] on div "​" at bounding box center [152, 146] width 105 height 17
click at [124, 133] on input "number" at bounding box center [128, 130] width 22 height 11
paste input "128"
type input "128"
click at [306, 131] on span "Bulk update" at bounding box center [321, 131] width 48 height 7
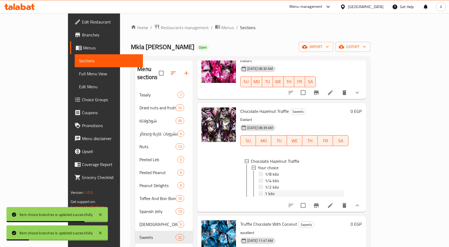
click at [265, 190] on span "1 kilo" at bounding box center [270, 193] width 10 height 6
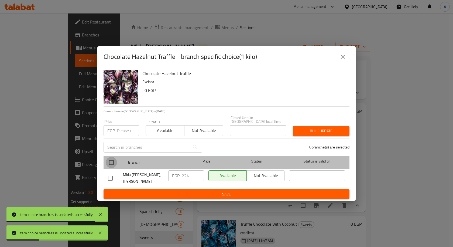
click at [114, 159] on input "checkbox" at bounding box center [111, 162] width 11 height 11
checkbox input "true"
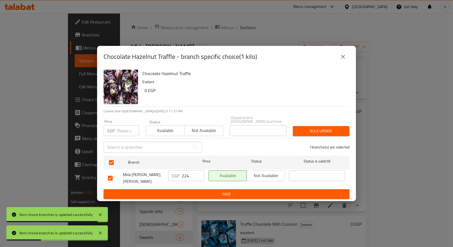
click at [120, 138] on div "​" at bounding box center [152, 146] width 105 height 17
click at [123, 130] on input "number" at bounding box center [128, 130] width 22 height 11
paste input "256"
type input "256"
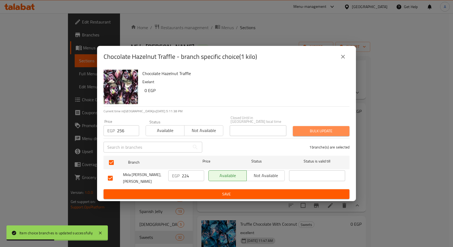
click at [307, 131] on span "Bulk update" at bounding box center [321, 131] width 48 height 7
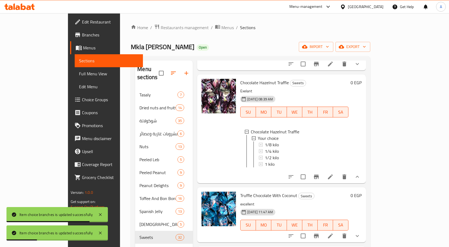
scroll to position [535, 0]
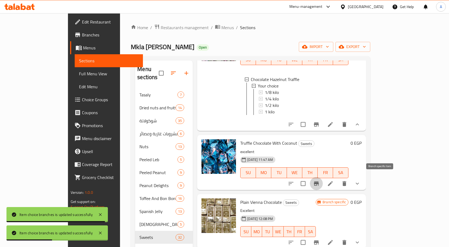
click at [320, 180] on icon "Branch-specific-item" at bounding box center [316, 183] width 6 height 6
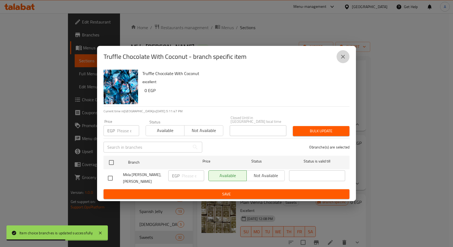
click at [344, 60] on icon "close" at bounding box center [343, 56] width 6 height 6
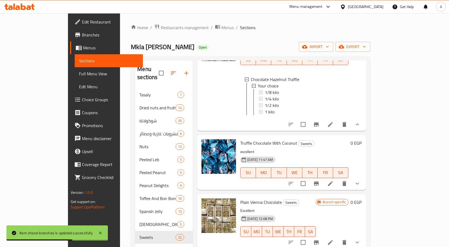
click at [359, 182] on icon "show more" at bounding box center [357, 183] width 3 height 2
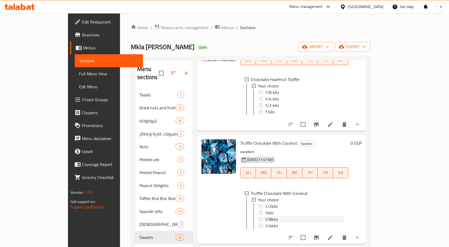
click at [265, 216] on span "1/8kilo" at bounding box center [271, 219] width 13 height 6
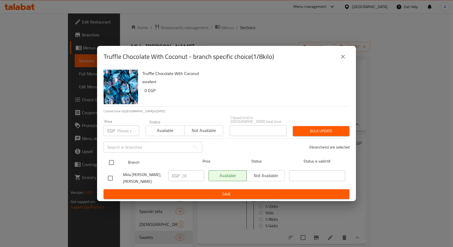
click at [112, 162] on input "checkbox" at bounding box center [111, 162] width 11 height 11
checkbox input "true"
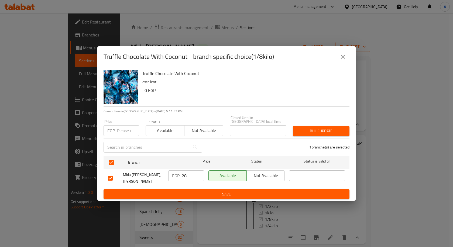
click at [121, 135] on div "Price EGP Price" at bounding box center [121, 127] width 42 height 23
click at [123, 131] on input "number" at bounding box center [128, 130] width 22 height 11
paste input "32"
type input "32"
click at [312, 128] on span "Bulk update" at bounding box center [321, 131] width 48 height 7
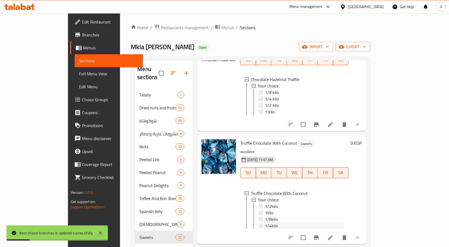
click at [265, 222] on span "1/4kilo" at bounding box center [271, 225] width 13 height 6
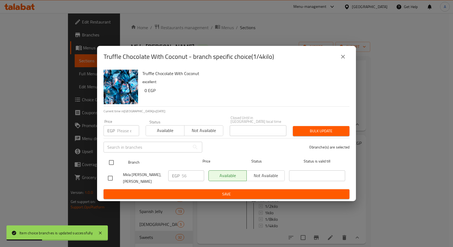
click at [111, 160] on input "checkbox" at bounding box center [111, 162] width 11 height 11
checkbox input "true"
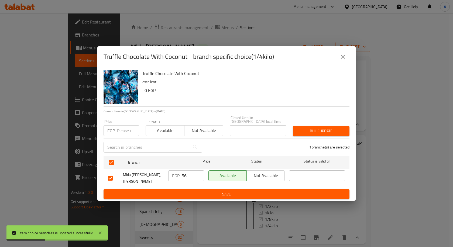
click at [122, 129] on input "number" at bounding box center [128, 130] width 22 height 11
paste input "64"
type input "64"
click at [319, 129] on span "Bulk update" at bounding box center [321, 131] width 48 height 7
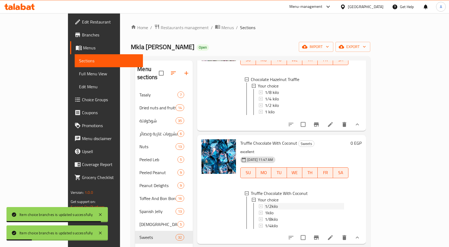
click at [265, 203] on span "1/2kilo" at bounding box center [271, 206] width 13 height 6
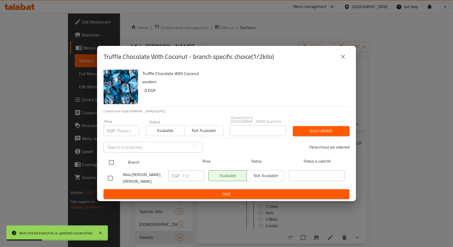
click at [112, 158] on input "checkbox" at bounding box center [111, 162] width 11 height 11
checkbox input "true"
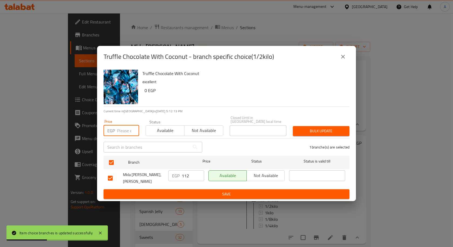
click at [129, 127] on input "number" at bounding box center [128, 130] width 22 height 11
paste input "128"
type input "128"
click at [316, 131] on span "Bulk update" at bounding box center [321, 131] width 48 height 7
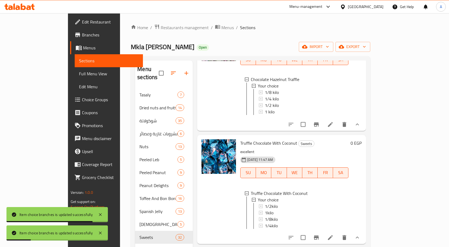
click at [265, 203] on div "1/2kilo" at bounding box center [304, 206] width 79 height 6
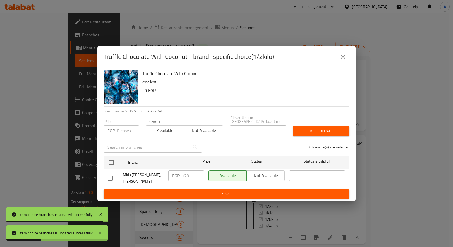
click at [343, 60] on icon "close" at bounding box center [343, 56] width 6 height 6
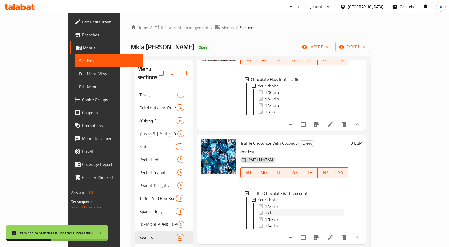
click at [265, 209] on span "1kilo" at bounding box center [269, 212] width 9 height 6
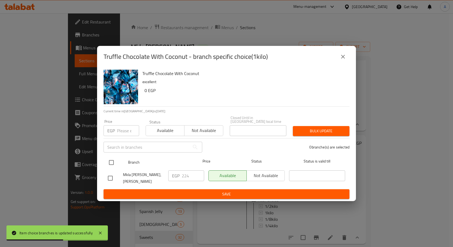
click at [110, 162] on input "checkbox" at bounding box center [111, 162] width 11 height 11
checkbox input "true"
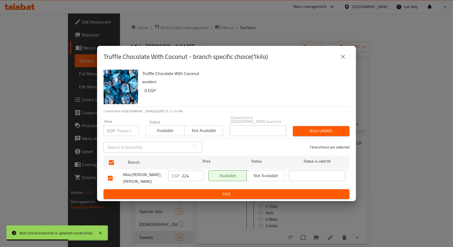
click at [128, 121] on div "Price EGP Price" at bounding box center [122, 127] width 36 height 16
click at [127, 127] on input "number" at bounding box center [128, 130] width 22 height 11
paste input "256"
type input "256"
click at [307, 129] on span "Bulk update" at bounding box center [321, 131] width 48 height 7
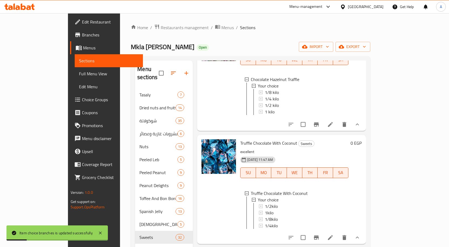
scroll to position [1, 0]
click at [361, 236] on icon "show more" at bounding box center [357, 237] width 6 height 6
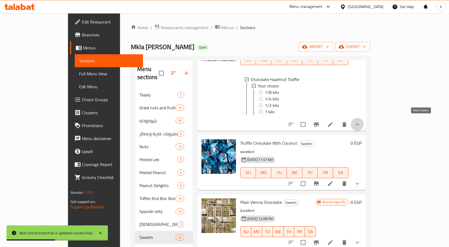
click at [361, 121] on icon "show more" at bounding box center [357, 124] width 6 height 6
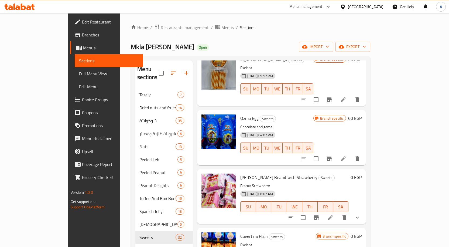
scroll to position [47, 0]
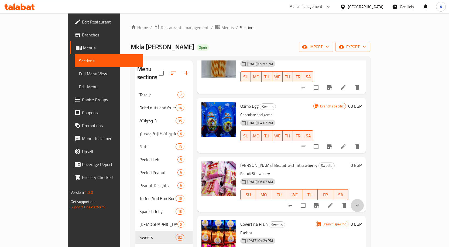
click at [361, 202] on icon "show more" at bounding box center [357, 205] width 6 height 6
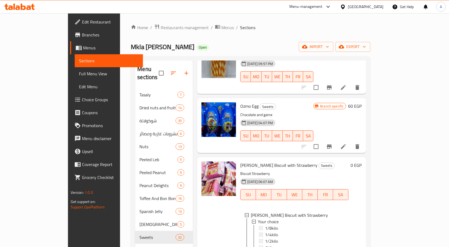
scroll to position [1, 0]
click at [265, 224] on span "1/8kilo" at bounding box center [271, 227] width 13 height 6
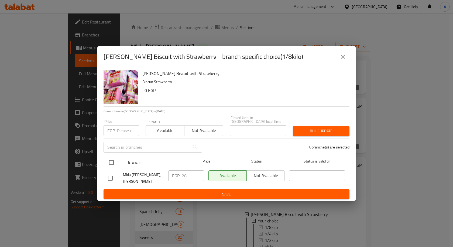
click at [111, 160] on input "checkbox" at bounding box center [111, 162] width 11 height 11
checkbox input "true"
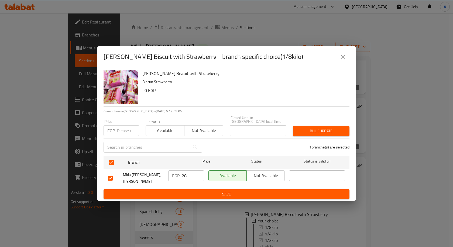
click at [115, 135] on div "Price EGP Price" at bounding box center [121, 127] width 42 height 23
click at [121, 131] on input "number" at bounding box center [128, 130] width 22 height 11
paste input "32"
type input "32"
click at [334, 128] on span "Bulk update" at bounding box center [321, 131] width 48 height 7
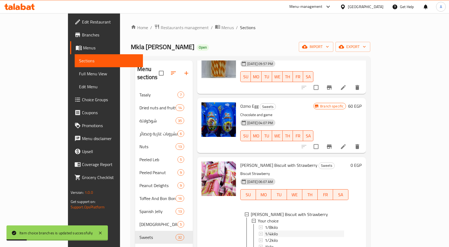
click at [265, 230] on span "1/4kilo" at bounding box center [271, 233] width 13 height 6
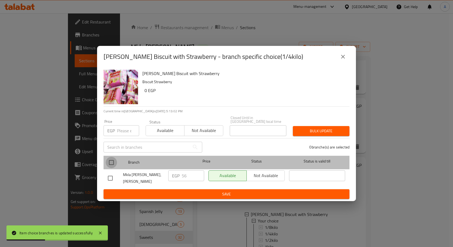
click at [112, 166] on input "checkbox" at bounding box center [111, 162] width 11 height 11
checkbox input "true"
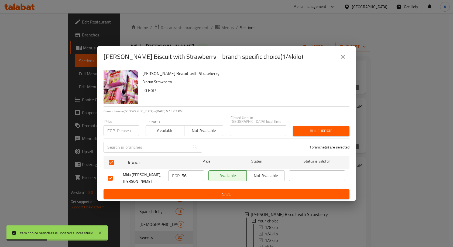
click at [122, 134] on input "number" at bounding box center [128, 130] width 22 height 11
paste input "64"
type input "64"
click at [324, 129] on span "Bulk update" at bounding box center [321, 131] width 48 height 7
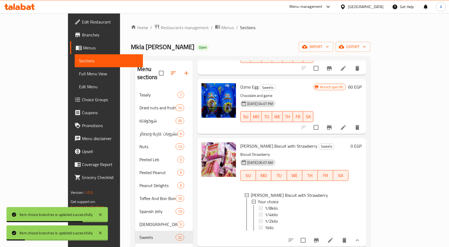
scroll to position [74, 0]
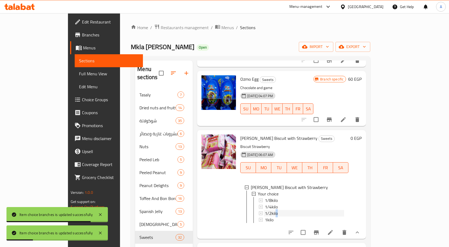
click at [265, 210] on span "1/2kilo" at bounding box center [271, 213] width 13 height 6
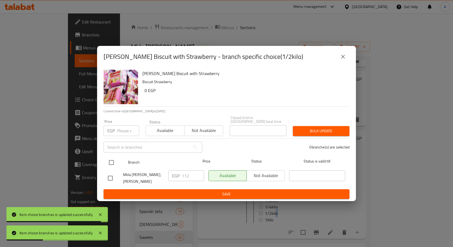
click at [115, 161] on input "checkbox" at bounding box center [111, 162] width 11 height 11
checkbox input "true"
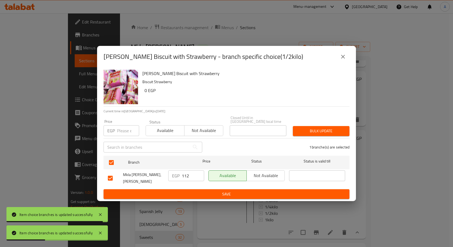
click at [117, 138] on div "​" at bounding box center [152, 146] width 105 height 17
click at [118, 136] on div "Price EGP Price" at bounding box center [121, 127] width 42 height 23
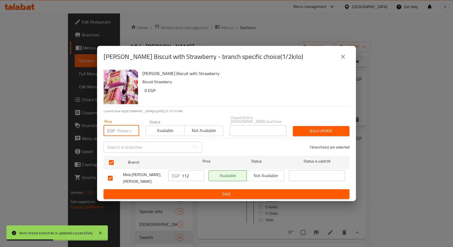
click at [120, 134] on input "number" at bounding box center [128, 130] width 22 height 11
paste input "128"
type input "128"
click at [312, 130] on span "Bulk update" at bounding box center [321, 131] width 48 height 7
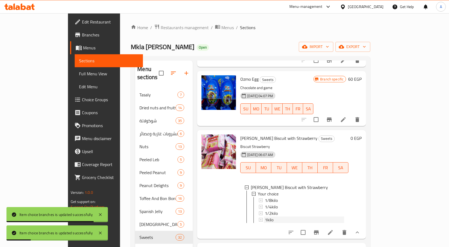
click at [265, 216] on span "1kilo" at bounding box center [269, 219] width 9 height 6
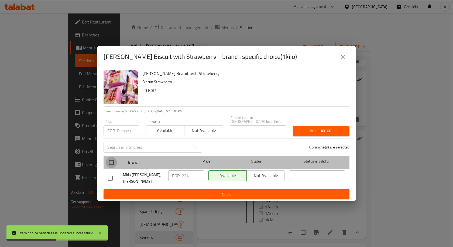
click at [111, 164] on input "checkbox" at bounding box center [111, 162] width 11 height 11
checkbox input "true"
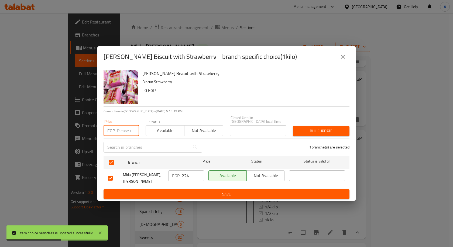
click at [122, 133] on input "number" at bounding box center [128, 130] width 22 height 11
paste input "256"
type input "256"
click at [327, 129] on span "Bulk update" at bounding box center [321, 131] width 48 height 7
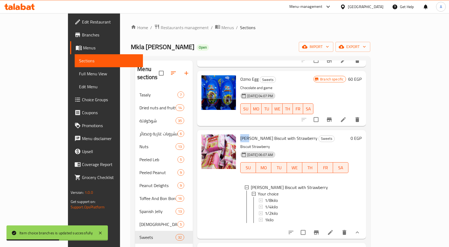
drag, startPoint x: 232, startPoint y: 134, endPoint x: 223, endPoint y: 132, distance: 9.3
click at [240, 134] on span "Jamy Biscuit with Strawberry" at bounding box center [278, 138] width 77 height 8
click at [265, 216] on span "1kilo" at bounding box center [269, 219] width 9 height 6
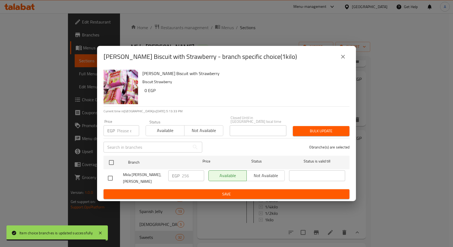
click at [343, 60] on icon "close" at bounding box center [343, 56] width 6 height 6
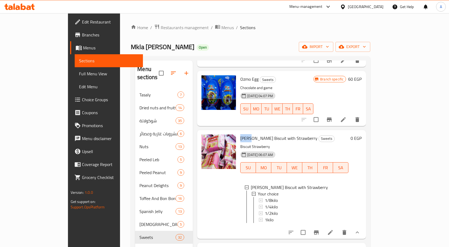
drag, startPoint x: 234, startPoint y: 132, endPoint x: 222, endPoint y: 134, distance: 11.6
click at [238, 134] on div "Jamy Biscuit with Strawberry Sweets Biscuit Strawberry 30-12-2024 06:07 AM SU M…" at bounding box center [294, 184] width 112 height 104
copy span "Jamy"
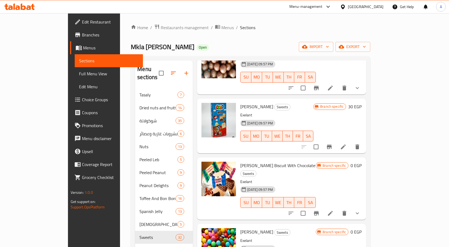
scroll to position [1691, 0]
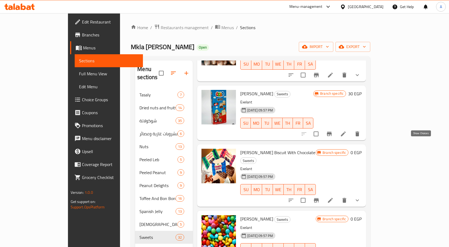
click at [361, 197] on icon "show more" at bounding box center [357, 200] width 6 height 6
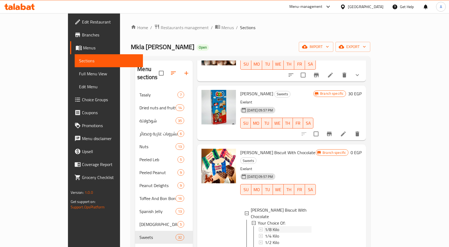
click at [265, 226] on span "1/8 Kilo" at bounding box center [272, 229] width 14 height 6
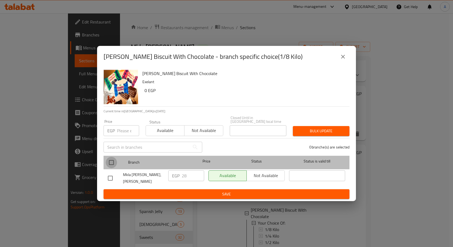
click at [113, 159] on input "checkbox" at bounding box center [111, 162] width 11 height 11
checkbox input "true"
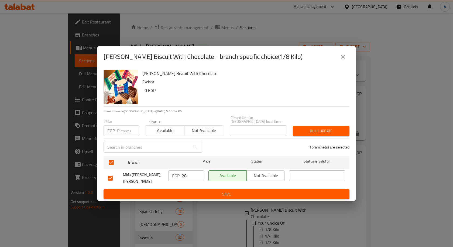
click at [126, 125] on input "number" at bounding box center [128, 130] width 22 height 11
paste input "32"
type input "32"
click at [306, 131] on span "Bulk update" at bounding box center [321, 131] width 48 height 7
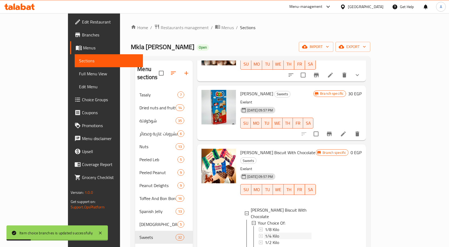
click at [265, 232] on span "1/4 Kilo" at bounding box center [272, 235] width 14 height 6
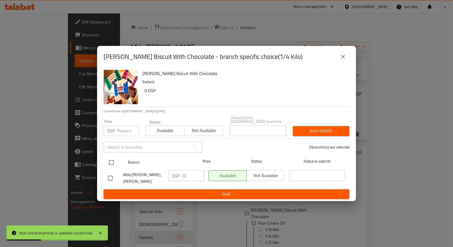
click at [112, 160] on input "checkbox" at bounding box center [111, 162] width 11 height 11
checkbox input "true"
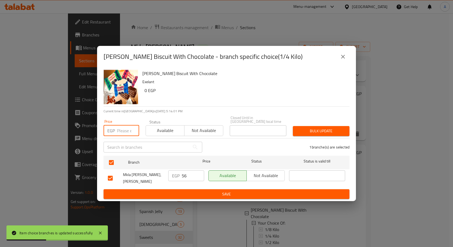
click at [124, 132] on input "number" at bounding box center [128, 130] width 22 height 11
paste input "64"
type input "64"
click at [314, 126] on button "Bulk update" at bounding box center [321, 131] width 57 height 10
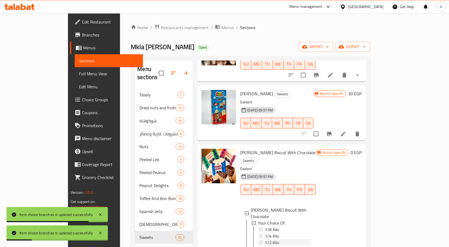
click at [265, 239] on span "1/2 Kilo" at bounding box center [272, 242] width 14 height 6
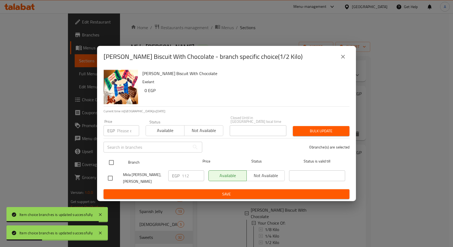
click at [114, 163] on input "checkbox" at bounding box center [111, 162] width 11 height 11
checkbox input "true"
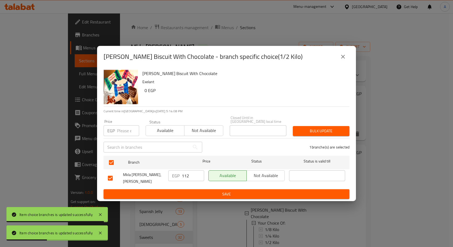
click at [121, 133] on input "number" at bounding box center [128, 130] width 22 height 11
paste input "128"
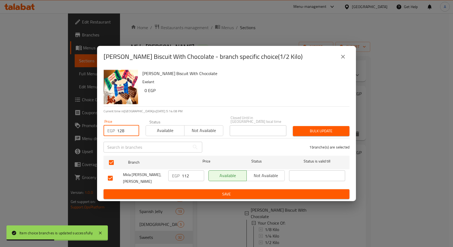
type input "128"
click at [301, 129] on span "Bulk update" at bounding box center [321, 131] width 48 height 7
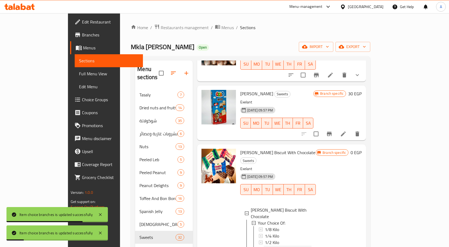
click at [265, 245] on span "1 Kilo" at bounding box center [270, 248] width 10 height 6
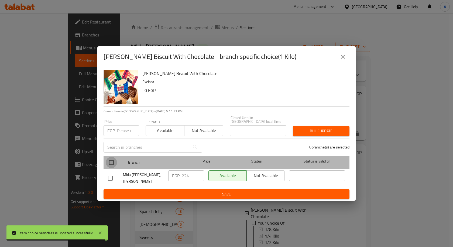
drag, startPoint x: 110, startPoint y: 162, endPoint x: 119, endPoint y: 144, distance: 20.1
click at [111, 162] on input "checkbox" at bounding box center [111, 162] width 11 height 11
checkbox input "true"
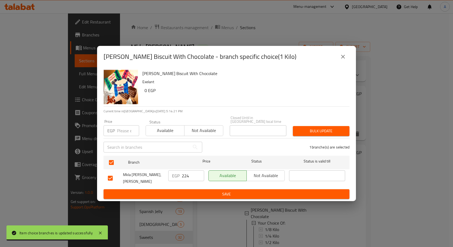
click at [125, 128] on input "number" at bounding box center [128, 130] width 22 height 11
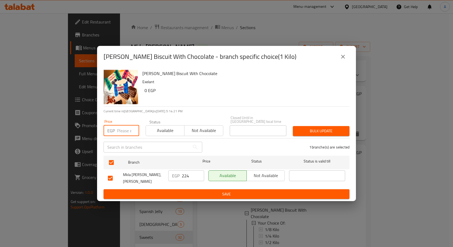
paste input "256"
type input "256"
click at [313, 129] on span "Bulk update" at bounding box center [321, 131] width 48 height 7
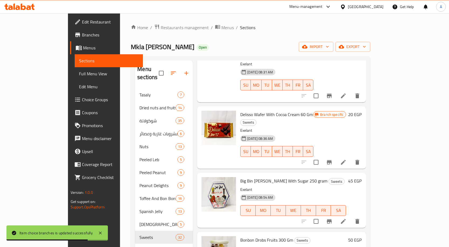
scroll to position [1070, 0]
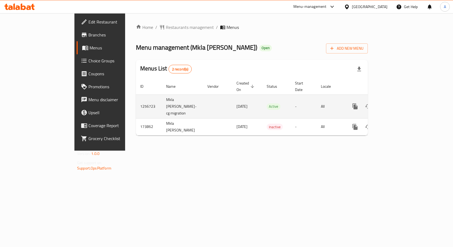
click at [397, 103] on icon "enhanced table" at bounding box center [394, 106] width 6 height 6
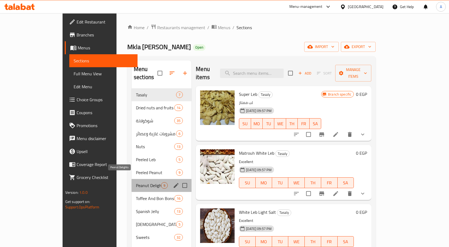
click at [136, 182] on span "Peanut Delights" at bounding box center [148, 185] width 25 height 6
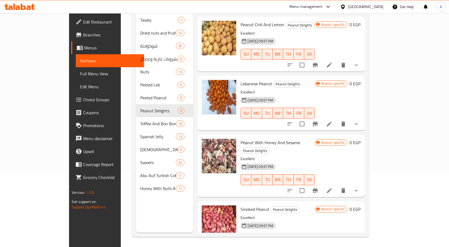
scroll to position [76, 0]
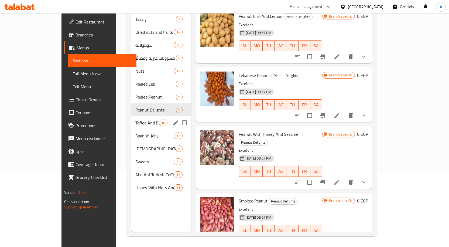
click at [135, 119] on span "Toffee And Bon Bons" at bounding box center [147, 122] width 24 height 6
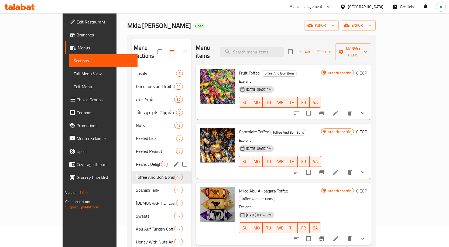
scroll to position [54, 0]
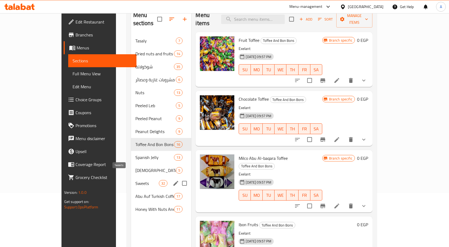
click at [135, 180] on span "Sweets" at bounding box center [147, 183] width 24 height 6
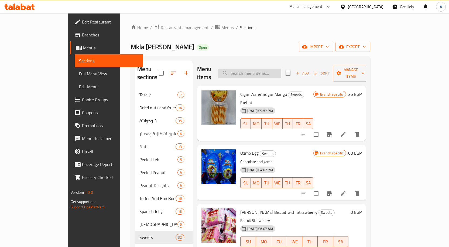
click at [269, 71] on input "search" at bounding box center [250, 73] width 64 height 9
paste input "شوكولاته ترافل فراولة"
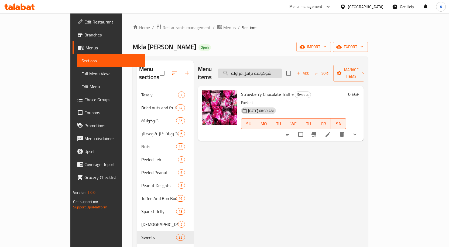
click at [270, 69] on input "شوكولاته ترافل فراولة" at bounding box center [250, 73] width 64 height 9
paste input "بندق"
click at [271, 69] on input "شوكولاته ترافل بندق" at bounding box center [250, 73] width 64 height 9
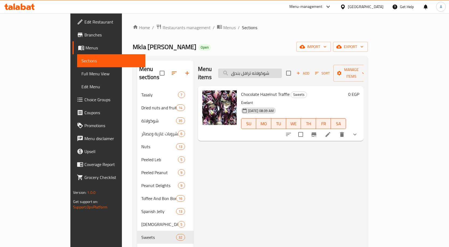
click at [271, 69] on input "شوكولاته ترافل بندق" at bounding box center [250, 73] width 64 height 9
paste input "جوز الهند"
click at [282, 71] on input "شوكولاته ترافل بجوز الهند" at bounding box center [250, 73] width 64 height 9
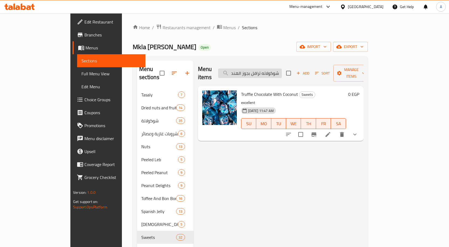
click at [282, 71] on input "شوكولاته ترافل بجوز الهند" at bounding box center [250, 73] width 64 height 9
paste input "سكويت جامي والفراولة"
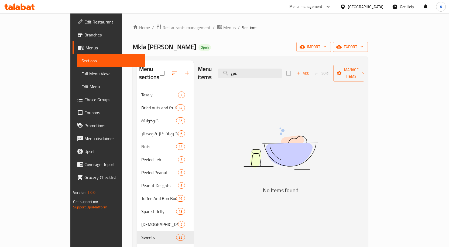
type input "ب"
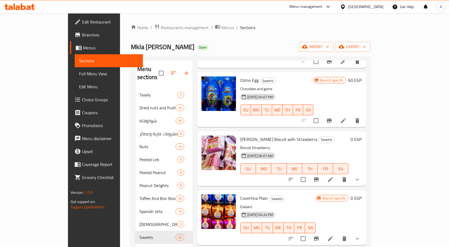
scroll to position [108, 0]
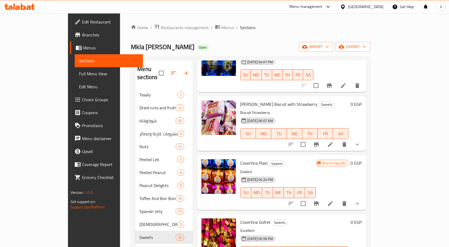
click at [249, 100] on span "[PERSON_NAME] Biscuit with Strawberry" at bounding box center [278, 104] width 77 height 8
click at [245, 118] on span "[DATE] 06:07 AM" at bounding box center [260, 120] width 30 height 5
drag, startPoint x: 246, startPoint y: 96, endPoint x: 224, endPoint y: 96, distance: 22.7
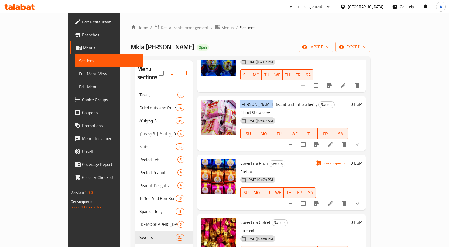
click at [240, 100] on span "[PERSON_NAME] Biscuit with Strawberry" at bounding box center [278, 104] width 77 height 8
copy span "[PERSON_NAME] Biscuit"
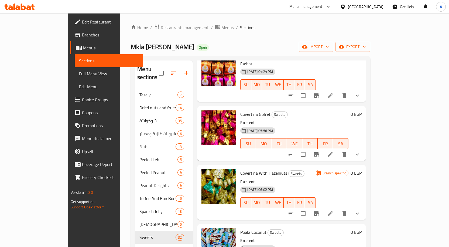
scroll to position [0, 0]
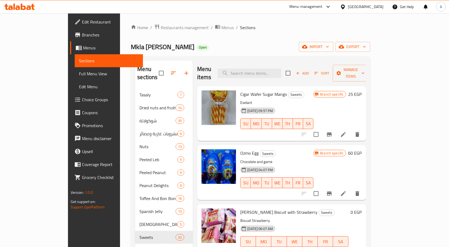
click at [272, 77] on div "Menu items Add Sort Manage items" at bounding box center [281, 73] width 169 height 26
click at [273, 70] on input "search" at bounding box center [250, 73] width 64 height 9
paste input "[PERSON_NAME]"
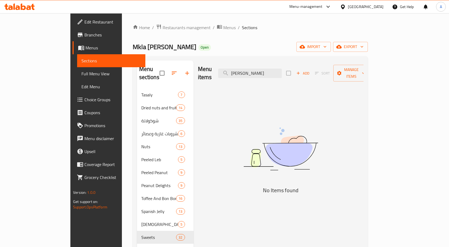
click at [272, 76] on div "Menu items جيلي أسباني Add Sort Manage items" at bounding box center [281, 73] width 166 height 26
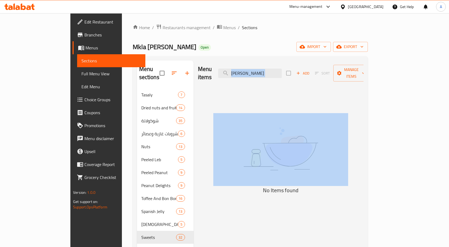
click at [272, 76] on div "Menu items جيلي أسباني Add Sort Manage items" at bounding box center [281, 73] width 166 height 26
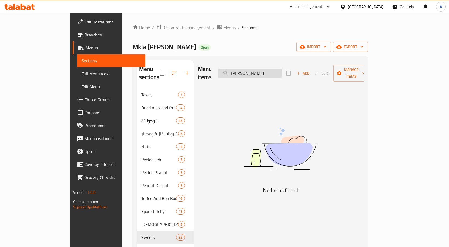
click at [278, 69] on input "[PERSON_NAME]" at bounding box center [250, 73] width 64 height 9
click at [262, 70] on input "[PERSON_NAME]" at bounding box center [250, 73] width 64 height 9
drag, startPoint x: 270, startPoint y: 70, endPoint x: 247, endPoint y: 70, distance: 22.7
click at [247, 70] on input "[PERSON_NAME]" at bounding box center [250, 73] width 64 height 9
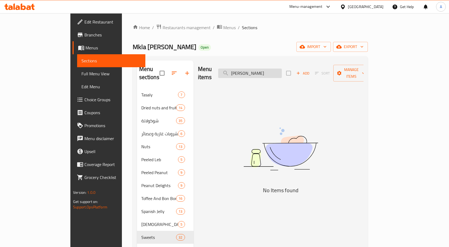
type input "جيلي"
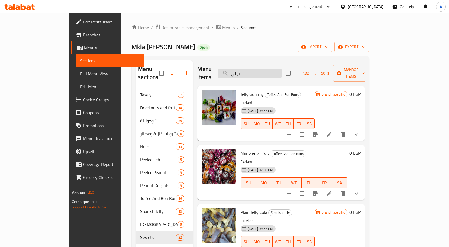
click at [282, 69] on input "جيلي" at bounding box center [250, 73] width 64 height 9
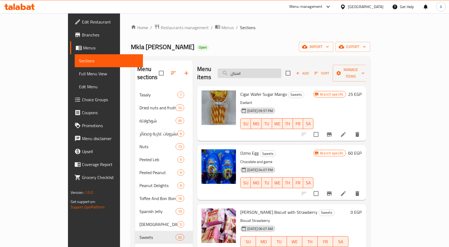
type input "اسباني"
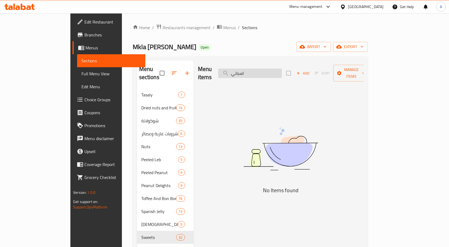
click at [282, 69] on input "اسباني" at bounding box center [250, 73] width 64 height 9
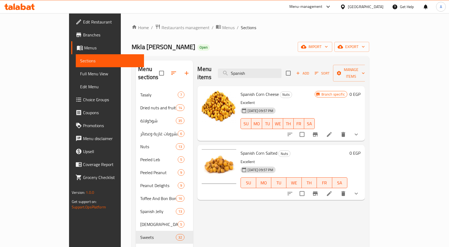
type input "Spanish"
click at [363, 130] on button "show more" at bounding box center [356, 134] width 13 height 13
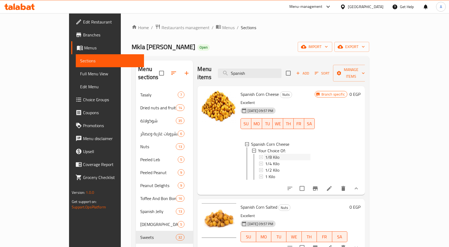
click at [265, 154] on span "1/8 Kilo" at bounding box center [272, 157] width 14 height 6
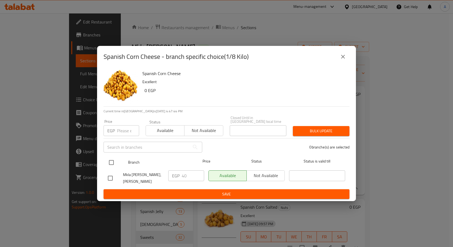
click at [114, 159] on input "checkbox" at bounding box center [111, 162] width 11 height 11
checkbox input "true"
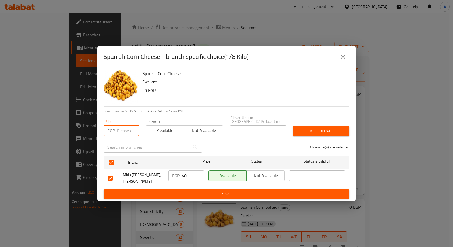
click at [124, 132] on input "number" at bounding box center [128, 130] width 22 height 11
type input "40"
click at [323, 131] on span "Bulk update" at bounding box center [321, 131] width 48 height 7
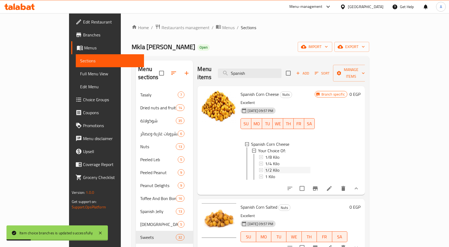
click at [265, 167] on span "1/2 Kilo" at bounding box center [272, 170] width 14 height 6
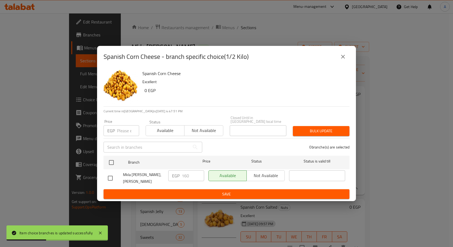
click at [341, 57] on icon "close" at bounding box center [343, 56] width 6 height 6
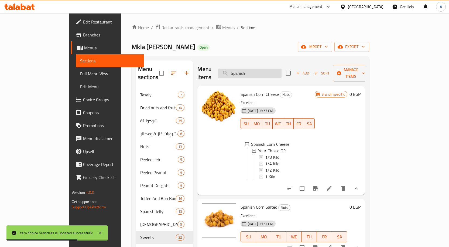
click at [280, 70] on input "Spanish" at bounding box center [250, 73] width 64 height 9
paste input "سوداني لبناني"
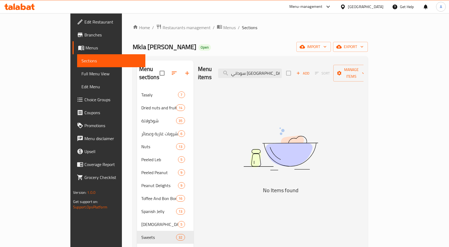
type input "سوداني لبنان"
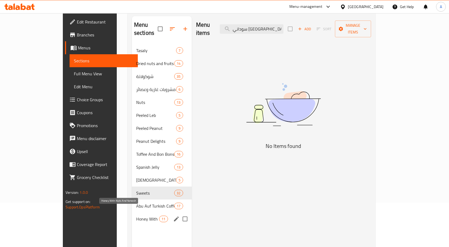
scroll to position [54, 0]
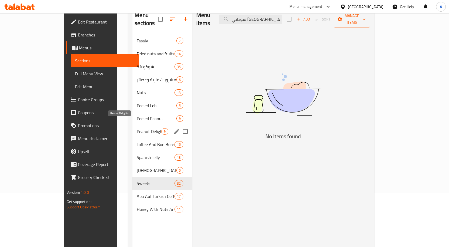
click at [137, 128] on span "Peanut Delights" at bounding box center [149, 131] width 25 height 6
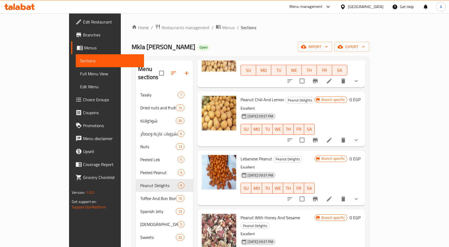
scroll to position [297, 0]
click at [360, 195] on icon "show more" at bounding box center [356, 198] width 6 height 6
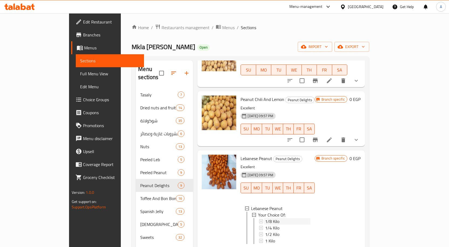
click at [265, 218] on span "1/8 Kilo" at bounding box center [272, 221] width 14 height 6
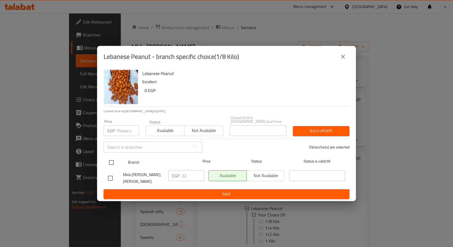
click at [115, 159] on input "checkbox" at bounding box center [111, 162] width 11 height 11
checkbox input "true"
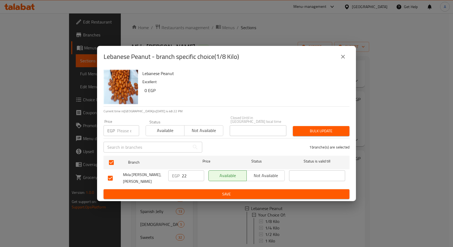
click at [122, 134] on input "number" at bounding box center [128, 130] width 22 height 11
paste input "25"
type input "25"
click at [330, 126] on button "Bulk update" at bounding box center [321, 131] width 57 height 10
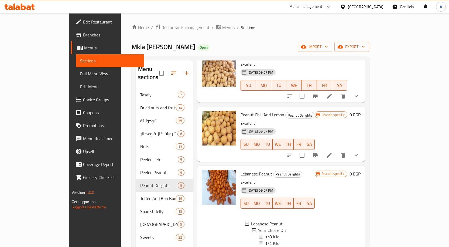
scroll to position [270, 0]
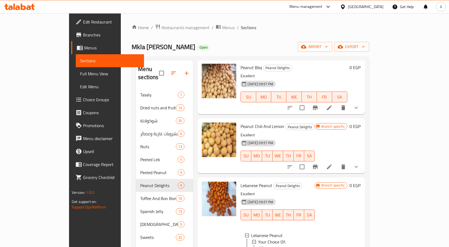
click at [83, 35] on span "Branches" at bounding box center [111, 35] width 57 height 6
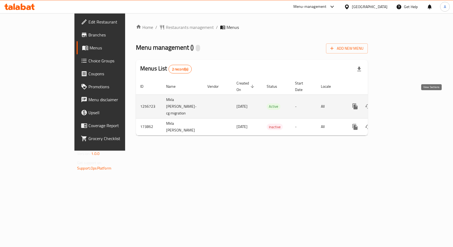
click at [397, 103] on icon "enhanced table" at bounding box center [394, 106] width 6 height 6
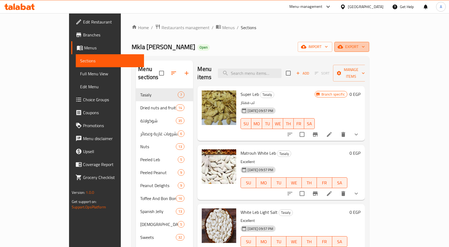
click at [365, 49] on span "export" at bounding box center [352, 46] width 26 height 7
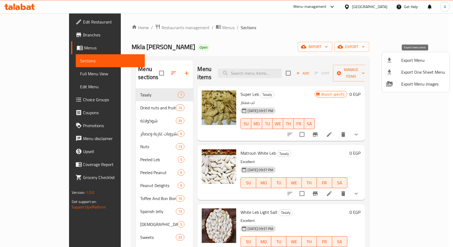
click at [403, 59] on span "Export Menu" at bounding box center [423, 60] width 44 height 6
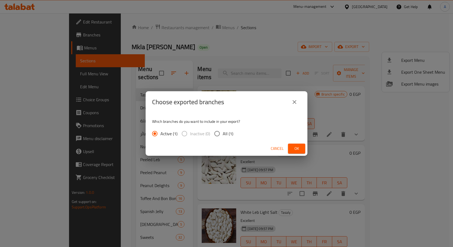
click at [216, 134] on input "All (1)" at bounding box center [216, 133] width 11 height 11
radio input "true"
click at [296, 150] on span "Ok" at bounding box center [296, 148] width 9 height 7
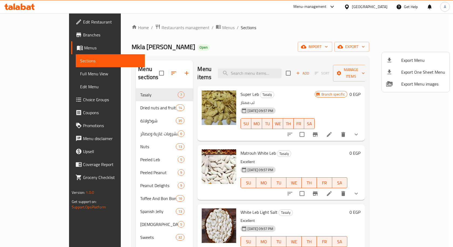
drag, startPoint x: 232, startPoint y: 22, endPoint x: 222, endPoint y: 22, distance: 9.7
click at [232, 22] on div at bounding box center [226, 123] width 453 height 247
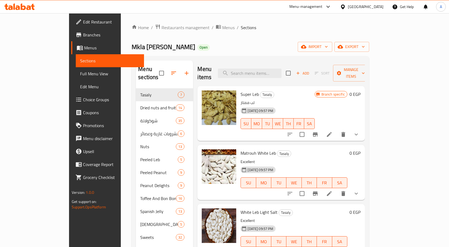
click at [83, 38] on span "Branches" at bounding box center [111, 35] width 57 height 6
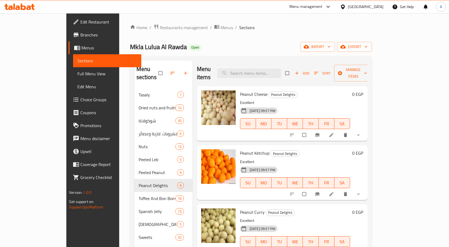
click at [73, 78] on link "Full Menu View" at bounding box center [107, 73] width 68 height 13
click at [77, 75] on span "Full Menu View" at bounding box center [107, 73] width 60 height 6
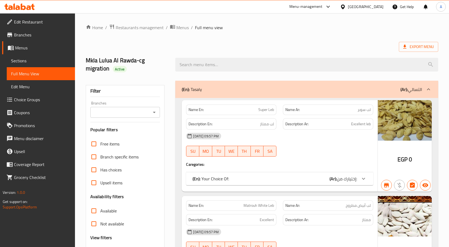
click at [141, 101] on div "Branches Branches" at bounding box center [125, 109] width 70 height 16
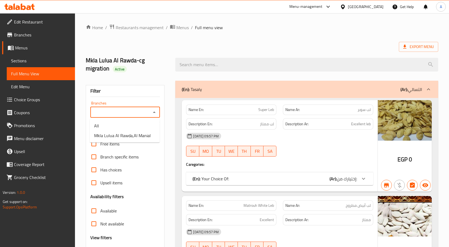
click at [147, 113] on input "Branches" at bounding box center [121, 112] width 58 height 8
click at [134, 136] on span "Mkla Lulua Al Rawda,Al Manial" at bounding box center [122, 135] width 57 height 6
type input "Mkla Lulua Al Rawda,Al Manial"
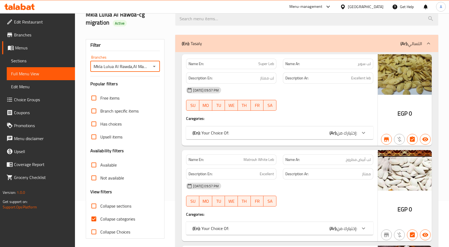
scroll to position [48, 0]
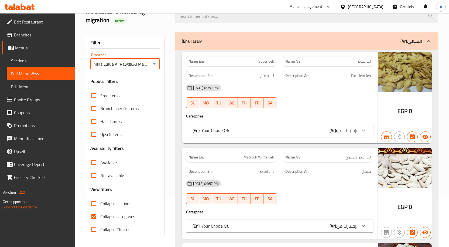
click at [95, 215] on input "Collapse categories" at bounding box center [93, 216] width 13 height 13
click at [95, 218] on input "Collapse categories" at bounding box center [93, 216] width 13 height 13
checkbox input "true"
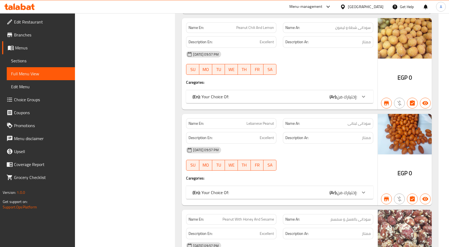
scroll to position [8037, 0]
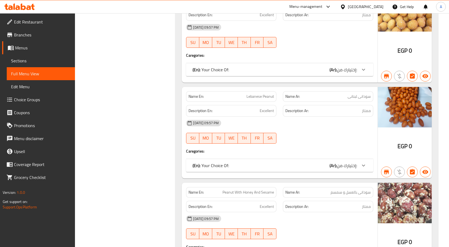
click at [318, 165] on div "(En): Your Choice Of: (Ar): إختيارك من:" at bounding box center [275, 165] width 165 height 6
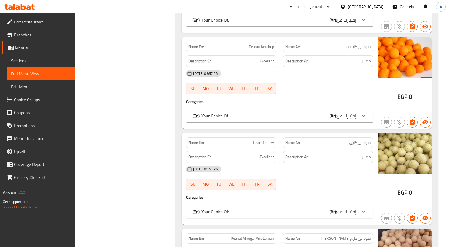
scroll to position [7552, 0]
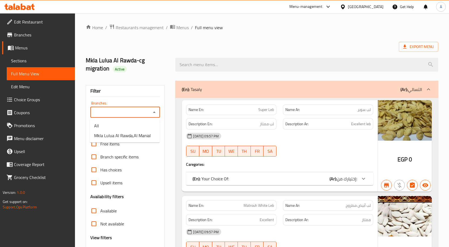
click at [149, 114] on input "Branches" at bounding box center [121, 112] width 58 height 8
click at [138, 131] on li "Mkla Lulua Al Rawda,Al Manial" at bounding box center [125, 136] width 70 height 10
type input "Mkla Lulua Al Rawda,Al Manial"
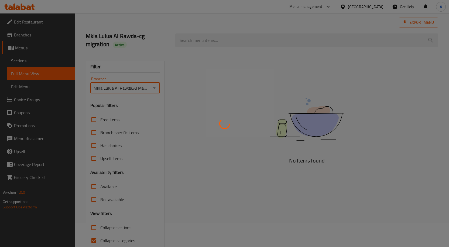
scroll to position [48, 0]
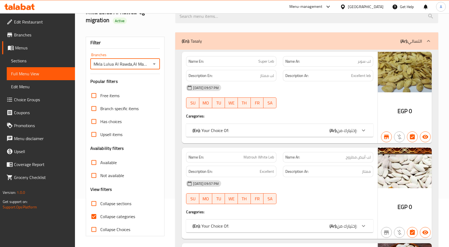
click at [94, 217] on input "Collapse categories" at bounding box center [93, 216] width 13 height 13
checkbox input "false"
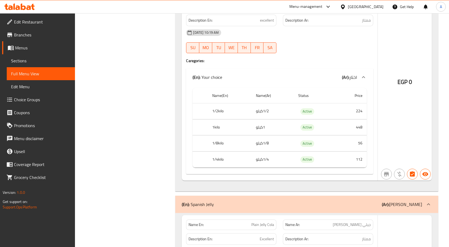
scroll to position [16229, 0]
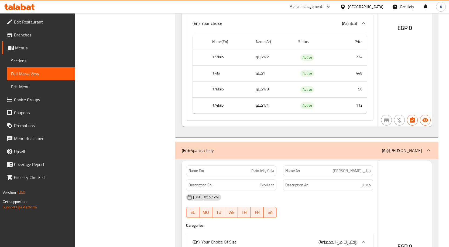
drag, startPoint x: 227, startPoint y: 146, endPoint x: 220, endPoint y: 151, distance: 8.8
click at [200, 151] on div "(En): Spanish Jelly (Ar): جيلى أسبانى" at bounding box center [306, 150] width 263 height 17
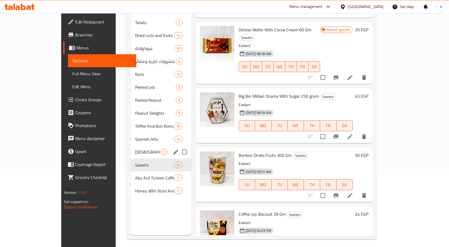
scroll to position [76, 0]
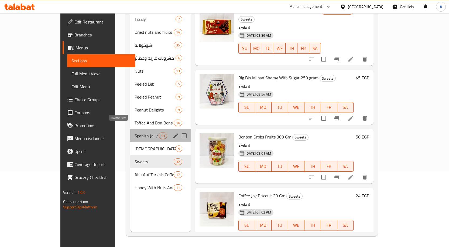
click at [142, 132] on span "Spanish Jelly" at bounding box center [147, 135] width 24 height 6
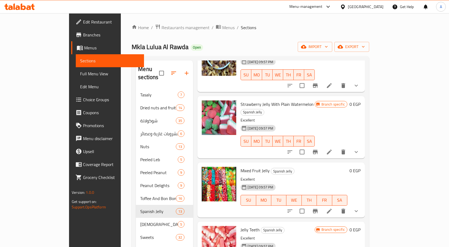
scroll to position [135, 0]
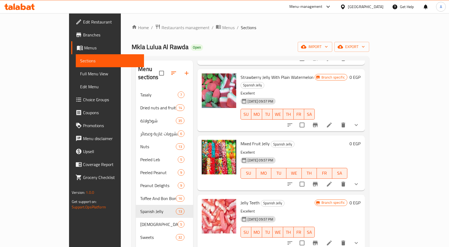
click at [247, 73] on span "Strawberry Jelly With Plain Watermelon" at bounding box center [277, 77] width 73 height 8
copy span "Jelly"
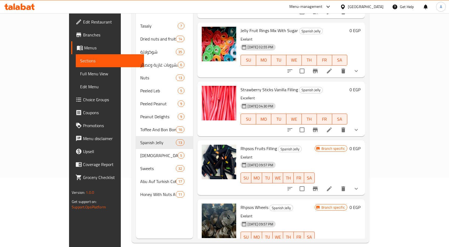
scroll to position [76, 0]
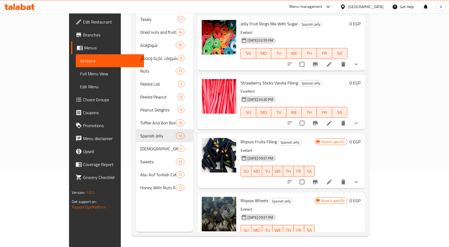
click at [80, 76] on span "Full Menu View" at bounding box center [110, 73] width 60 height 6
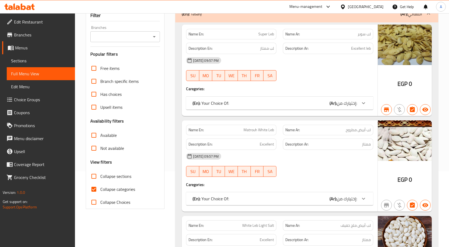
click at [149, 37] on input "Branches" at bounding box center [121, 37] width 58 height 8
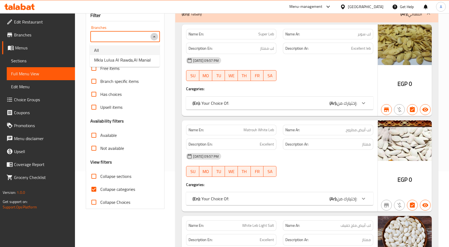
click at [155, 38] on icon "Close" at bounding box center [154, 36] width 6 height 6
click at [155, 38] on icon "Open" at bounding box center [154, 36] width 6 height 6
click at [132, 59] on span "Mkla Lulua Al Rawda,Al Manial" at bounding box center [122, 60] width 57 height 6
type input "Mkla Lulua Al Rawda,Al Manial"
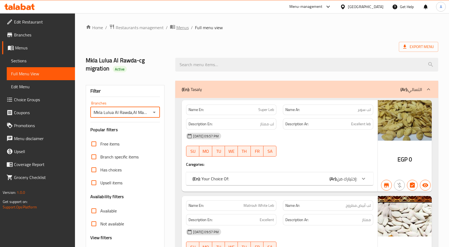
click at [184, 27] on span "Menus" at bounding box center [182, 27] width 12 height 6
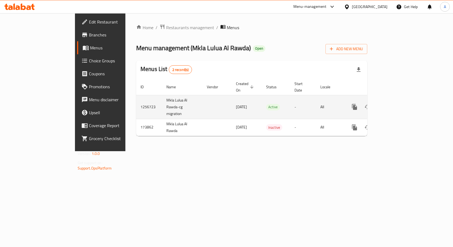
click at [396, 104] on icon "enhanced table" at bounding box center [393, 106] width 5 height 5
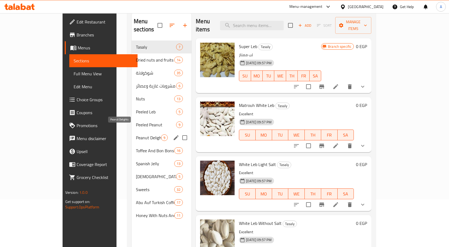
scroll to position [76, 0]
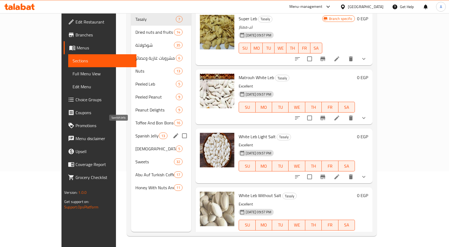
click at [135, 132] on span "Spanish Jelly" at bounding box center [147, 135] width 24 height 6
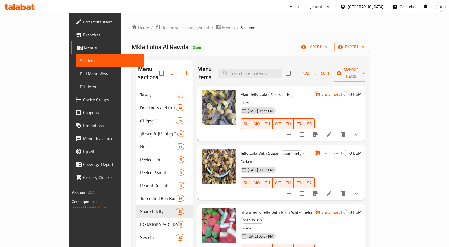
click at [360, 131] on icon "show more" at bounding box center [356, 134] width 6 height 6
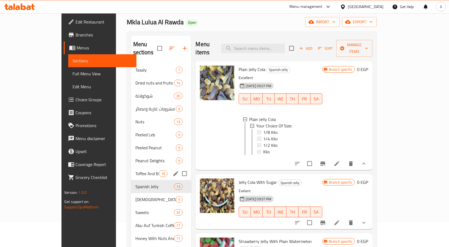
scroll to position [54, 0]
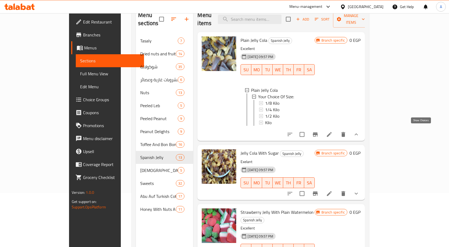
click at [360, 131] on icon "show more" at bounding box center [356, 134] width 6 height 6
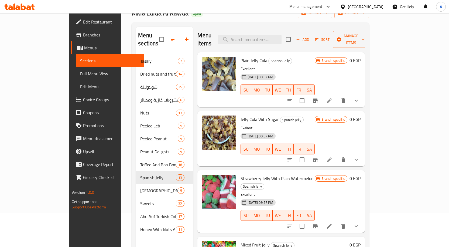
scroll to position [0, 0]
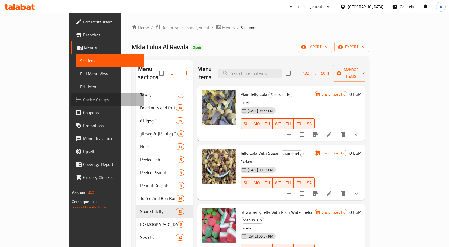
click at [83, 98] on span "Choice Groups" at bounding box center [111, 99] width 57 height 6
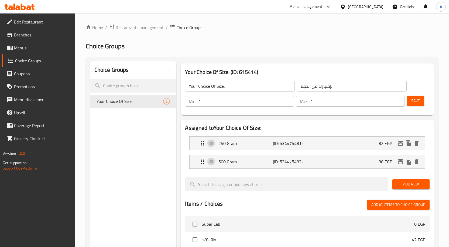
click at [28, 49] on span "Menus" at bounding box center [42, 48] width 57 height 6
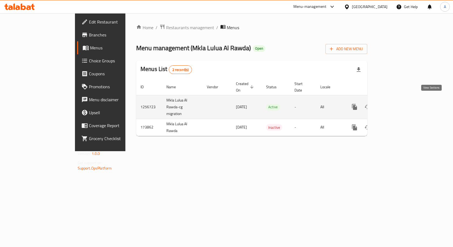
click at [397, 104] on icon "enhanced table" at bounding box center [393, 107] width 6 height 6
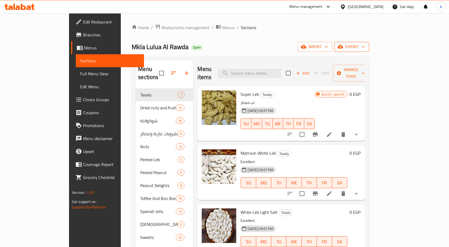
click at [365, 48] on span "export" at bounding box center [352, 46] width 26 height 7
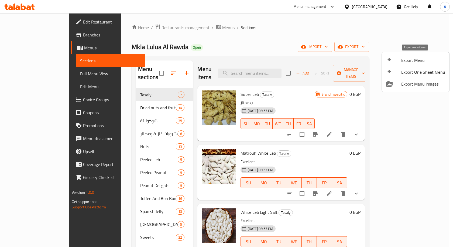
click at [412, 62] on span "Export Menu" at bounding box center [423, 60] width 44 height 6
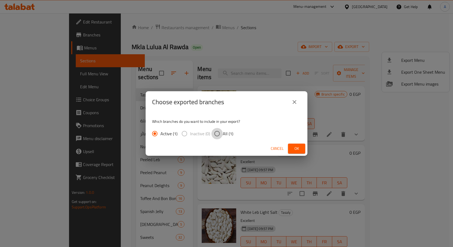
click at [216, 133] on input "All (1)" at bounding box center [216, 133] width 11 height 11
radio input "true"
click at [294, 149] on span "Ok" at bounding box center [296, 148] width 9 height 7
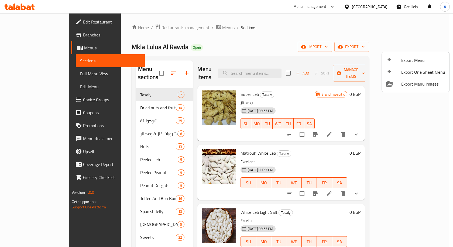
click at [239, 20] on div at bounding box center [226, 123] width 453 height 247
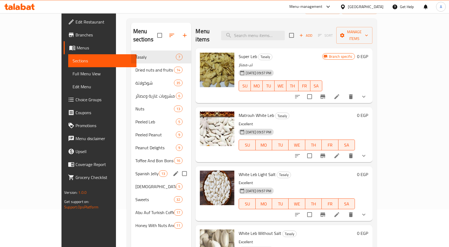
scroll to position [76, 0]
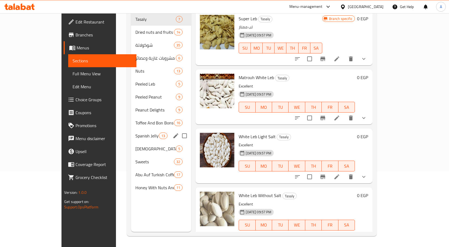
click at [135, 132] on span "Spanish Jelly" at bounding box center [147, 135] width 24 height 6
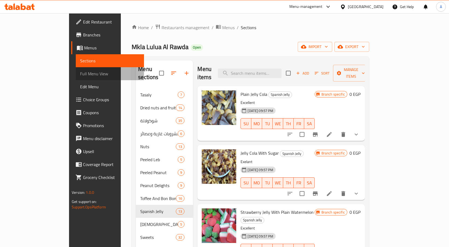
click at [80, 73] on span "Full Menu View" at bounding box center [110, 73] width 60 height 6
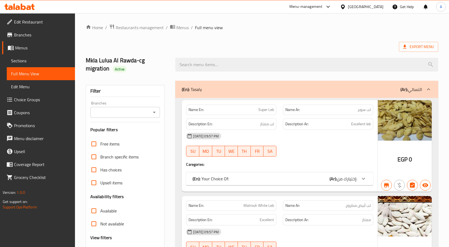
click at [154, 114] on icon "Open" at bounding box center [154, 112] width 6 height 6
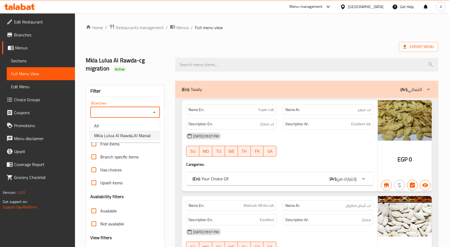
click at [131, 134] on span "Mkla Lulua Al Rawda,Al Manial" at bounding box center [122, 135] width 57 height 6
type input "Mkla Lulua Al Rawda,Al Manial"
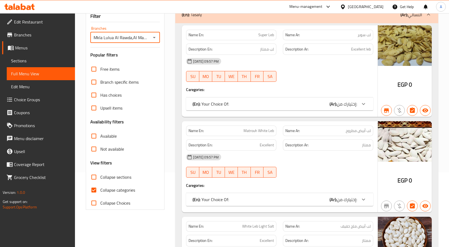
scroll to position [108, 0]
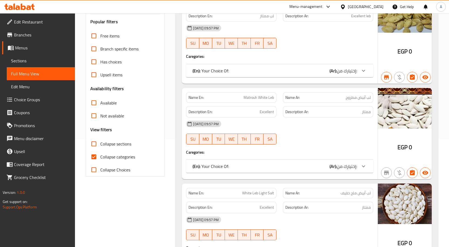
click at [94, 159] on input "Collapse categories" at bounding box center [93, 156] width 13 height 13
checkbox input "false"
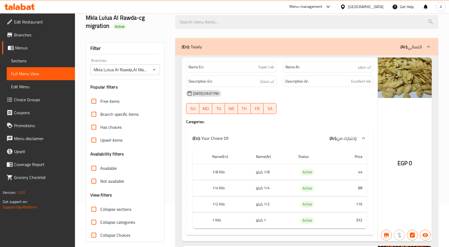
scroll to position [0, 0]
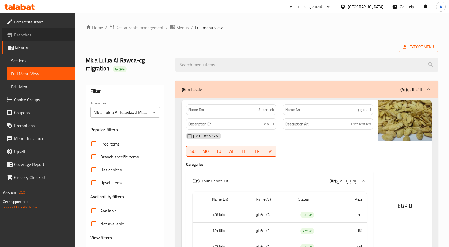
click at [25, 36] on span "Branches" at bounding box center [42, 35] width 57 height 6
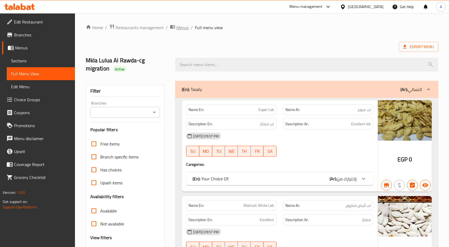
click at [184, 29] on span "Menus" at bounding box center [182, 27] width 12 height 6
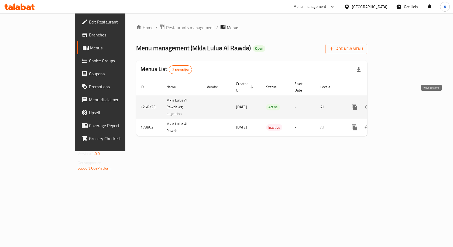
click at [397, 104] on icon "enhanced table" at bounding box center [393, 107] width 6 height 6
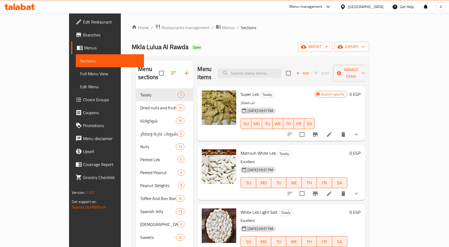
click at [287, 74] on div "Menu items Add Sort Manage items" at bounding box center [280, 73] width 167 height 26
click at [282, 69] on input "search" at bounding box center [250, 73] width 64 height 9
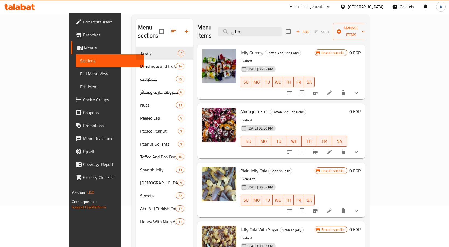
scroll to position [22, 0]
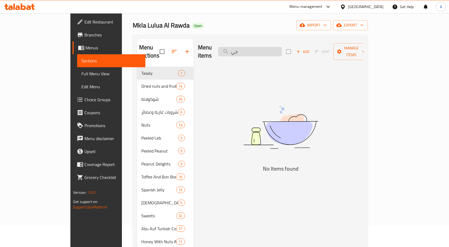
type input "ج"
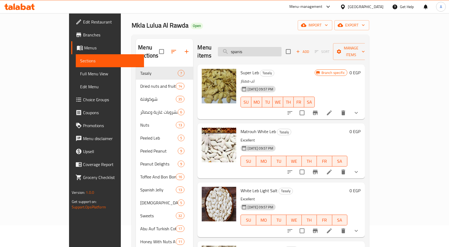
type input "spanish"
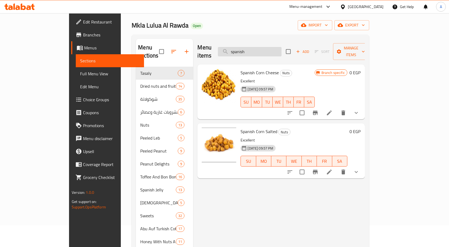
click at [278, 47] on input "spanish" at bounding box center [250, 51] width 64 height 9
type input "إ"
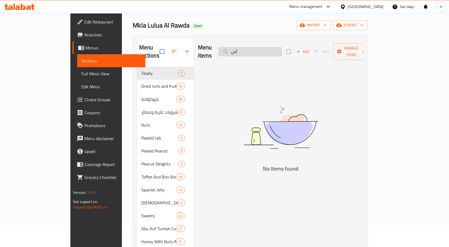
type input "أ"
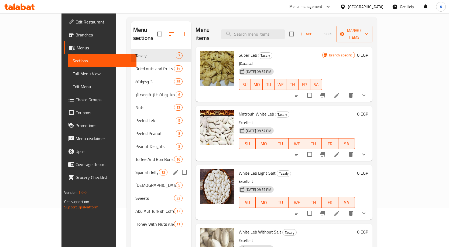
scroll to position [76, 0]
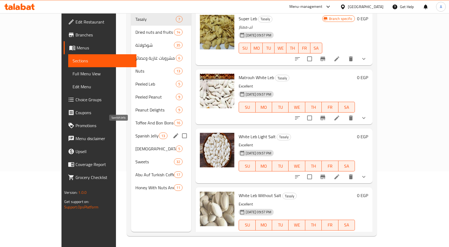
click at [137, 132] on span "Spanish Jelly" at bounding box center [147, 135] width 24 height 6
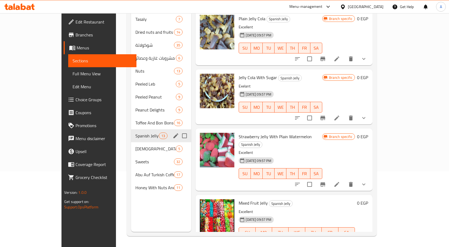
click at [131, 129] on div "Spanish Jelly 13" at bounding box center [161, 135] width 60 height 13
click at [135, 119] on span "Toffee And Bon Bons" at bounding box center [147, 122] width 24 height 6
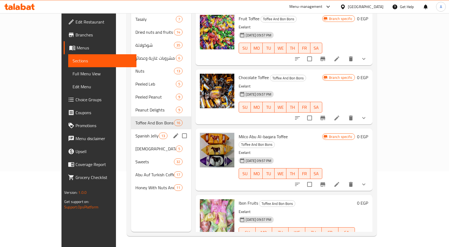
click at [135, 132] on span "Spanish Jelly" at bounding box center [147, 135] width 24 height 6
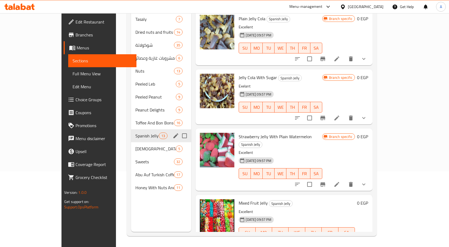
click at [131, 129] on div "Spanish Jelly 13" at bounding box center [161, 135] width 60 height 13
click at [135, 119] on span "Toffee And Bon Bons" at bounding box center [154, 122] width 39 height 6
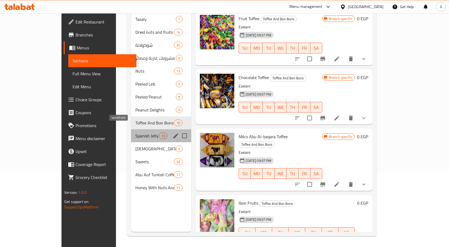
click at [135, 132] on span "Spanish Jelly" at bounding box center [147, 135] width 24 height 6
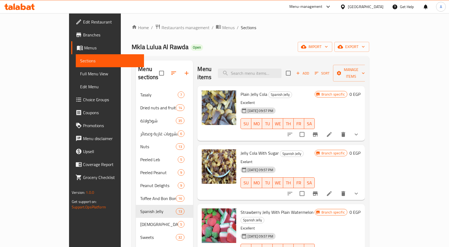
drag, startPoint x: 420, startPoint y: 126, endPoint x: 417, endPoint y: 125, distance: 2.7
click at [360, 131] on icon "show more" at bounding box center [356, 134] width 6 height 6
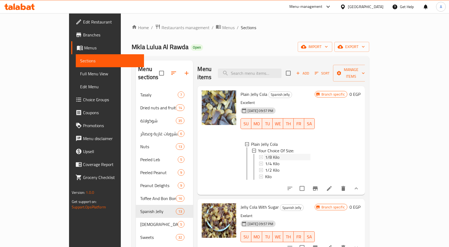
click at [298, 154] on div "1/8 Kilo" at bounding box center [287, 157] width 45 height 6
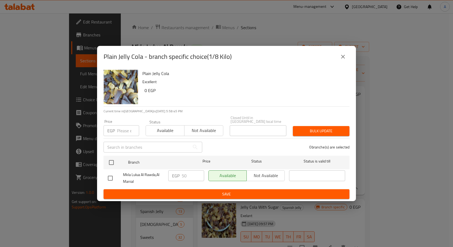
click at [341, 60] on icon "close" at bounding box center [343, 56] width 6 height 6
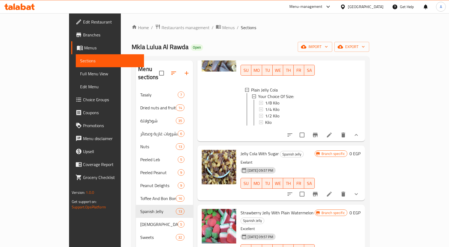
scroll to position [54, 0]
click at [308, 99] on div "1/8 Kilo" at bounding box center [287, 102] width 45 height 6
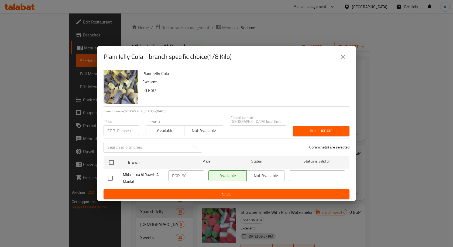
click at [343, 56] on icon "close" at bounding box center [343, 56] width 6 height 6
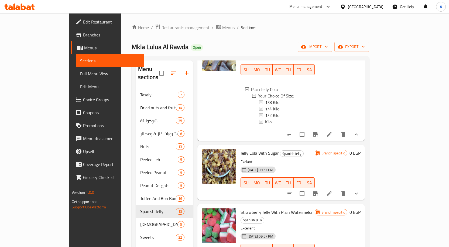
click at [360, 190] on icon "show more" at bounding box center [356, 193] width 6 height 6
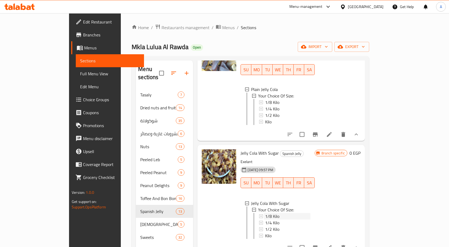
click at [275, 213] on div "1/8 Kilo" at bounding box center [287, 216] width 45 height 6
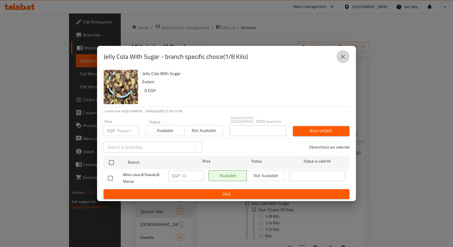
click at [342, 60] on icon "close" at bounding box center [343, 56] width 6 height 6
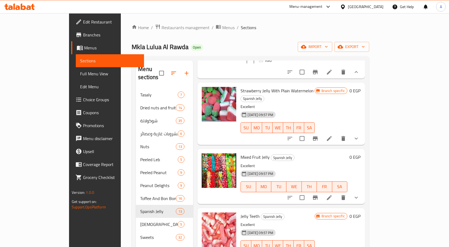
scroll to position [324, 0]
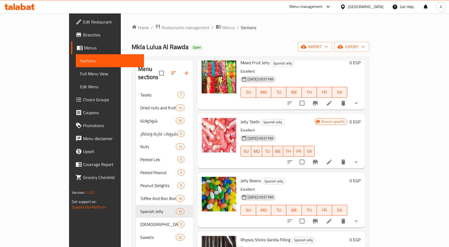
click at [358, 102] on icon "show more" at bounding box center [356, 103] width 3 height 2
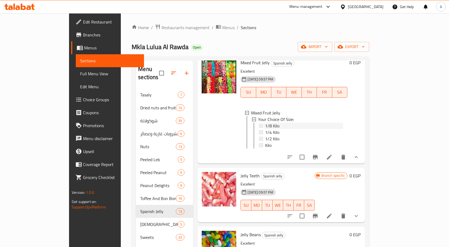
click at [336, 122] on div "1/8 Kilo" at bounding box center [304, 125] width 78 height 6
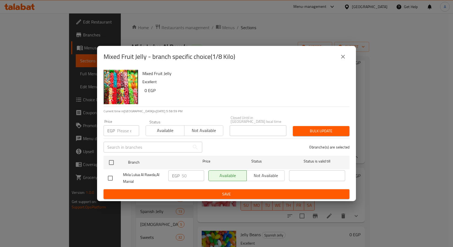
click at [346, 60] on icon "close" at bounding box center [343, 56] width 6 height 6
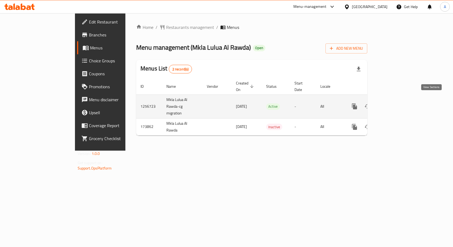
click at [400, 100] on link "enhanced table" at bounding box center [393, 106] width 13 height 13
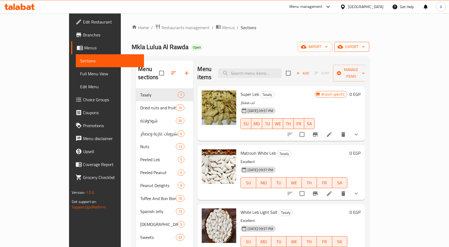
click at [365, 46] on span "export" at bounding box center [352, 46] width 26 height 7
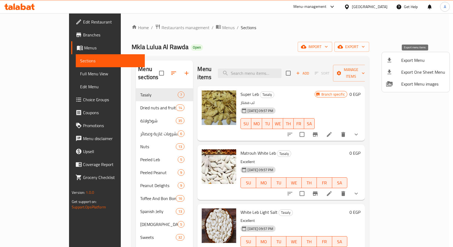
click at [406, 60] on span "Export Menu" at bounding box center [423, 60] width 44 height 6
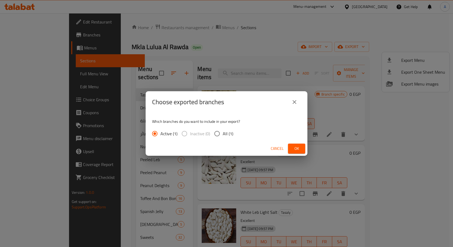
click at [216, 134] on input "All (1)" at bounding box center [216, 133] width 11 height 11
radio input "true"
click at [298, 148] on span "Ok" at bounding box center [296, 148] width 9 height 7
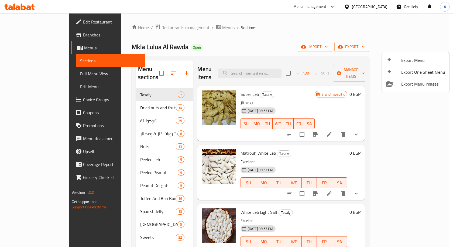
drag, startPoint x: 387, startPoint y: 32, endPoint x: 382, endPoint y: 29, distance: 5.3
click at [387, 32] on div at bounding box center [226, 123] width 453 height 247
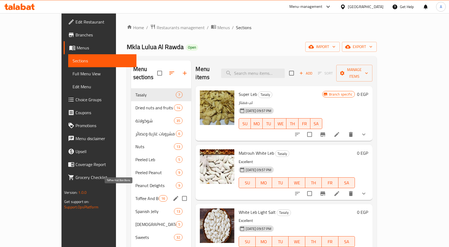
scroll to position [76, 0]
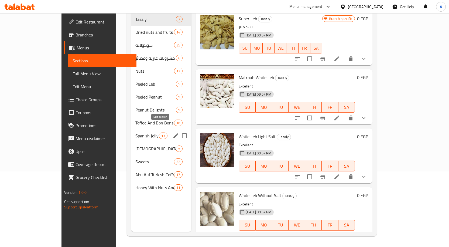
click at [173, 132] on icon "edit" at bounding box center [176, 135] width 6 height 6
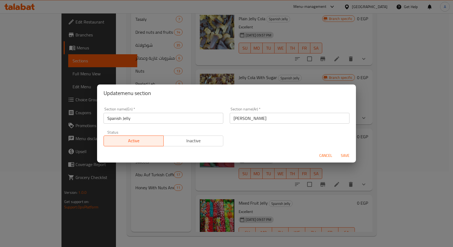
click at [155, 122] on input "Spanish Jelly" at bounding box center [164, 118] width 120 height 11
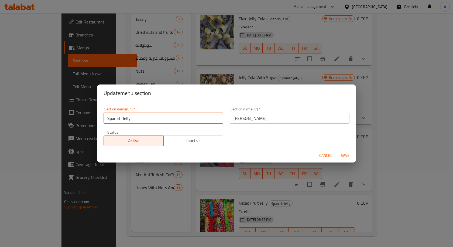
click at [155, 122] on input "Spanish Jelly" at bounding box center [164, 118] width 120 height 11
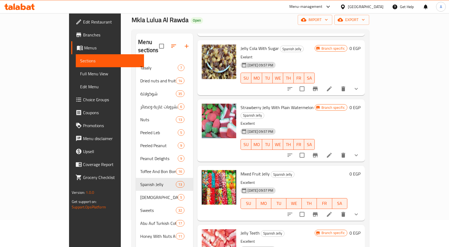
scroll to position [81, 0]
